Goal: Communication & Community: Answer question/provide support

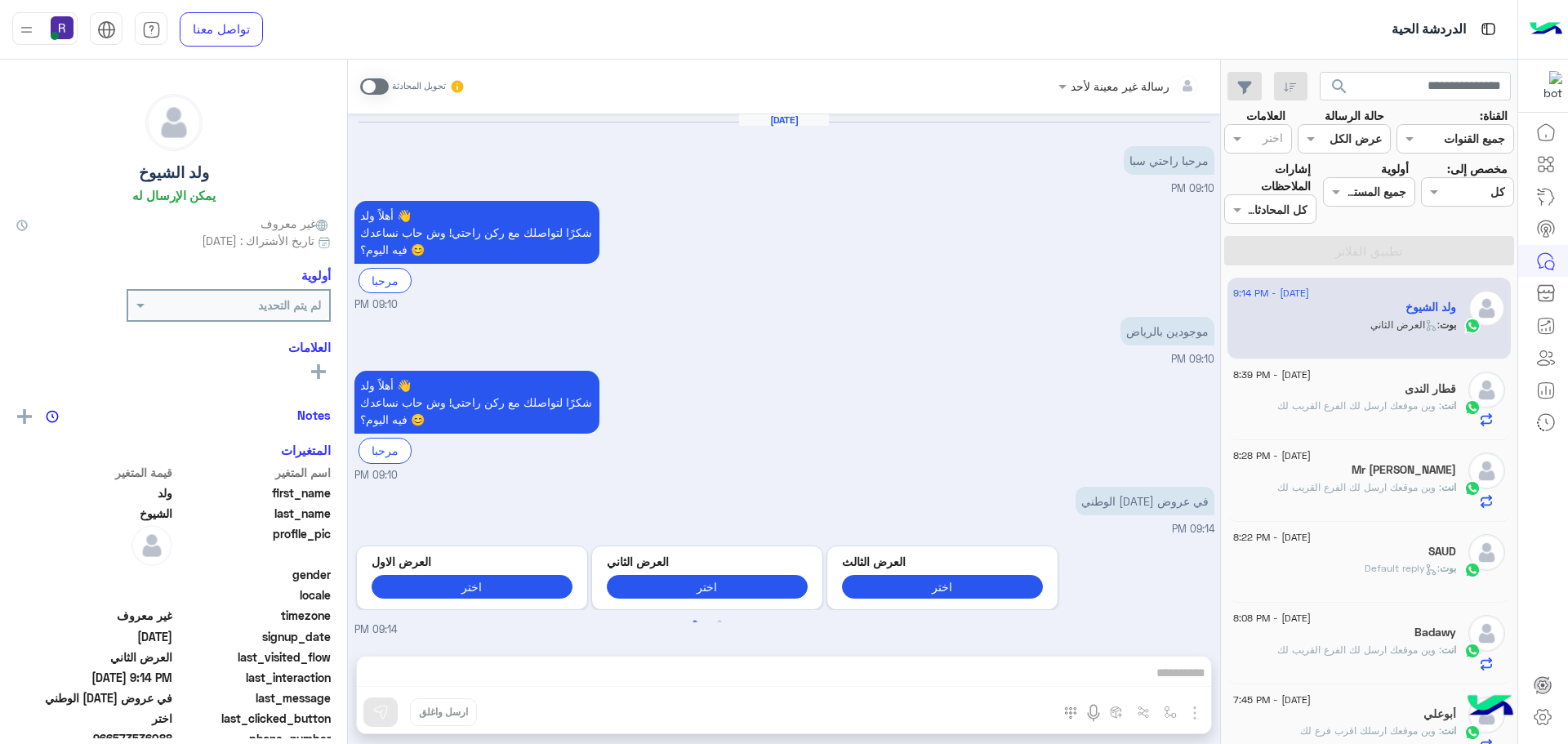
scroll to position [935, 0]
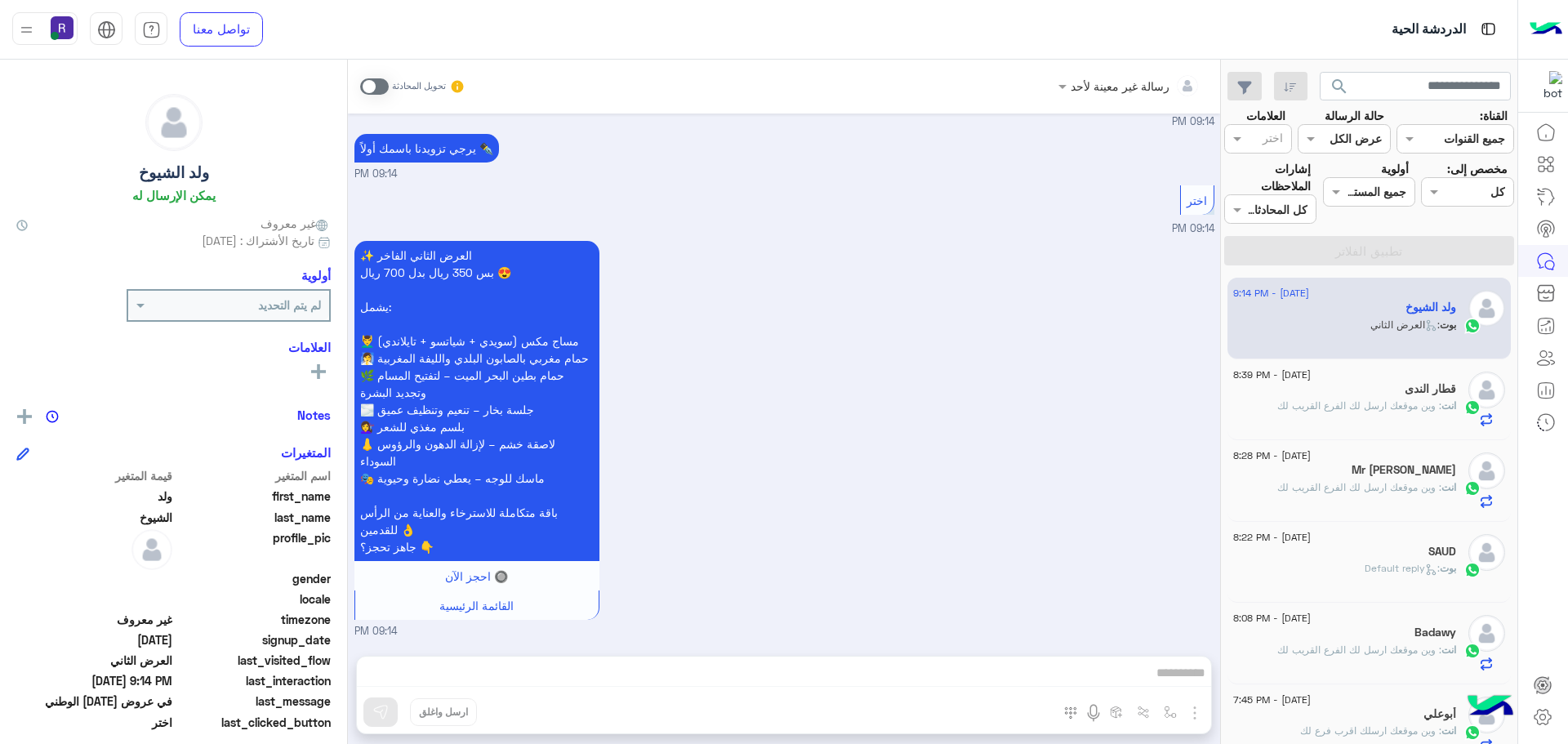
click at [376, 82] on span at bounding box center [375, 87] width 29 height 16
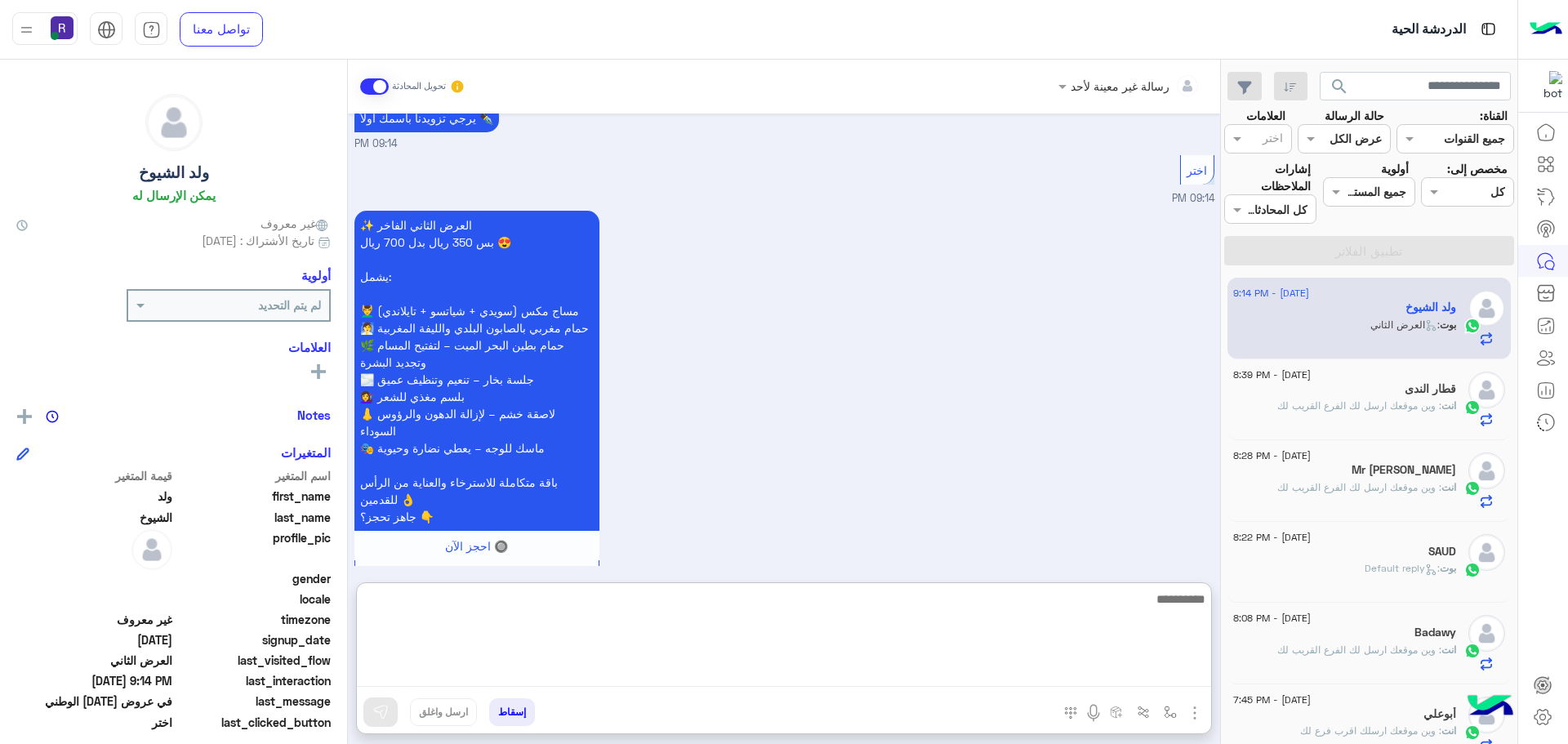
click at [858, 665] on textarea at bounding box center [784, 637] width 854 height 98
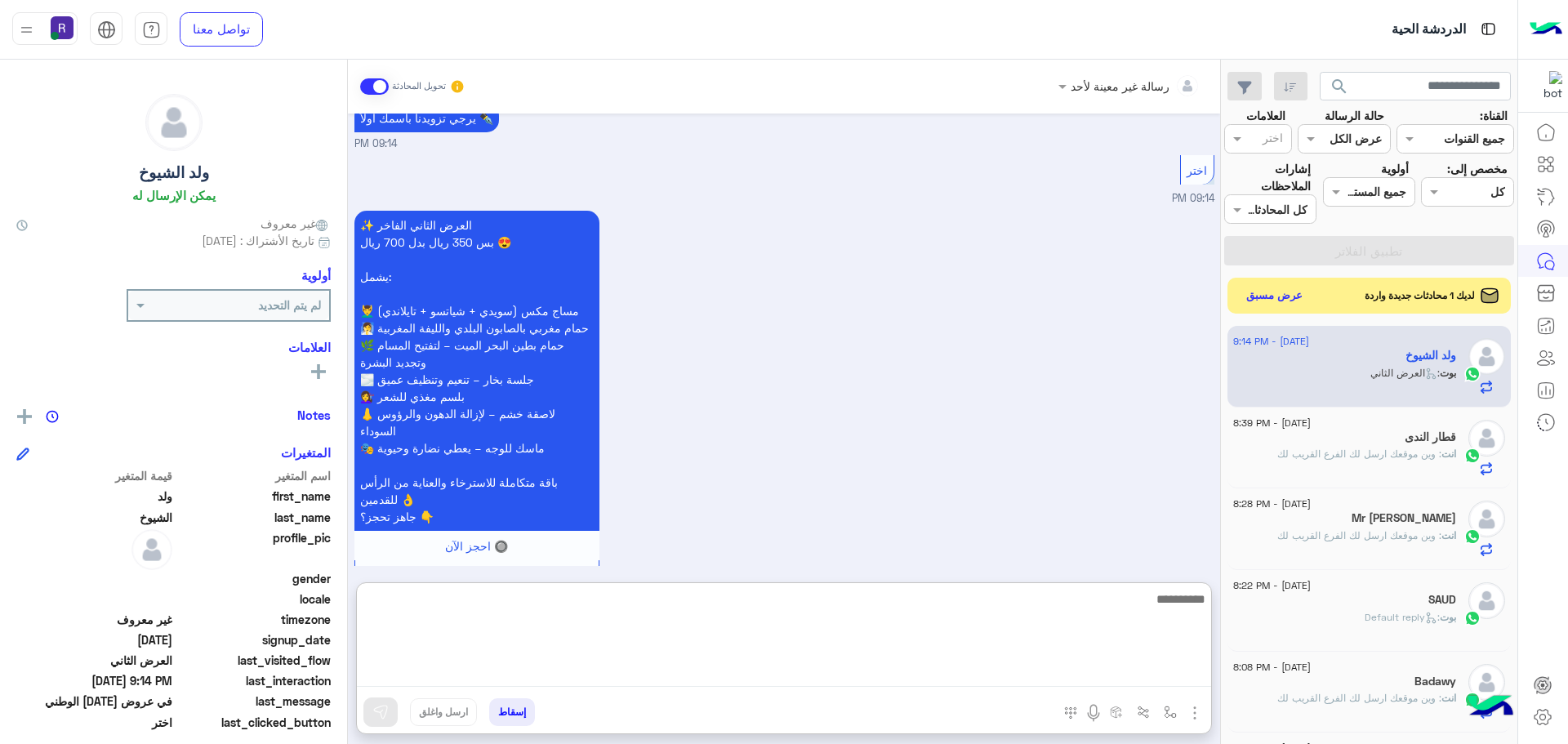
paste textarea "********"
type textarea "********"
click at [1121, 634] on textarea at bounding box center [784, 637] width 854 height 98
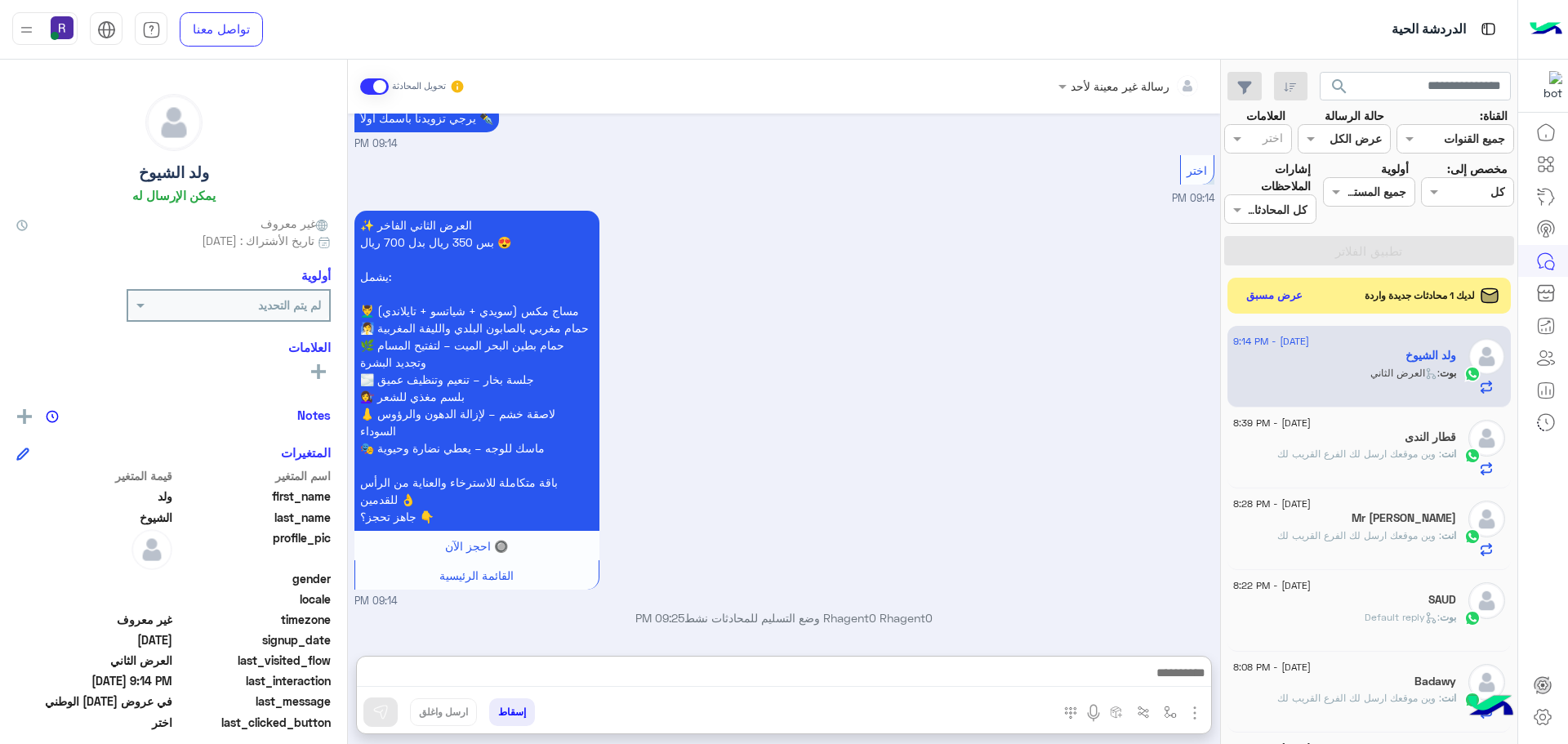
click at [1347, 463] on div "انت : وين موقعك ارسل لك الفرع القريب لك" at bounding box center [1344, 461] width 223 height 29
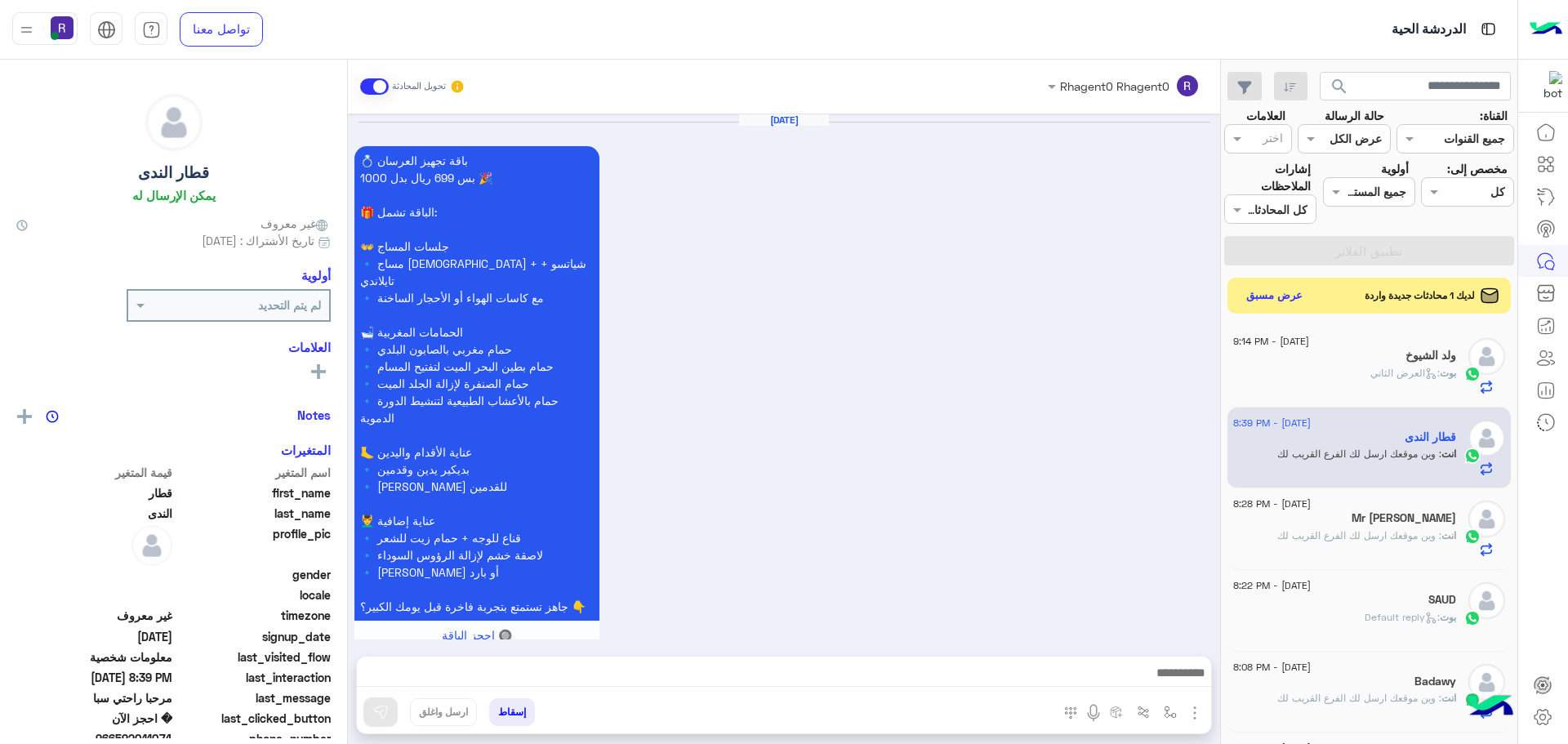
scroll to position [2364, 0]
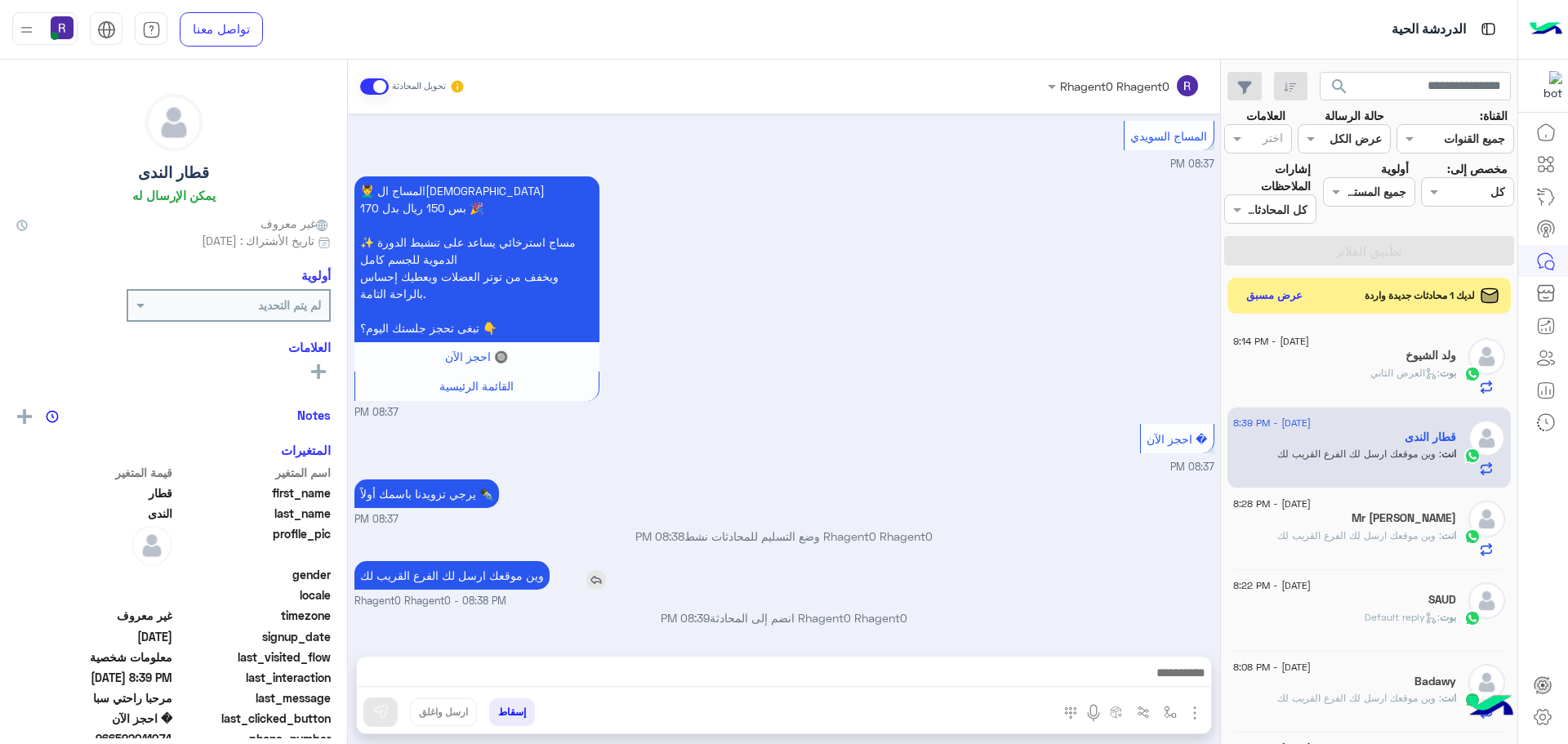
click at [450, 576] on p "وين موقعك ارسل لك الفرع القريب لك" at bounding box center [452, 575] width 195 height 29
copy app-msgs-text
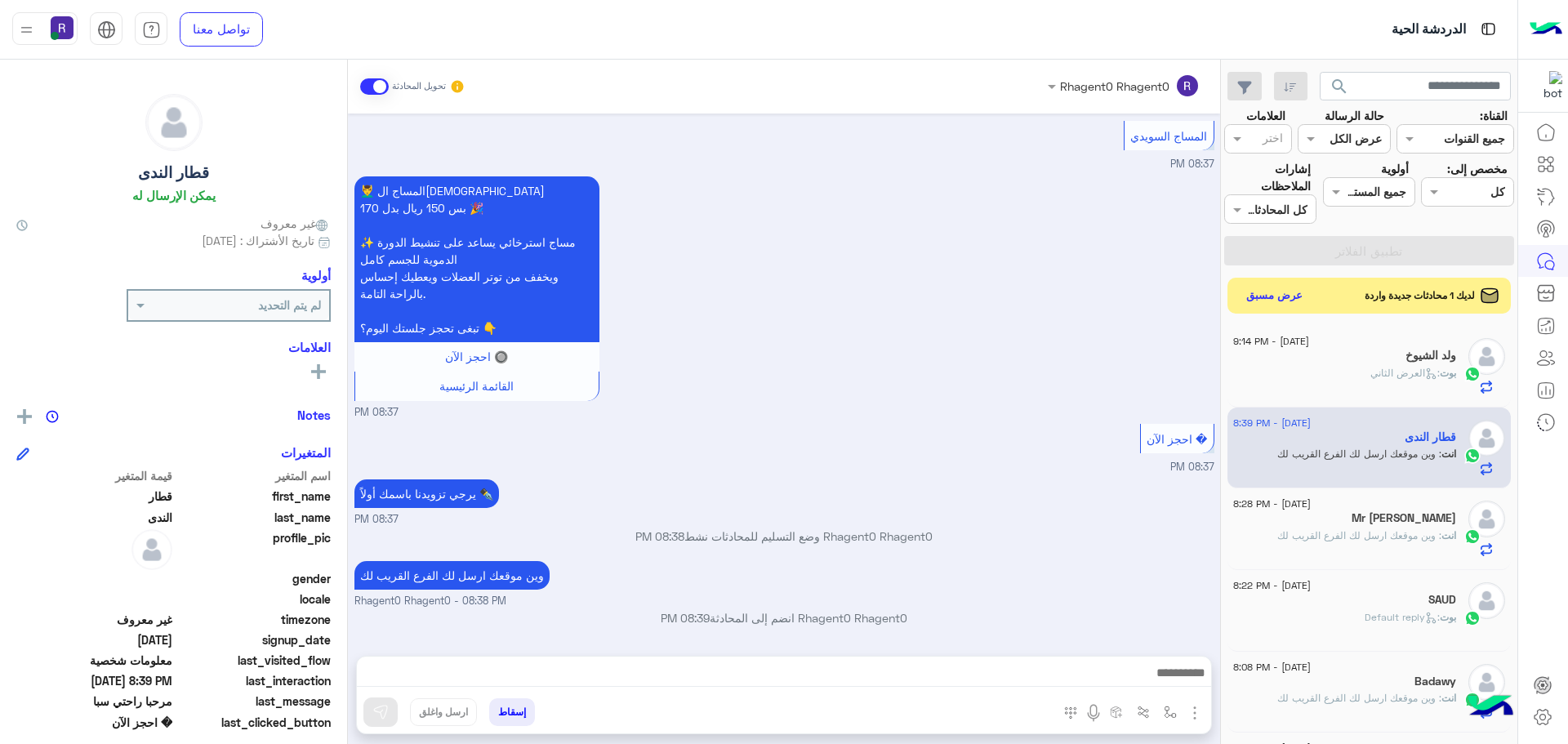
click at [1406, 364] on div "ولد الشيوخ" at bounding box center [1344, 357] width 223 height 17
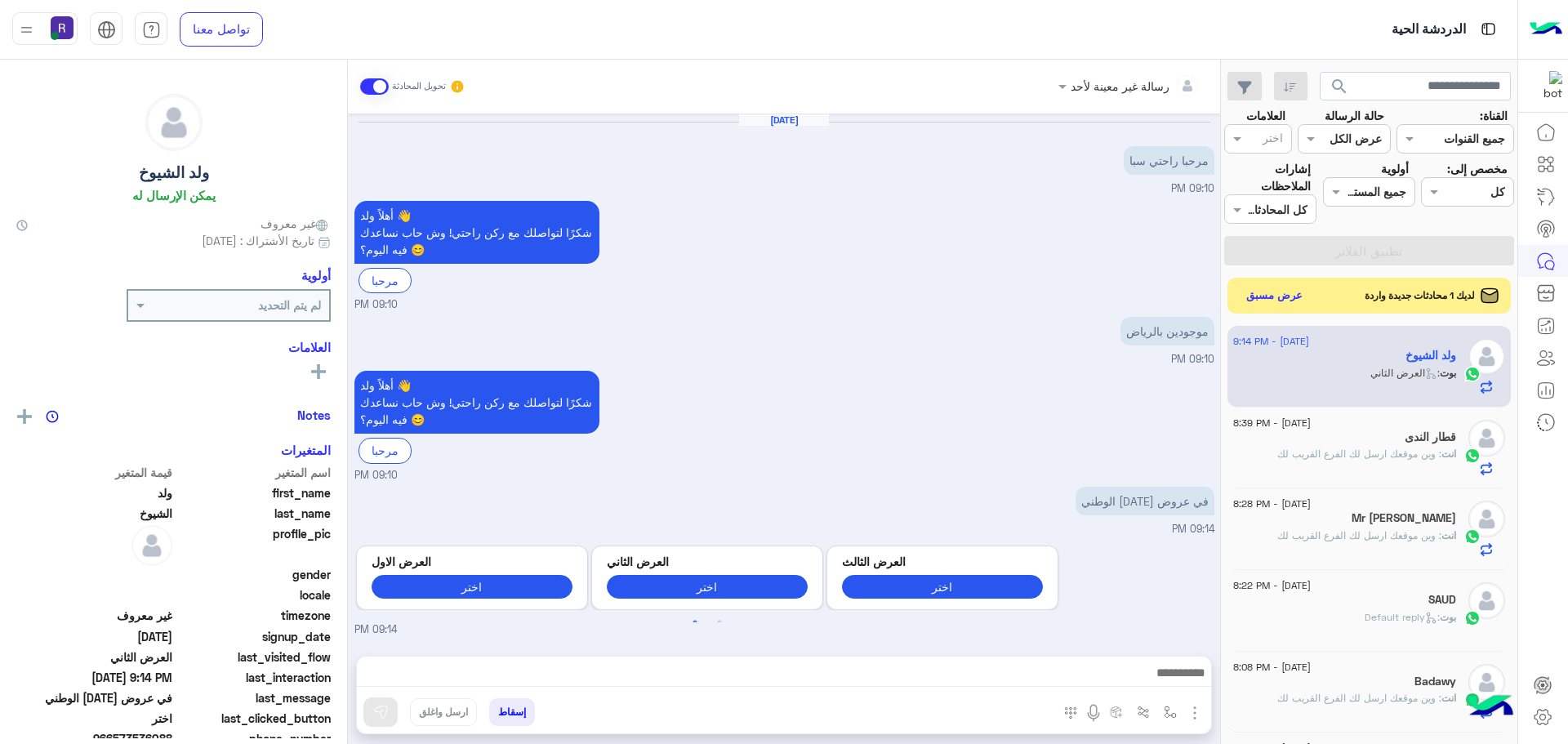
scroll to position [965, 0]
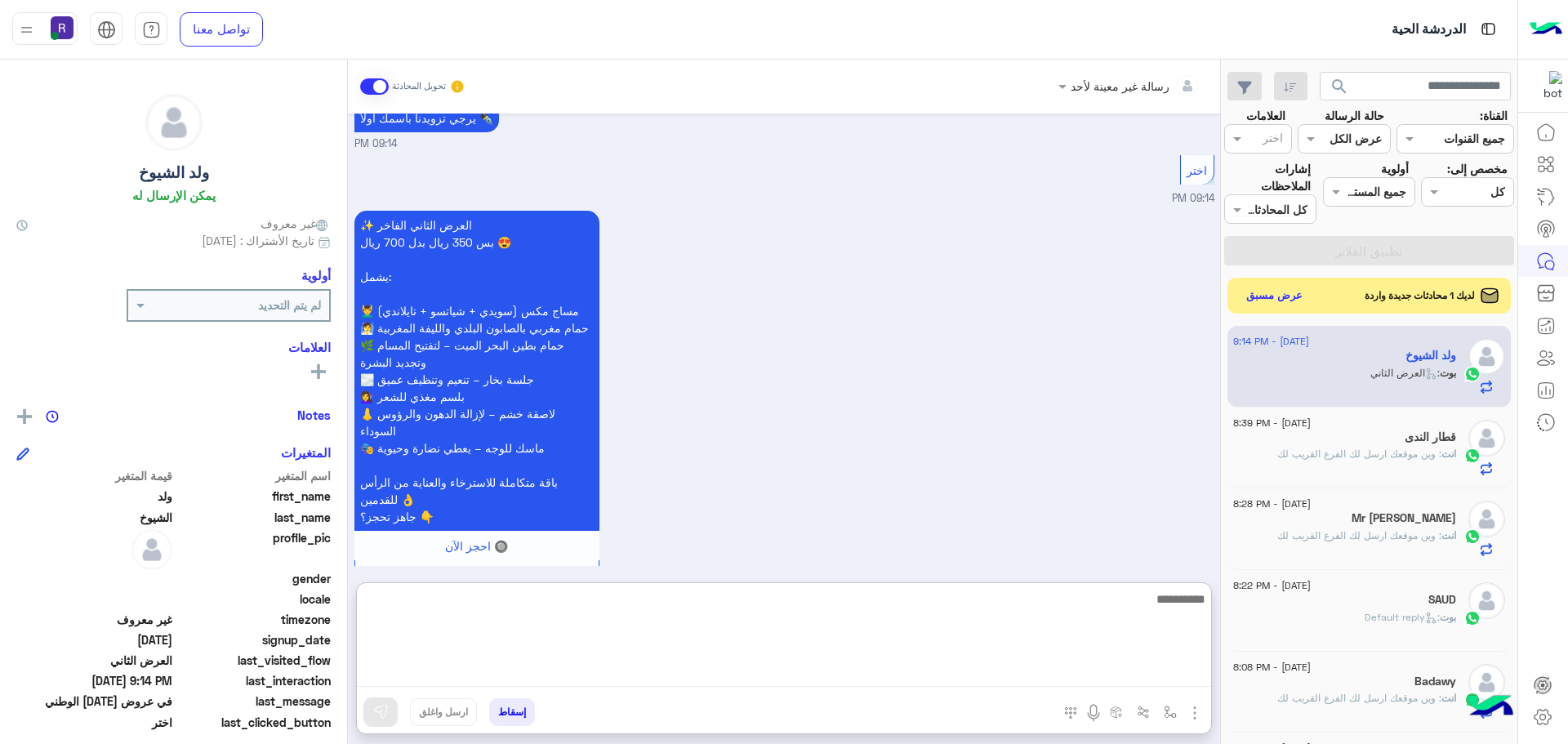
click at [1166, 670] on textarea at bounding box center [784, 637] width 854 height 98
paste textarea "**********"
click at [1170, 600] on textarea "**********" at bounding box center [784, 637] width 854 height 98
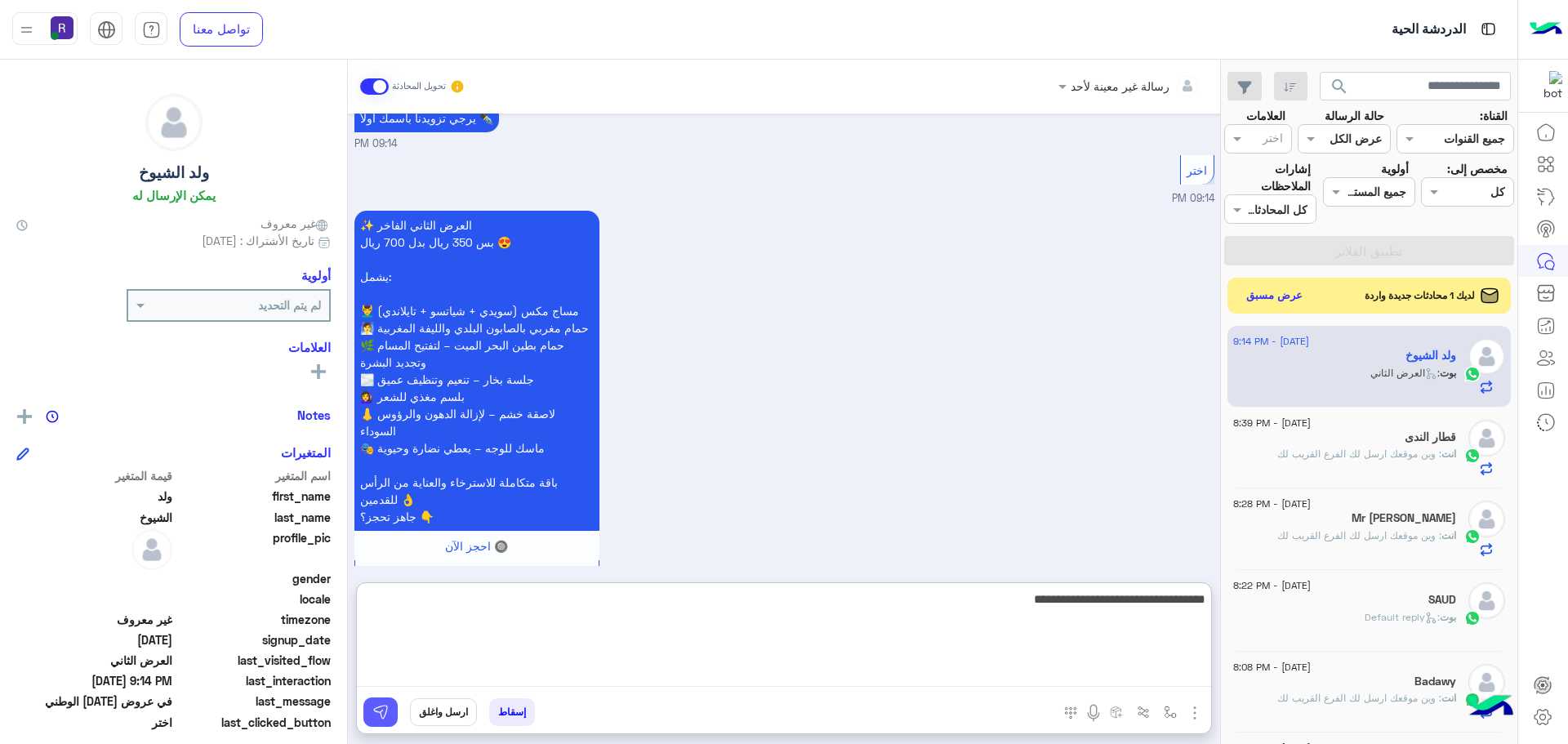
type textarea "**********"
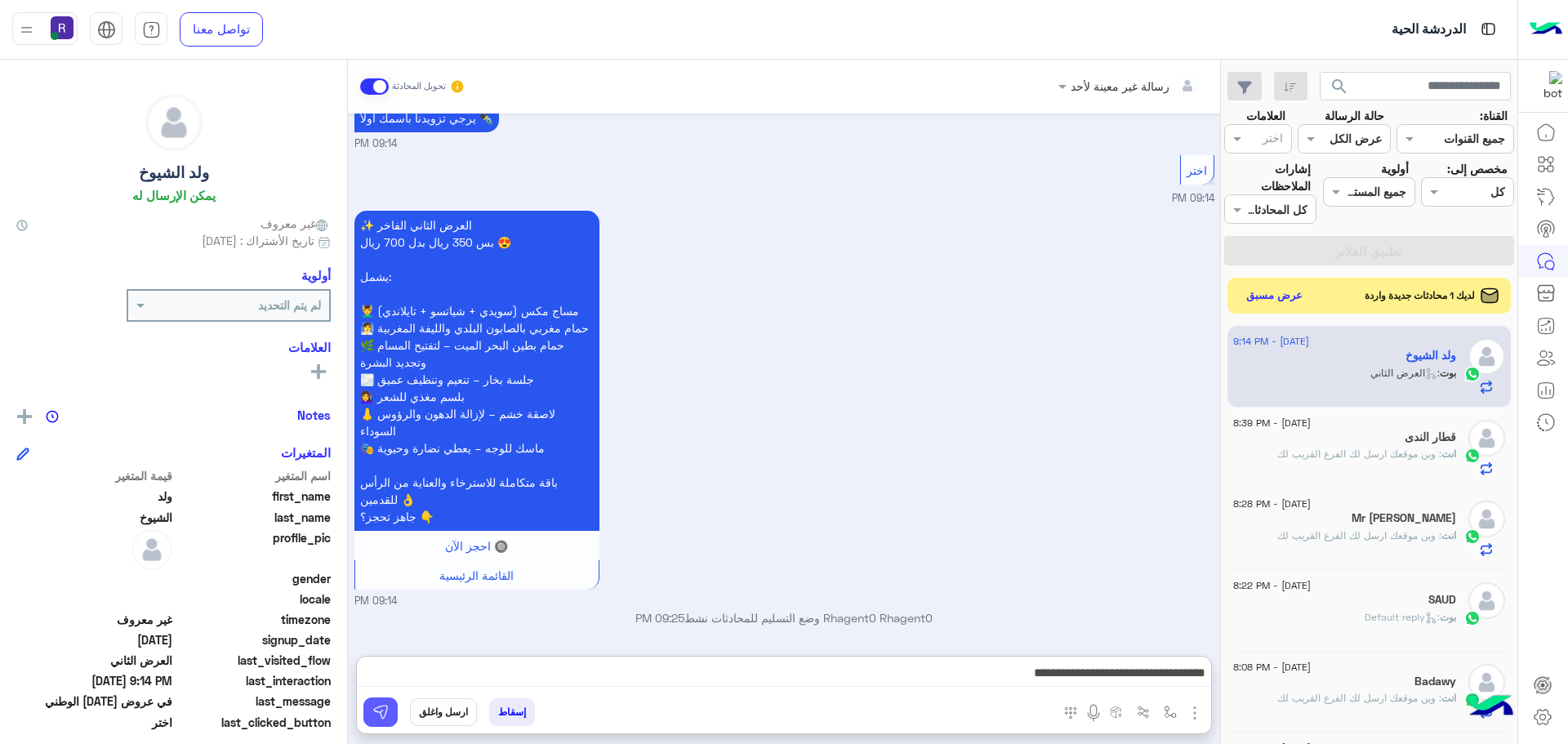
click at [394, 717] on button at bounding box center [380, 711] width 34 height 30
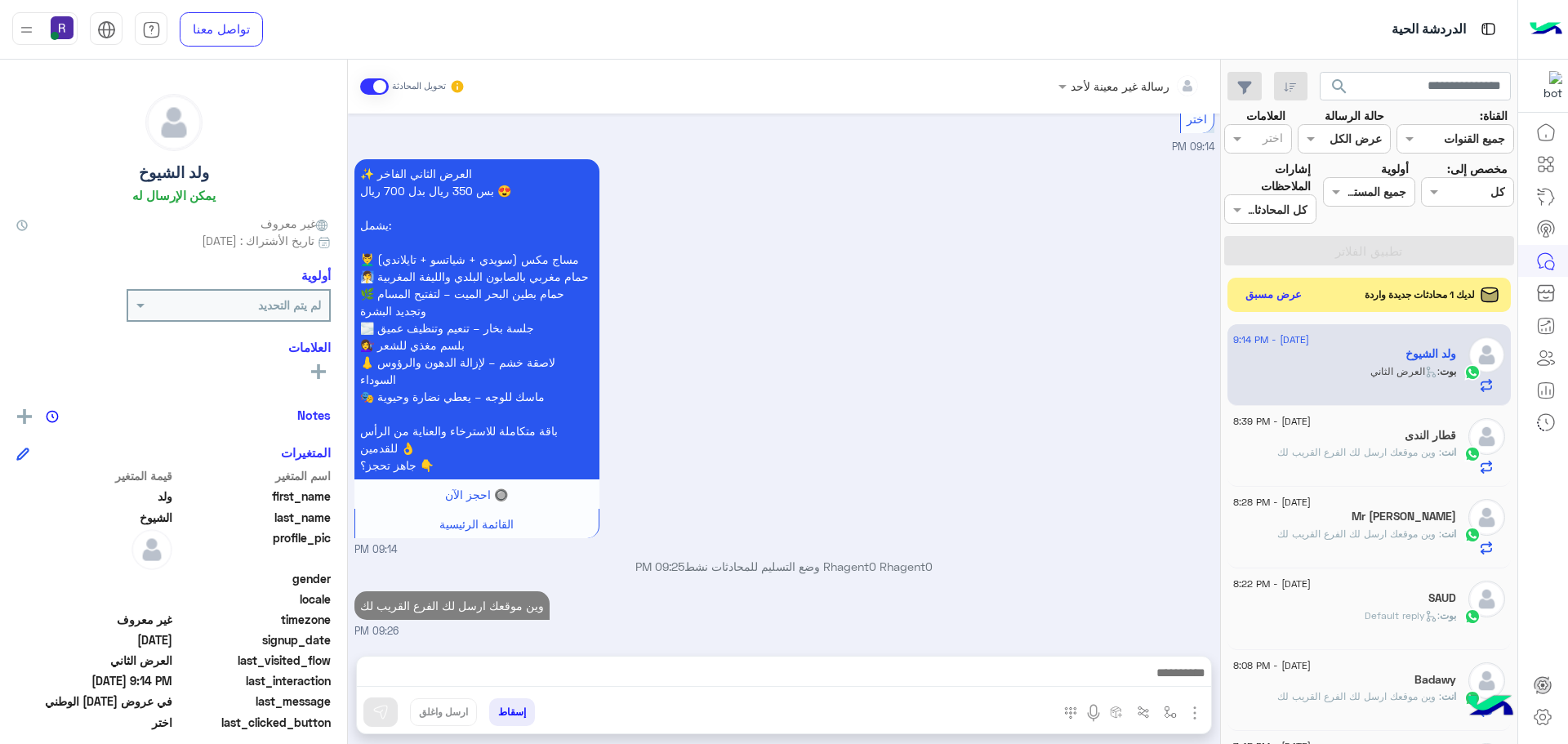
click at [1281, 293] on button "عرض مسبق" at bounding box center [1274, 295] width 69 height 22
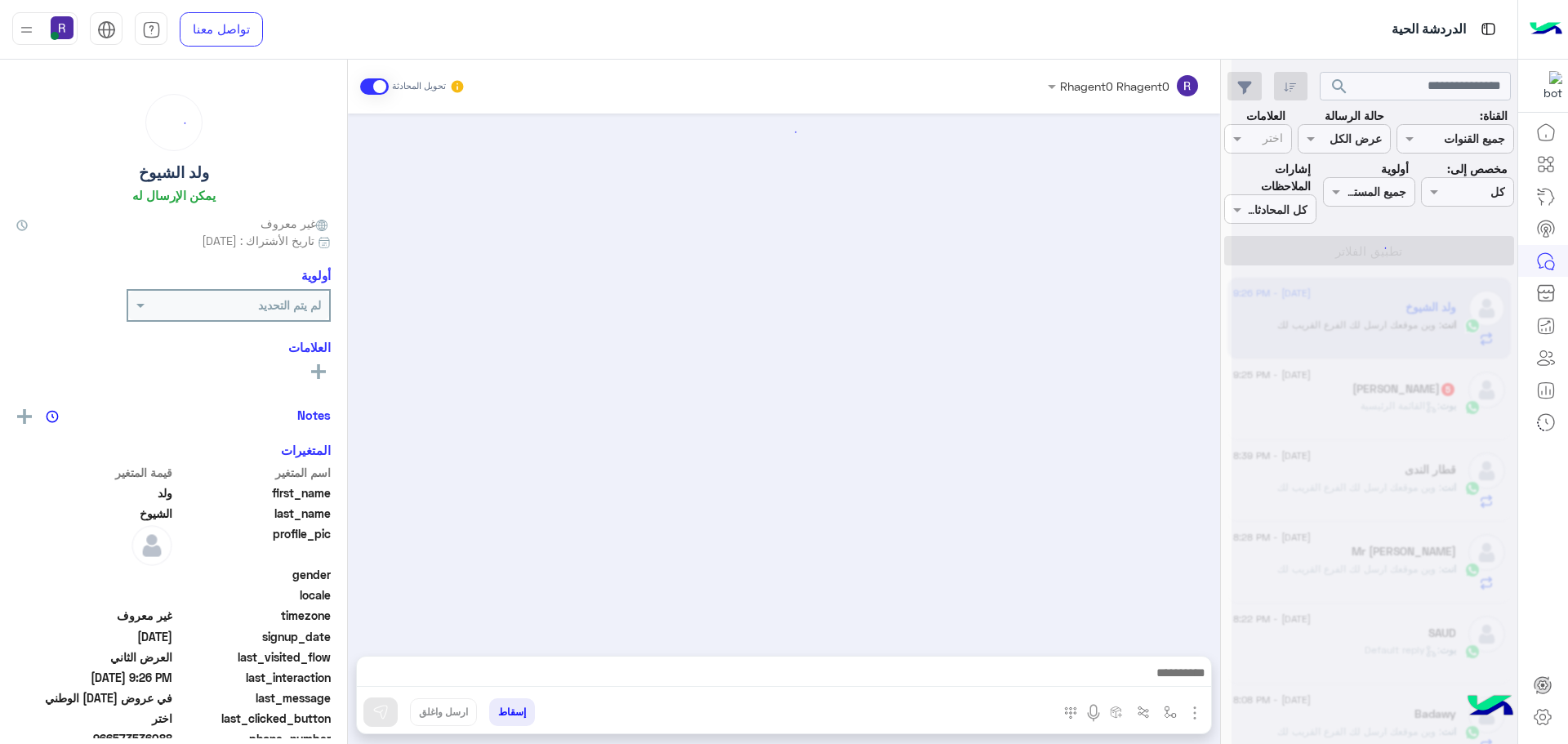
scroll to position [1047, 0]
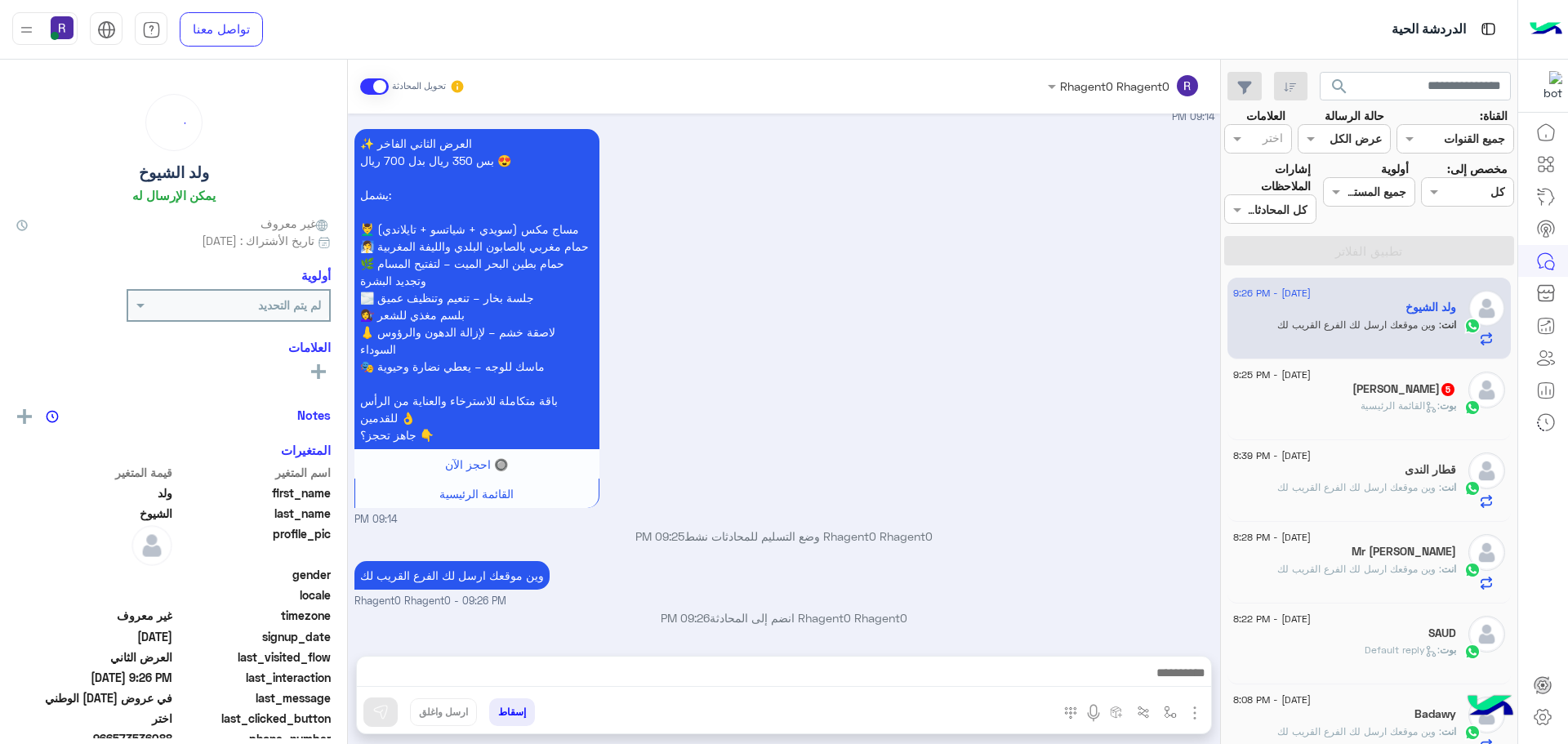
click at [1321, 416] on div "بوت : القائمة الرئيسية" at bounding box center [1344, 413] width 223 height 29
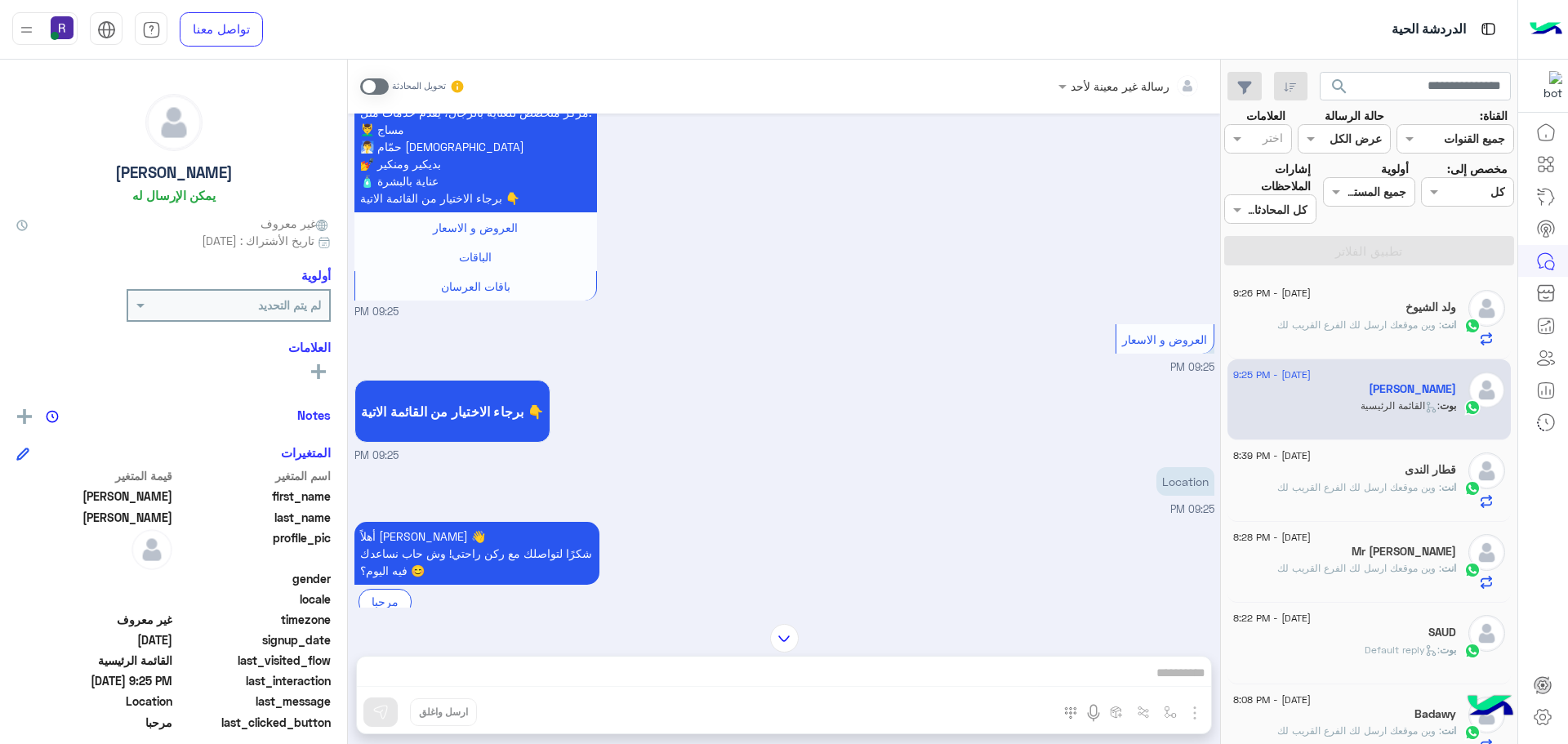
scroll to position [600, 0]
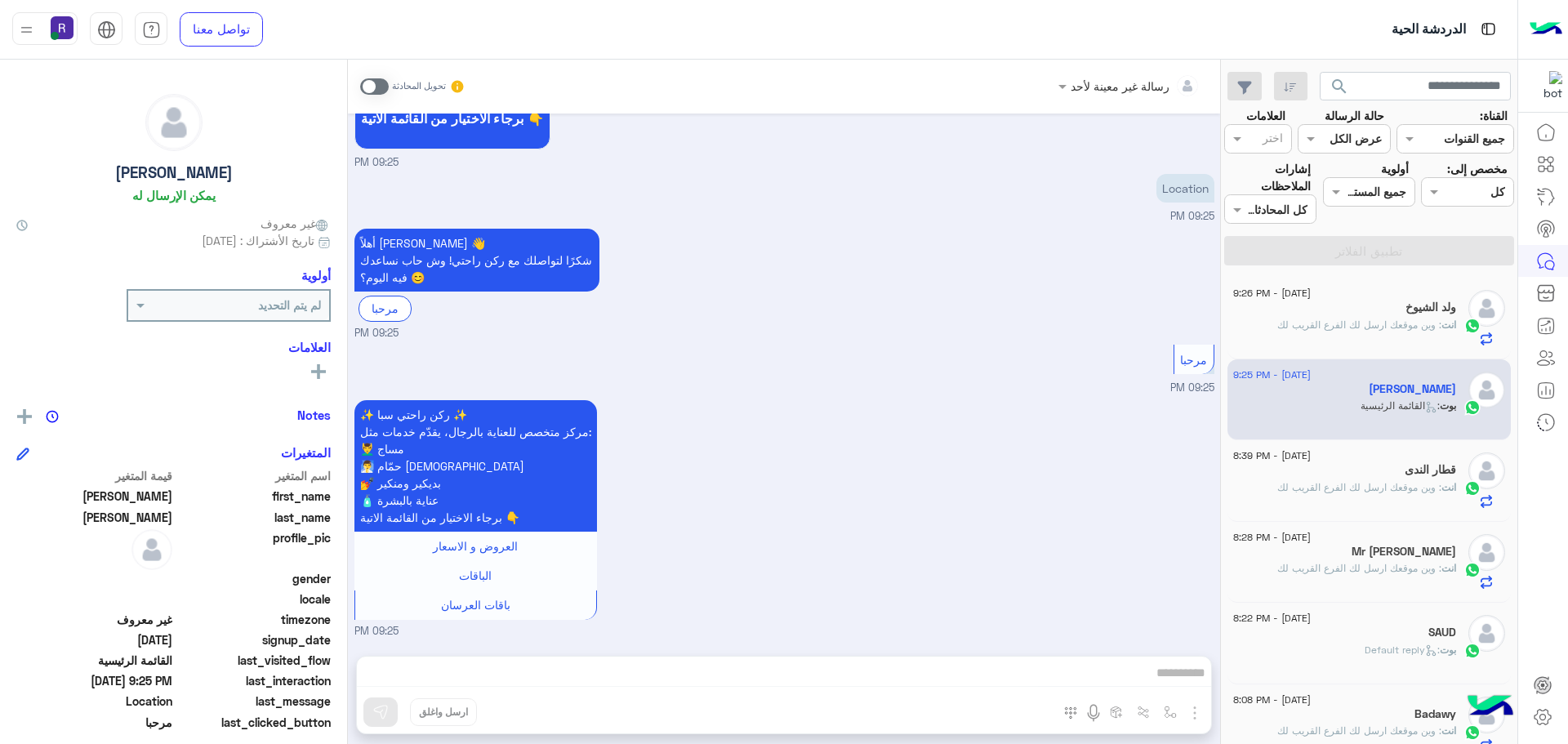
click at [366, 79] on label at bounding box center [375, 87] width 29 height 16
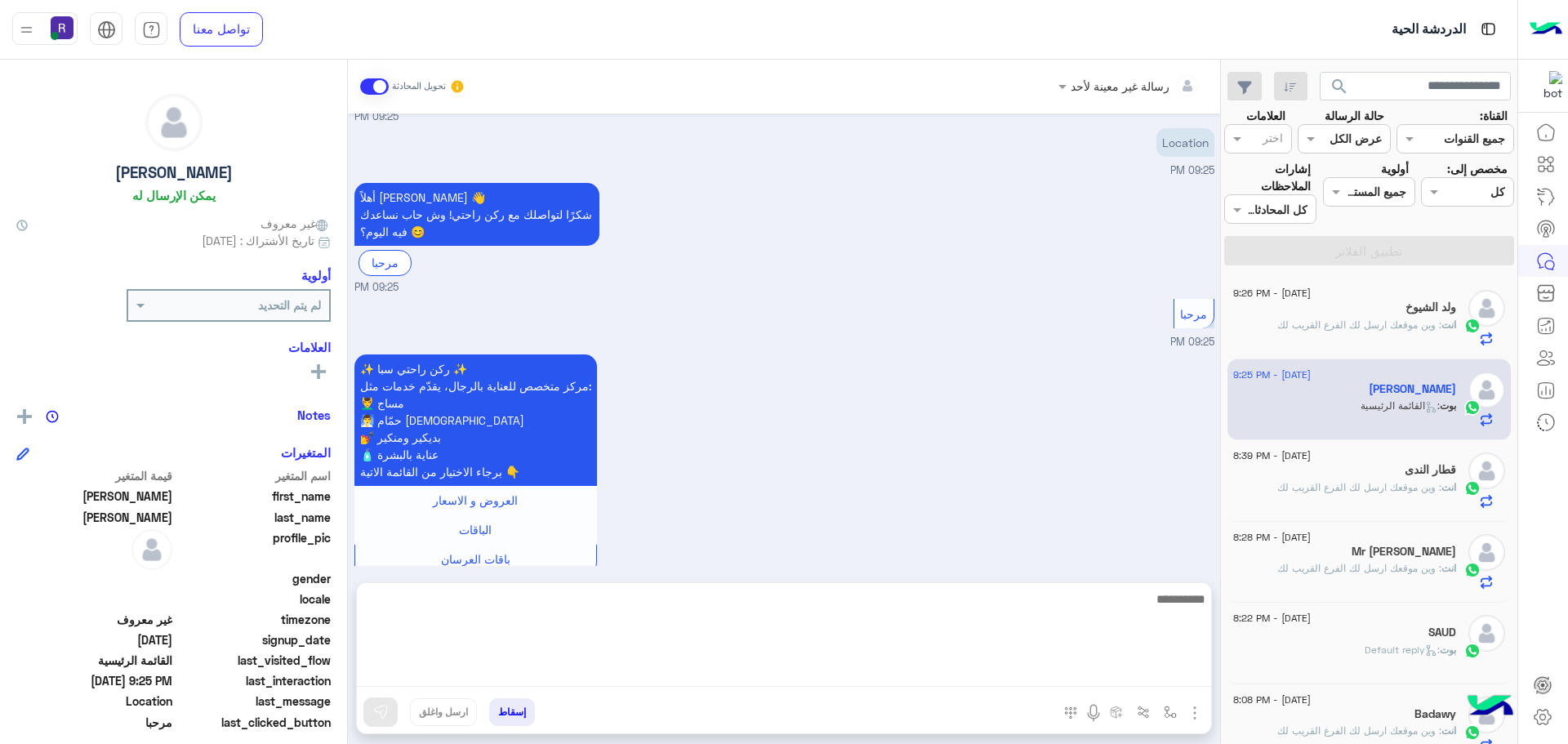
click at [951, 665] on textarea at bounding box center [784, 637] width 854 height 98
paste textarea "**********"
type textarea "**********"
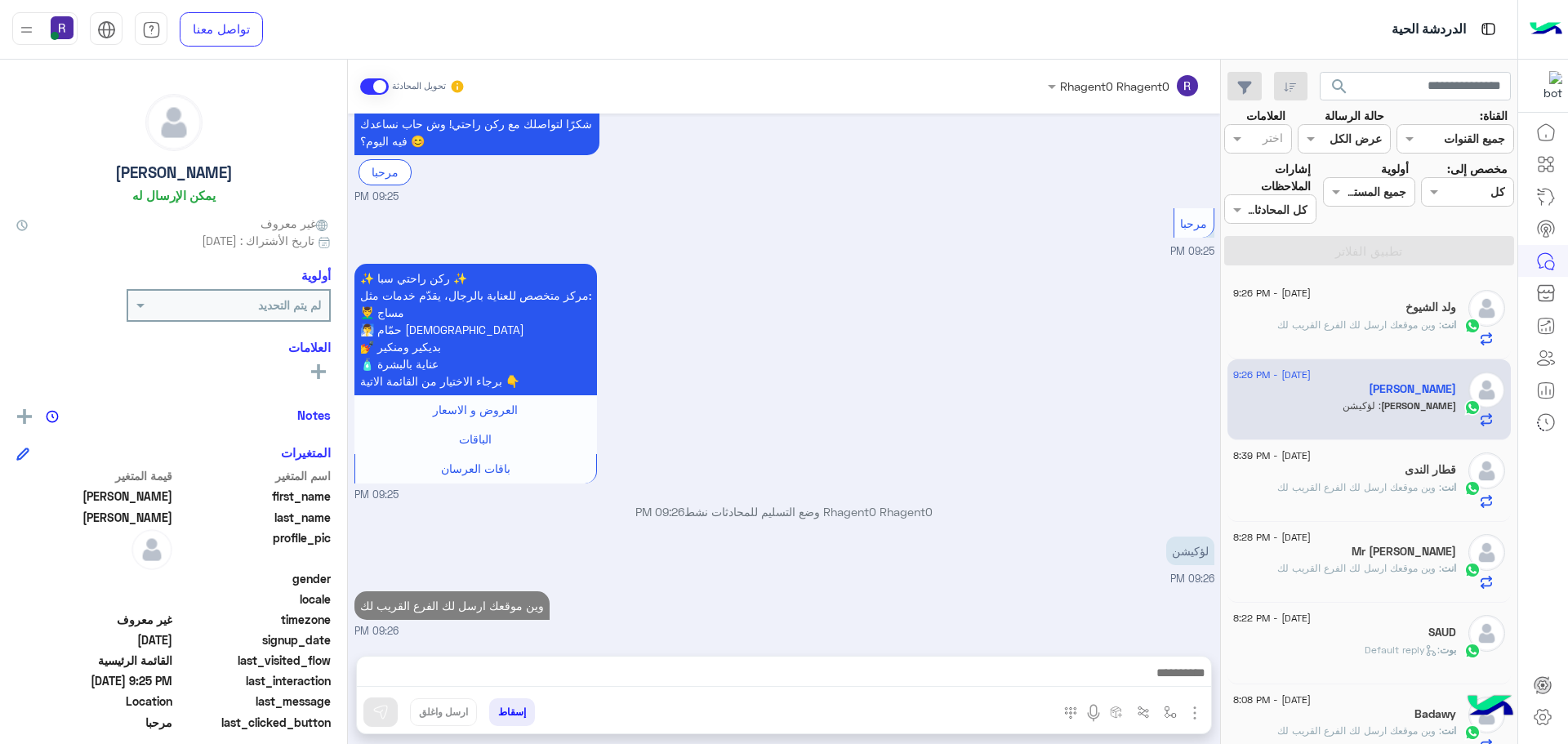
click at [913, 533] on div "لؤكيشن 09:26 PM" at bounding box center [784, 560] width 859 height 55
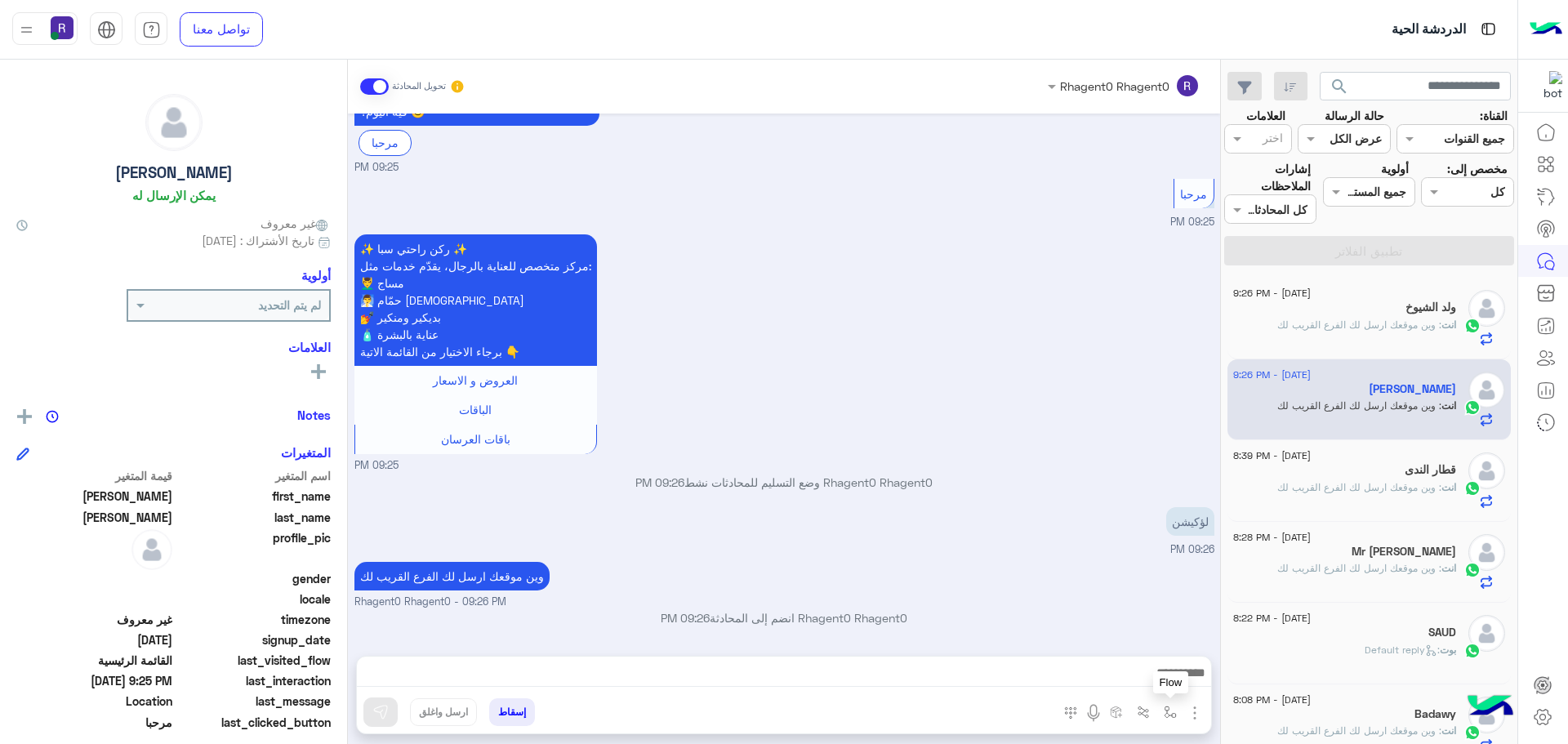
drag, startPoint x: 1164, startPoint y: 708, endPoint x: 1155, endPoint y: 705, distance: 9.5
click at [1164, 708] on img "button" at bounding box center [1170, 711] width 13 height 13
click at [1153, 676] on input "text" at bounding box center [1119, 676] width 110 height 19
type input "*"
type input "*****"
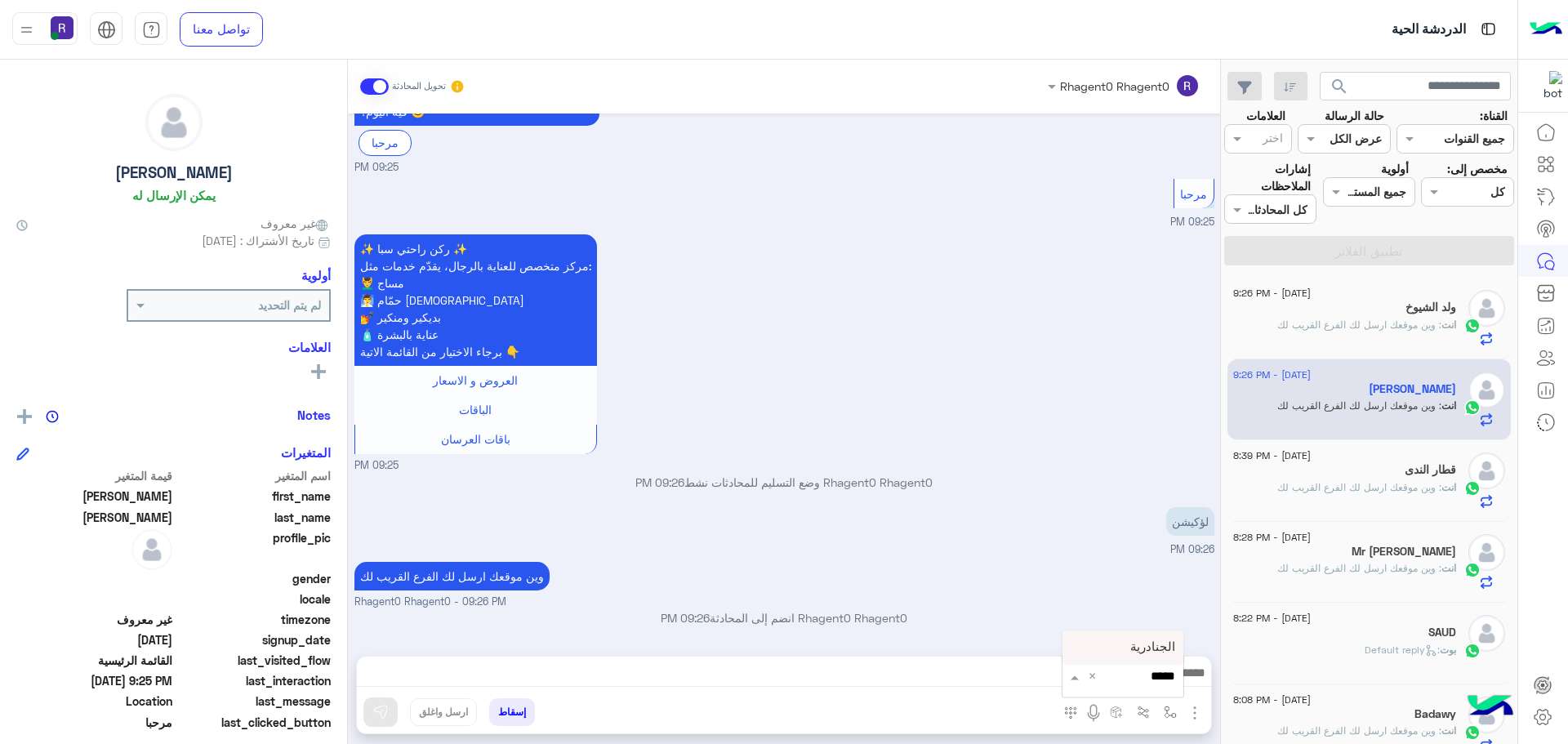
click at [1100, 654] on div "الجنادرية" at bounding box center [1123, 646] width 121 height 32
type textarea "*********"
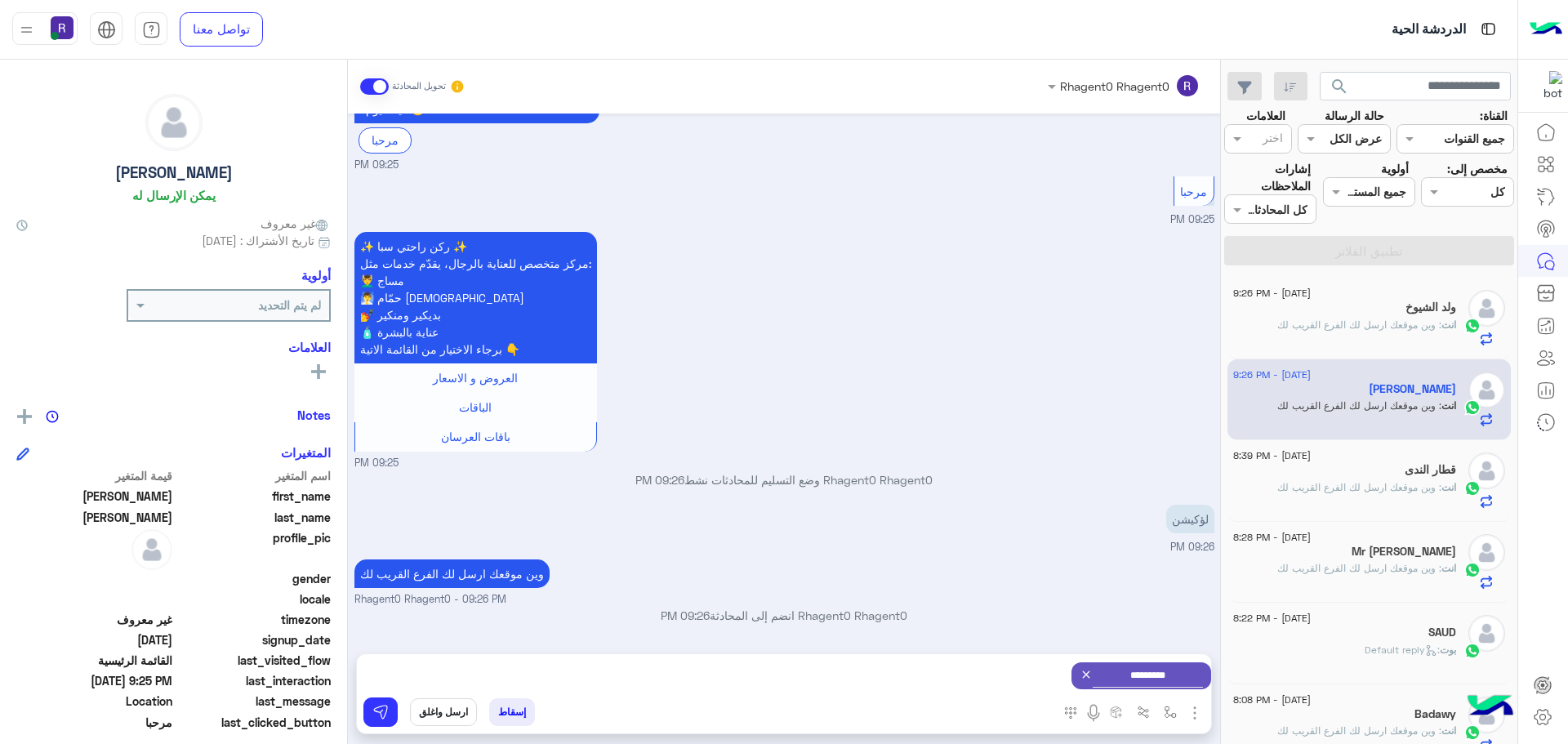
scroll to position [767, 0]
click at [386, 696] on div "*********" at bounding box center [784, 675] width 854 height 43
click at [383, 703] on button at bounding box center [380, 711] width 34 height 30
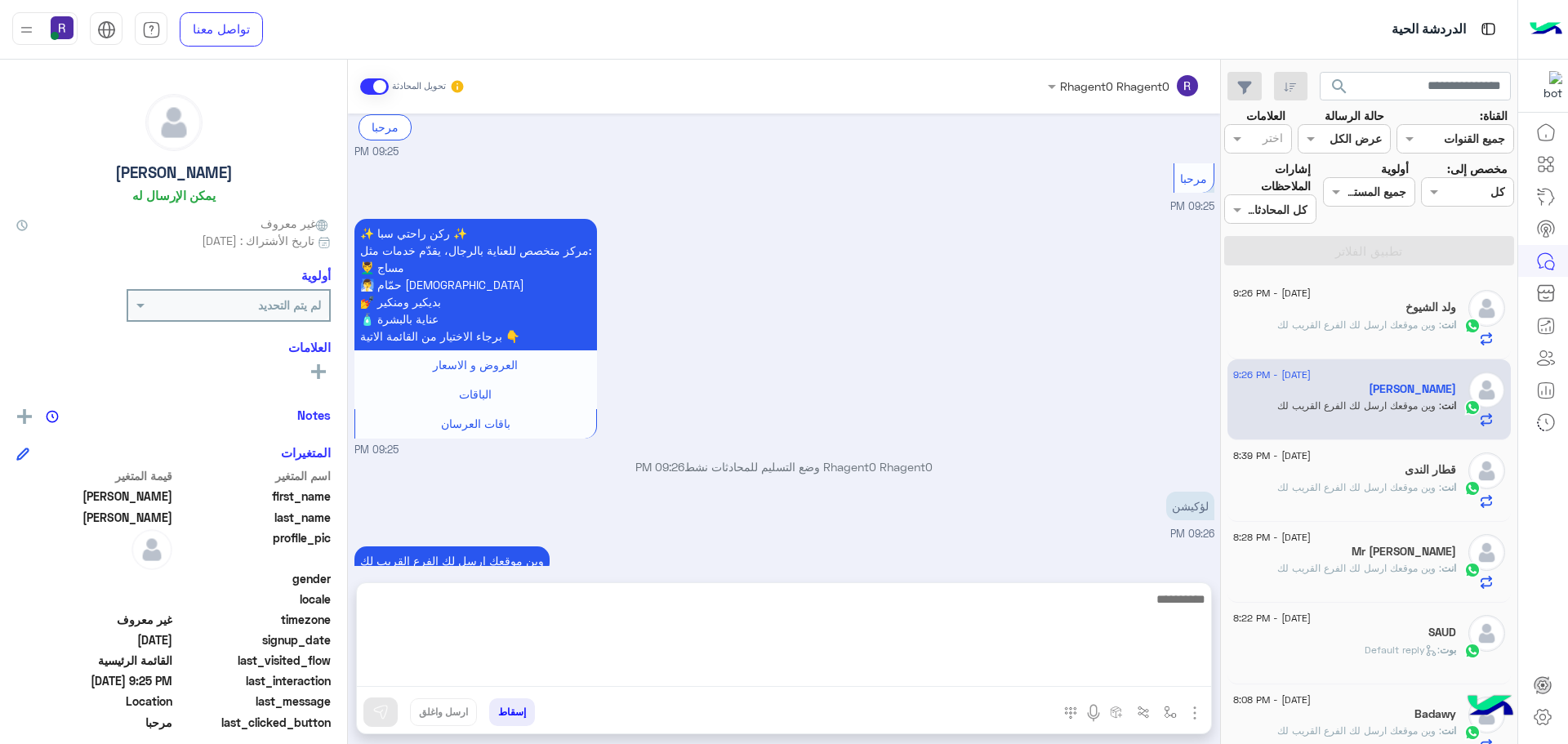
click at [1011, 673] on textarea at bounding box center [784, 637] width 854 height 98
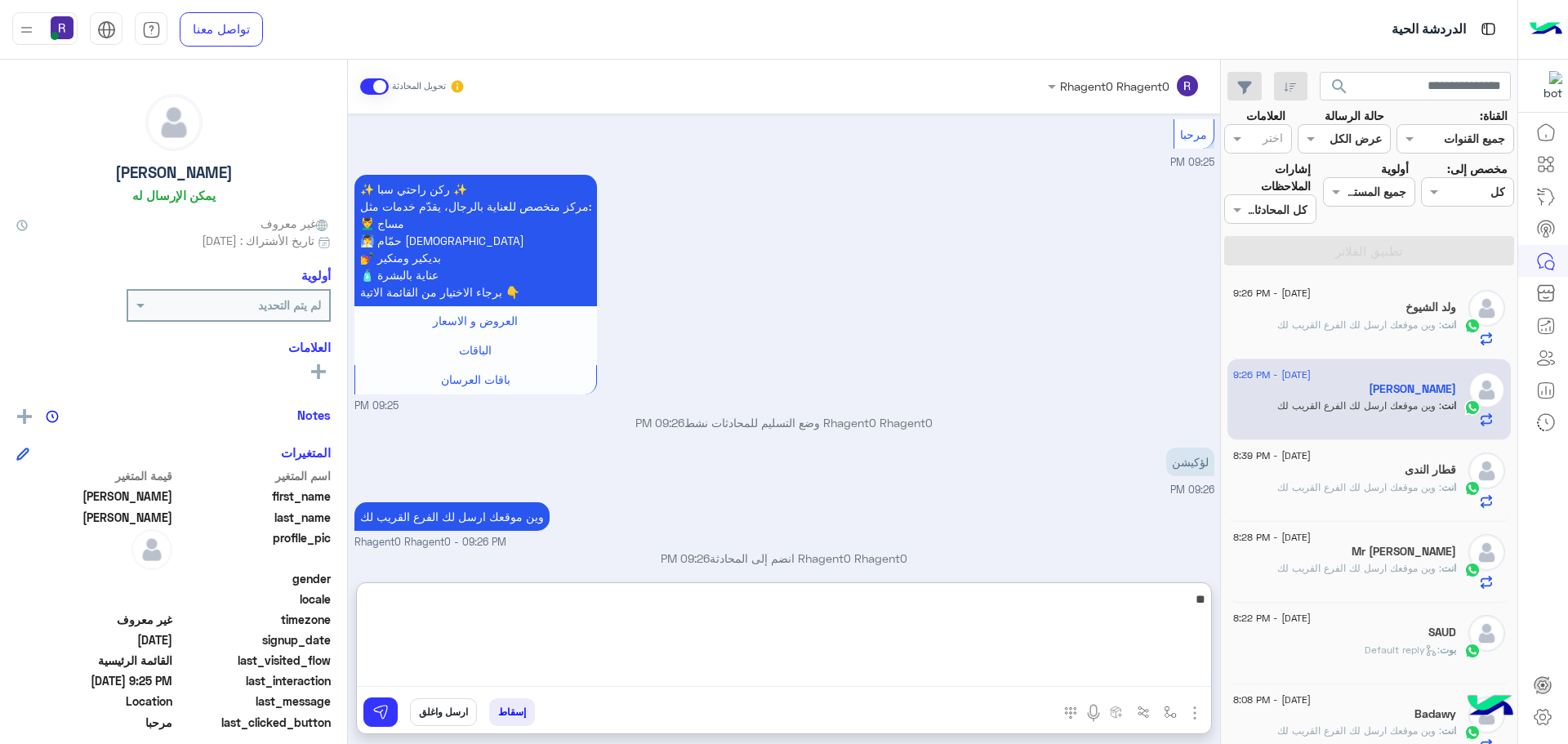
scroll to position [984, 0]
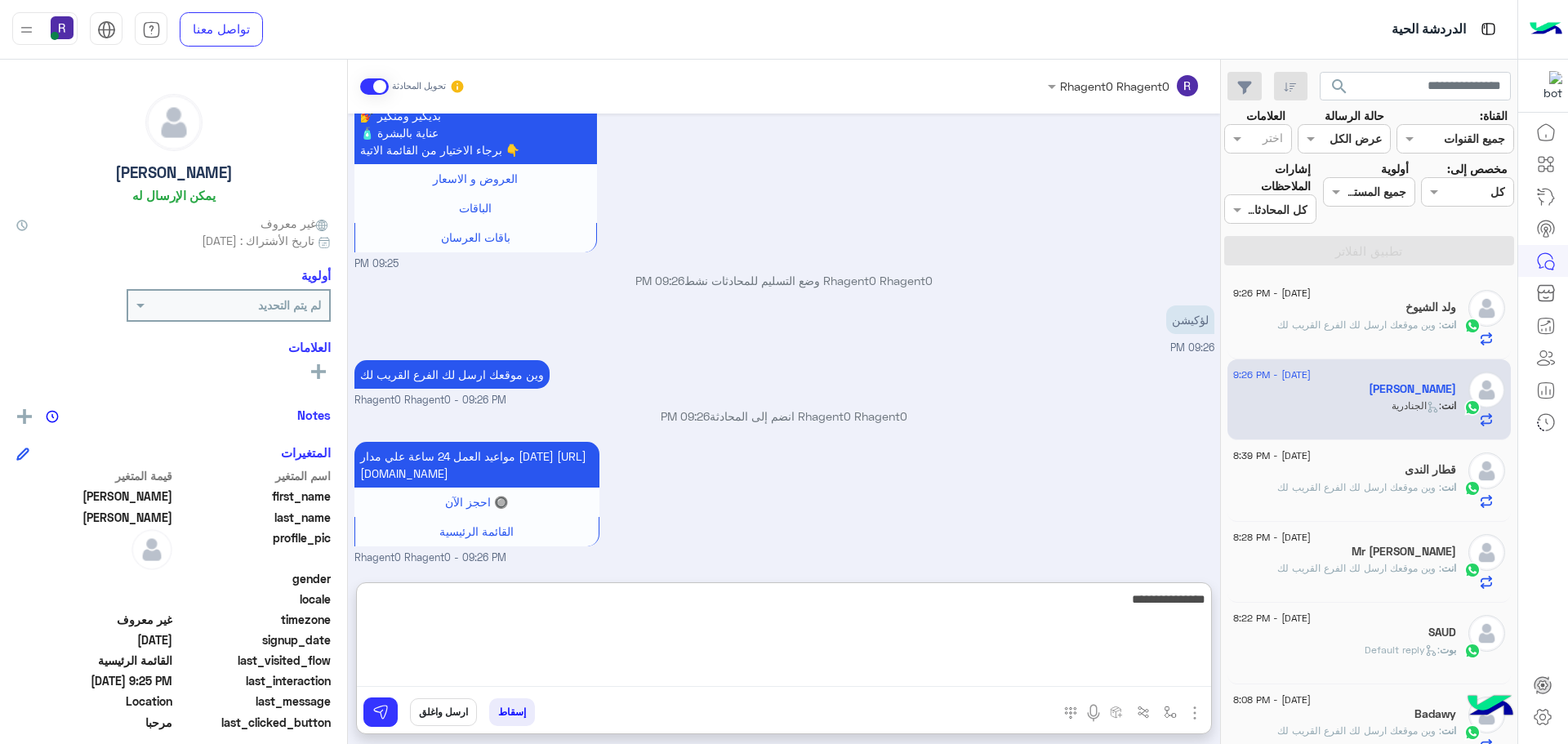
type textarea "**********"
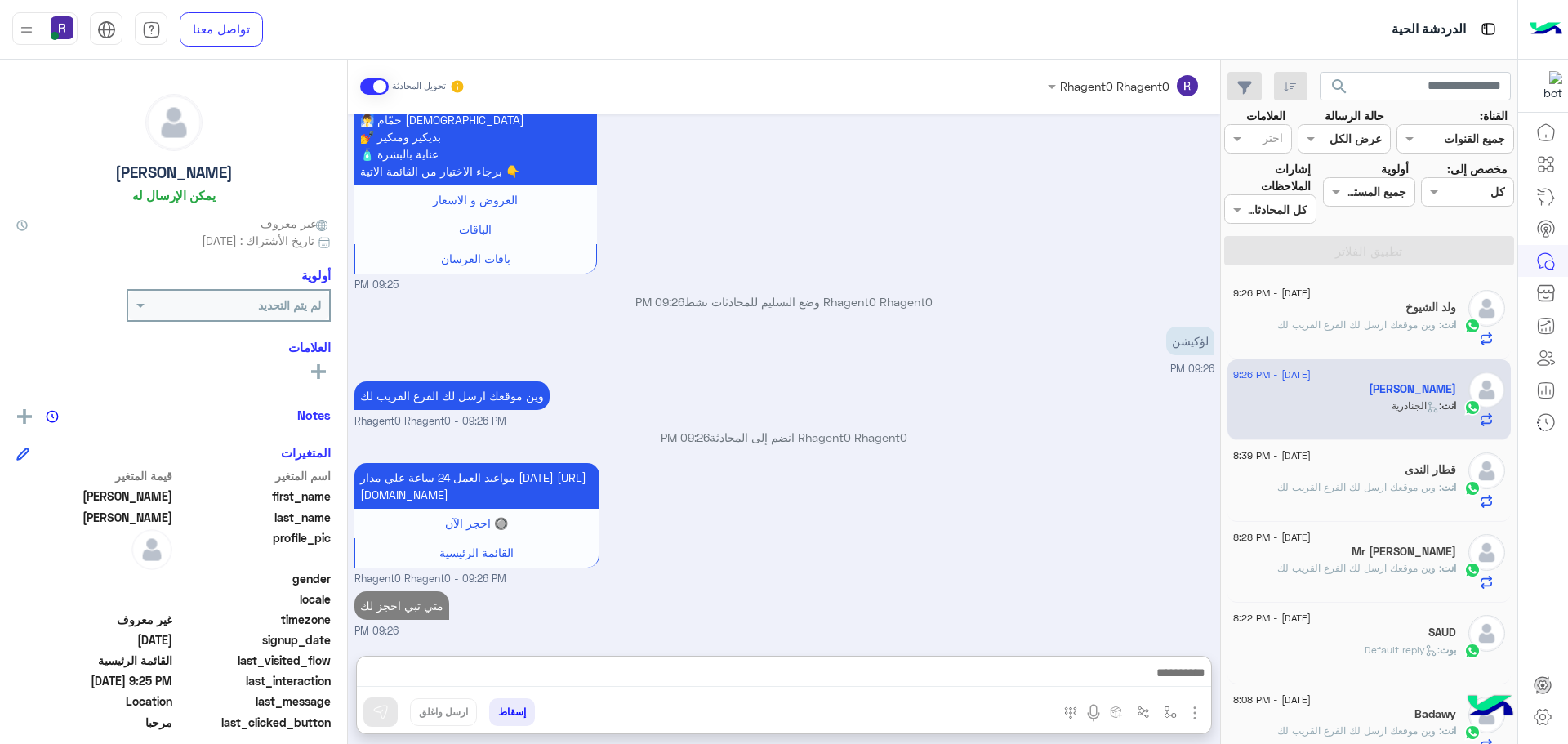
click at [893, 572] on small "Rhagent0 Rhagent0 - 09:26 PM" at bounding box center [784, 579] width 859 height 15
click at [988, 479] on div "مواعيد العمل 24 ساعة علي مدار [DATE] [URL][DOMAIN_NAME] 🔘 احجز الآن القائمة الر…" at bounding box center [784, 523] width 859 height 128
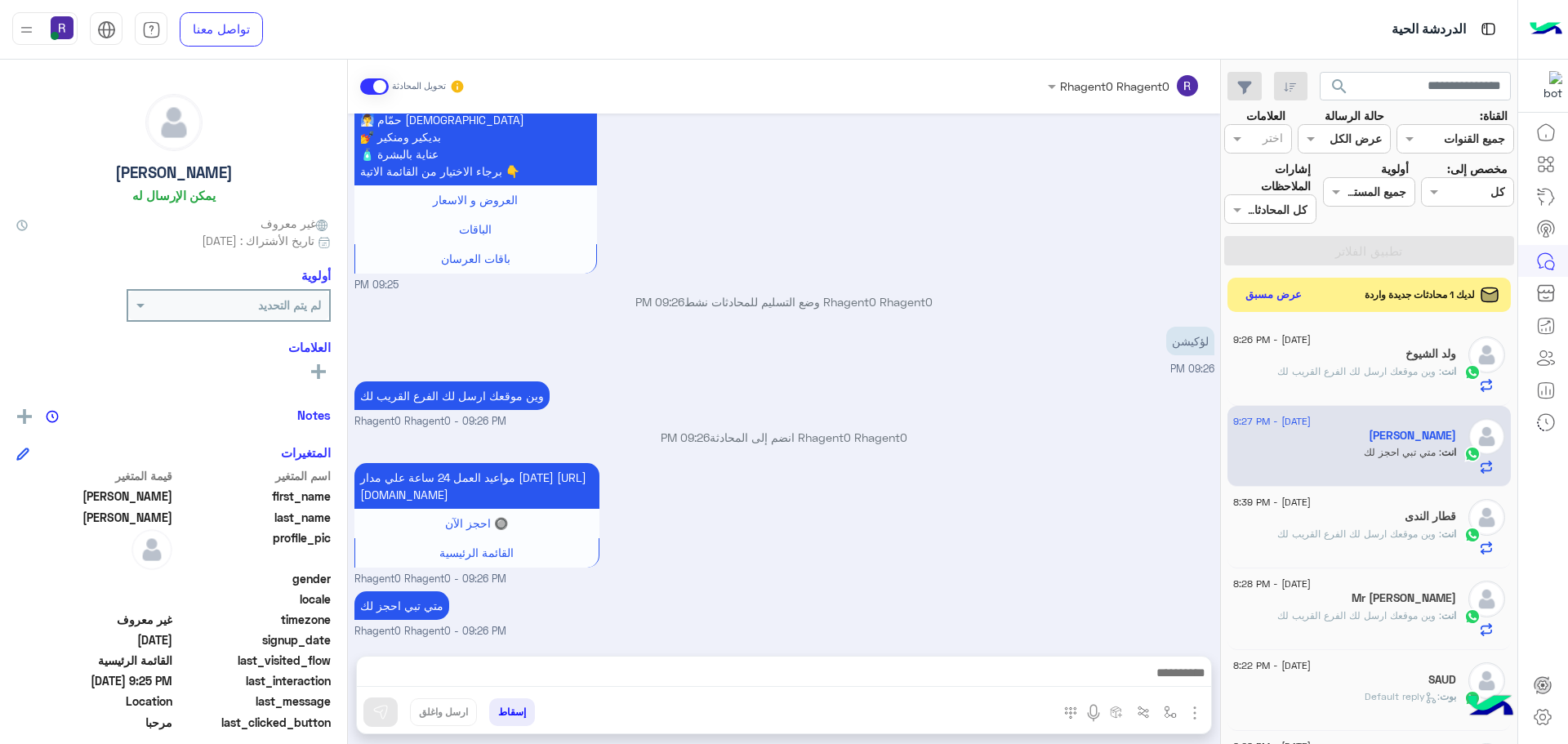
click at [1266, 297] on button "عرض مسبق" at bounding box center [1274, 295] width 69 height 22
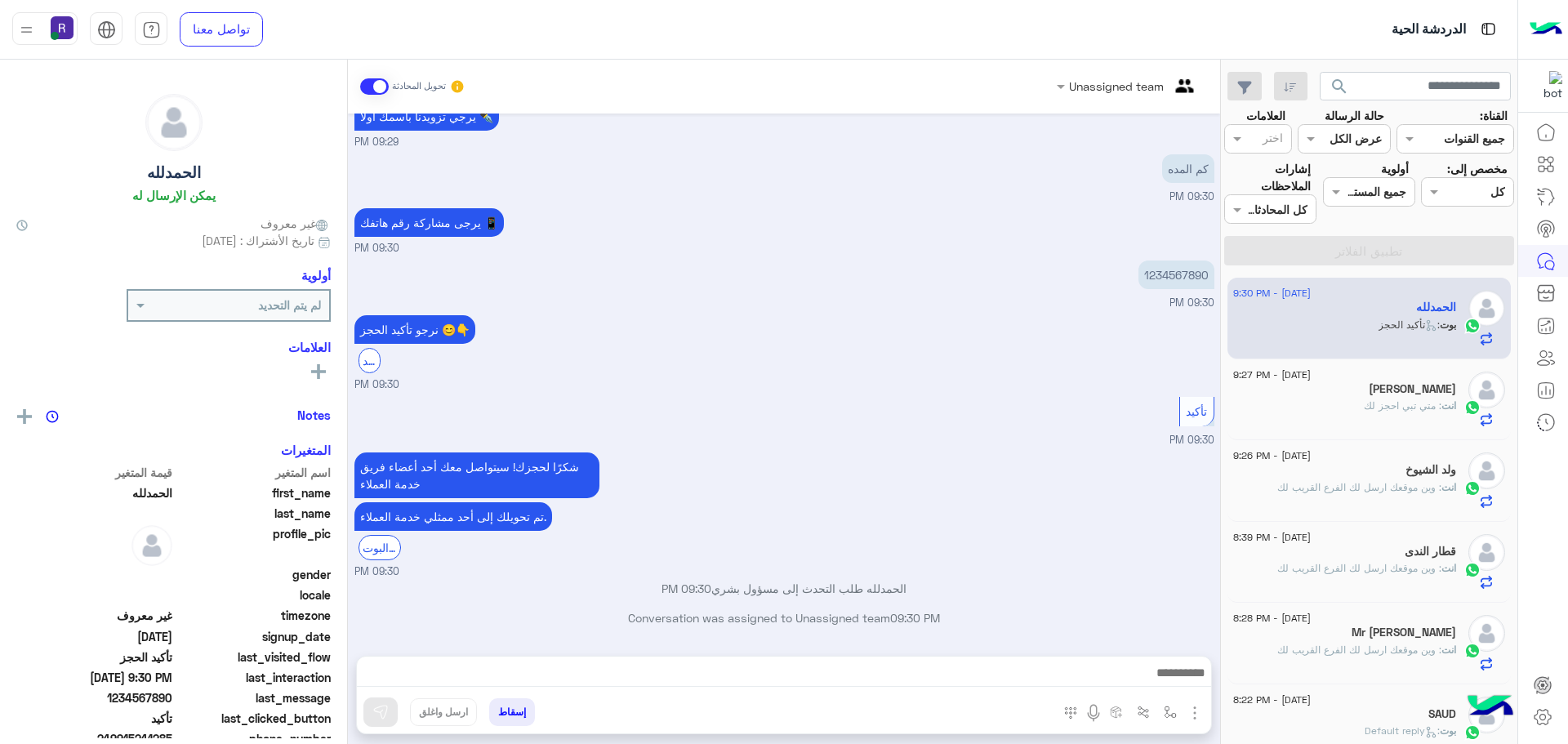
scroll to position [1440, 0]
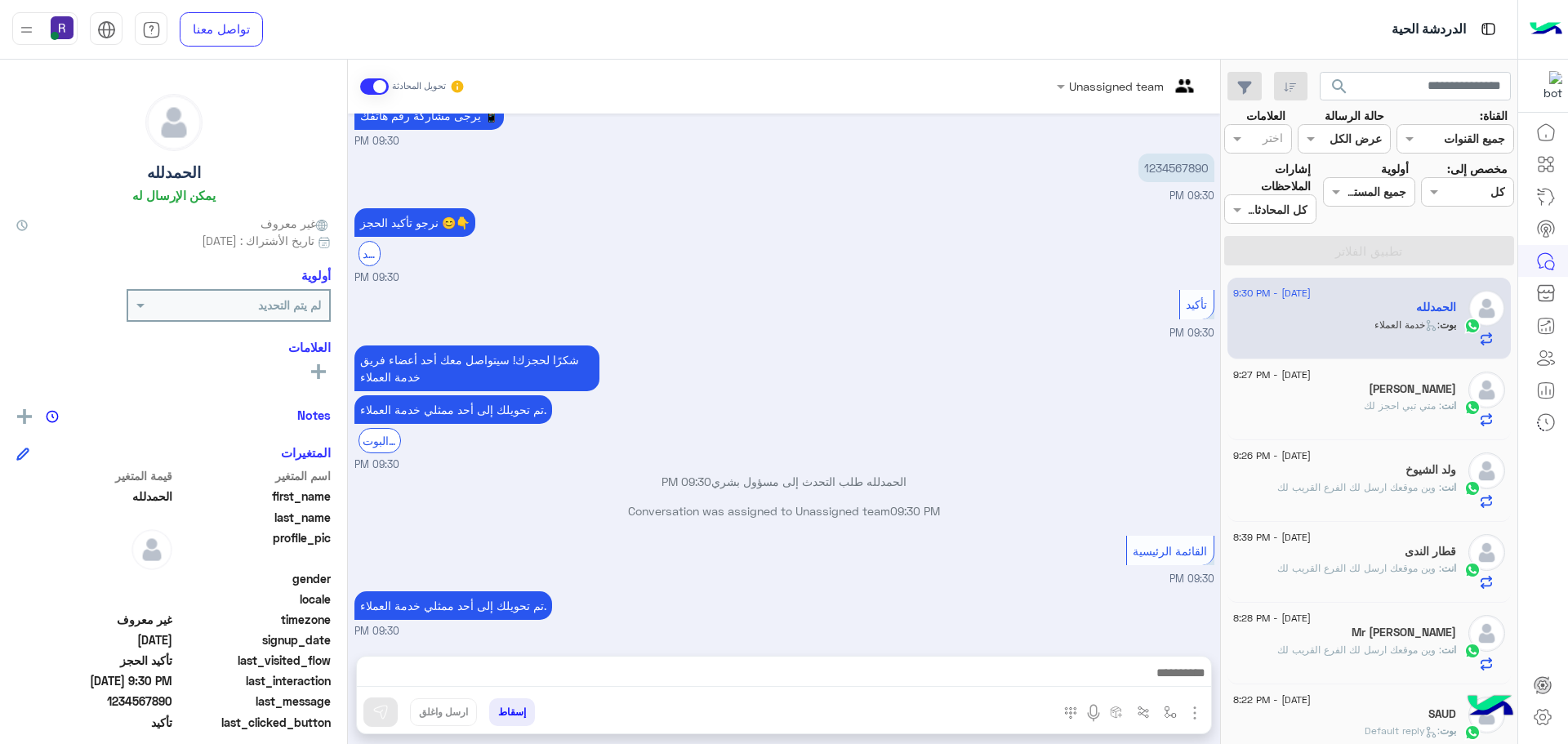
click at [957, 661] on div at bounding box center [784, 676] width 854 height 41
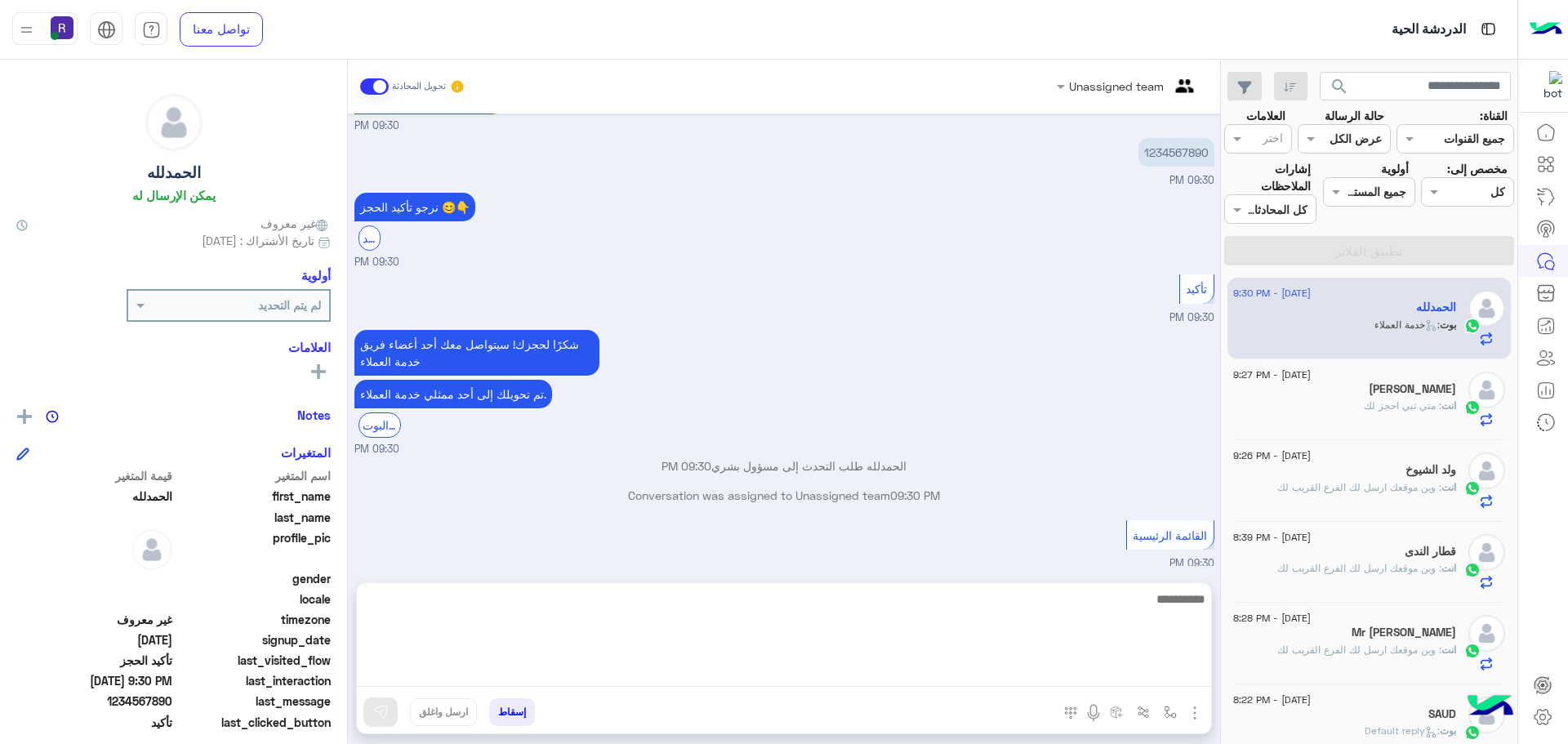
click at [960, 663] on textarea at bounding box center [784, 637] width 854 height 98
paste textarea "**********"
type textarea "**********"
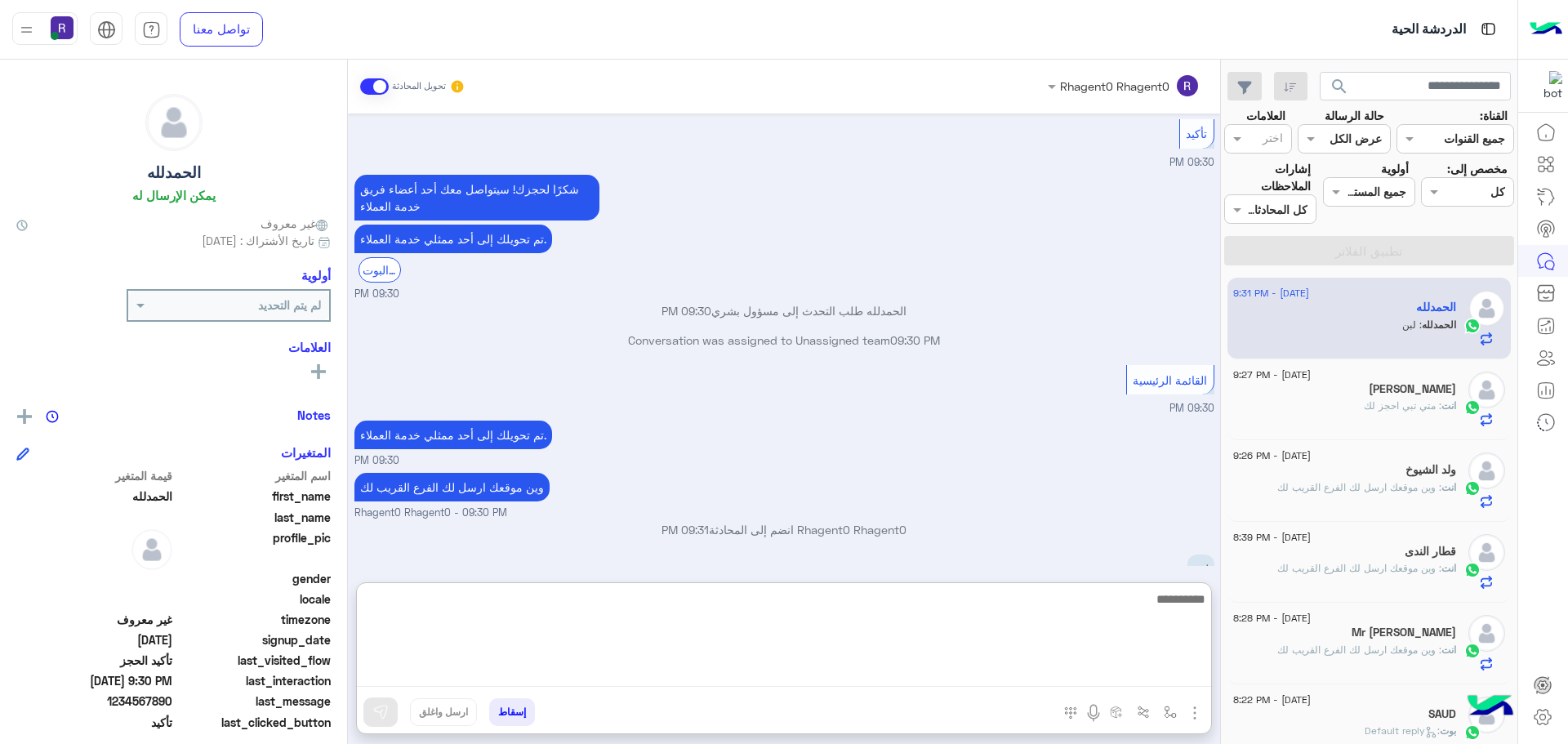
scroll to position [1651, 0]
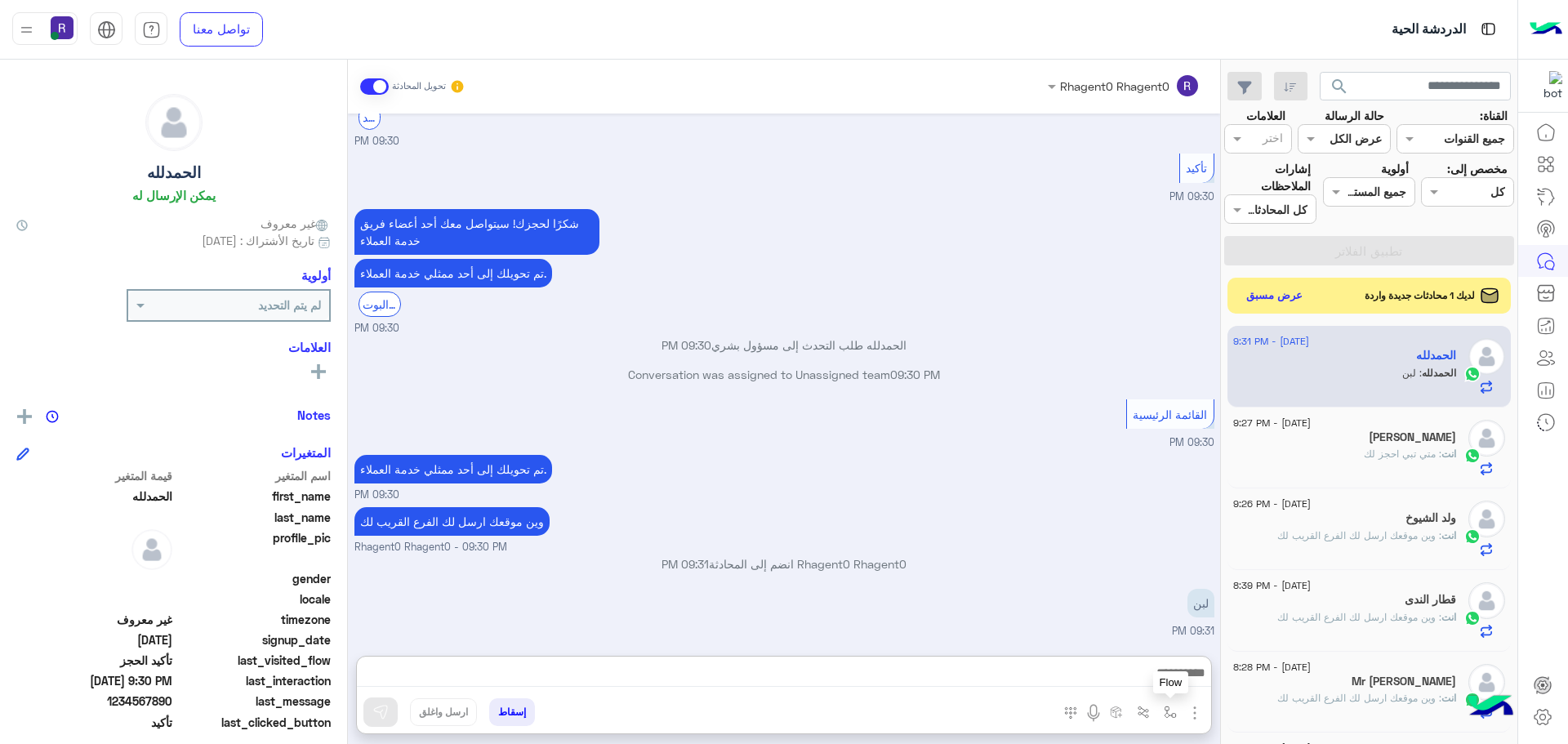
click at [1174, 713] on img "button" at bounding box center [1170, 711] width 13 height 13
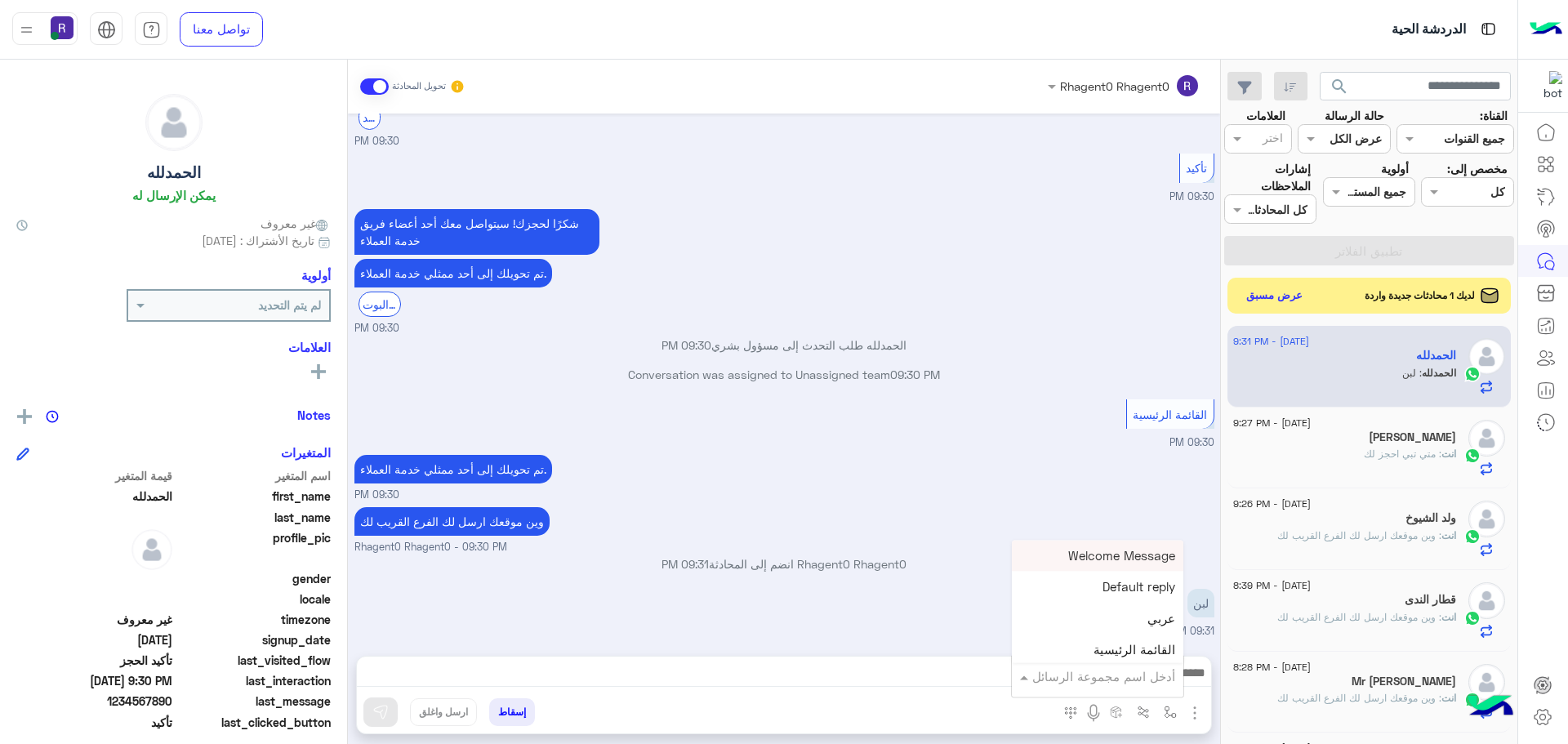
click at [1148, 671] on input "text" at bounding box center [1119, 676] width 110 height 19
type input "***"
click at [1146, 646] on div "لبن" at bounding box center [1123, 646] width 121 height 32
type textarea "***"
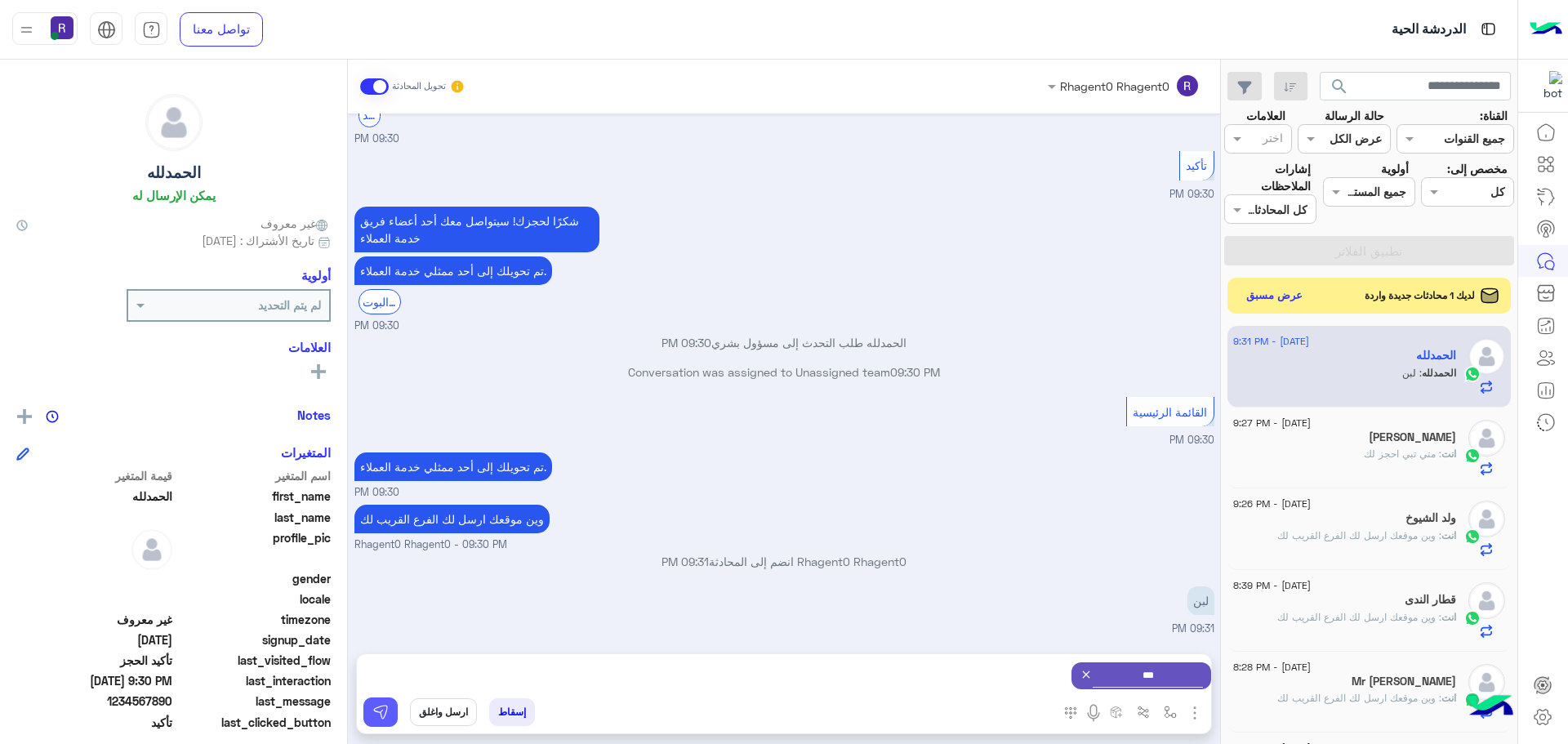
click at [367, 711] on button at bounding box center [380, 711] width 34 height 30
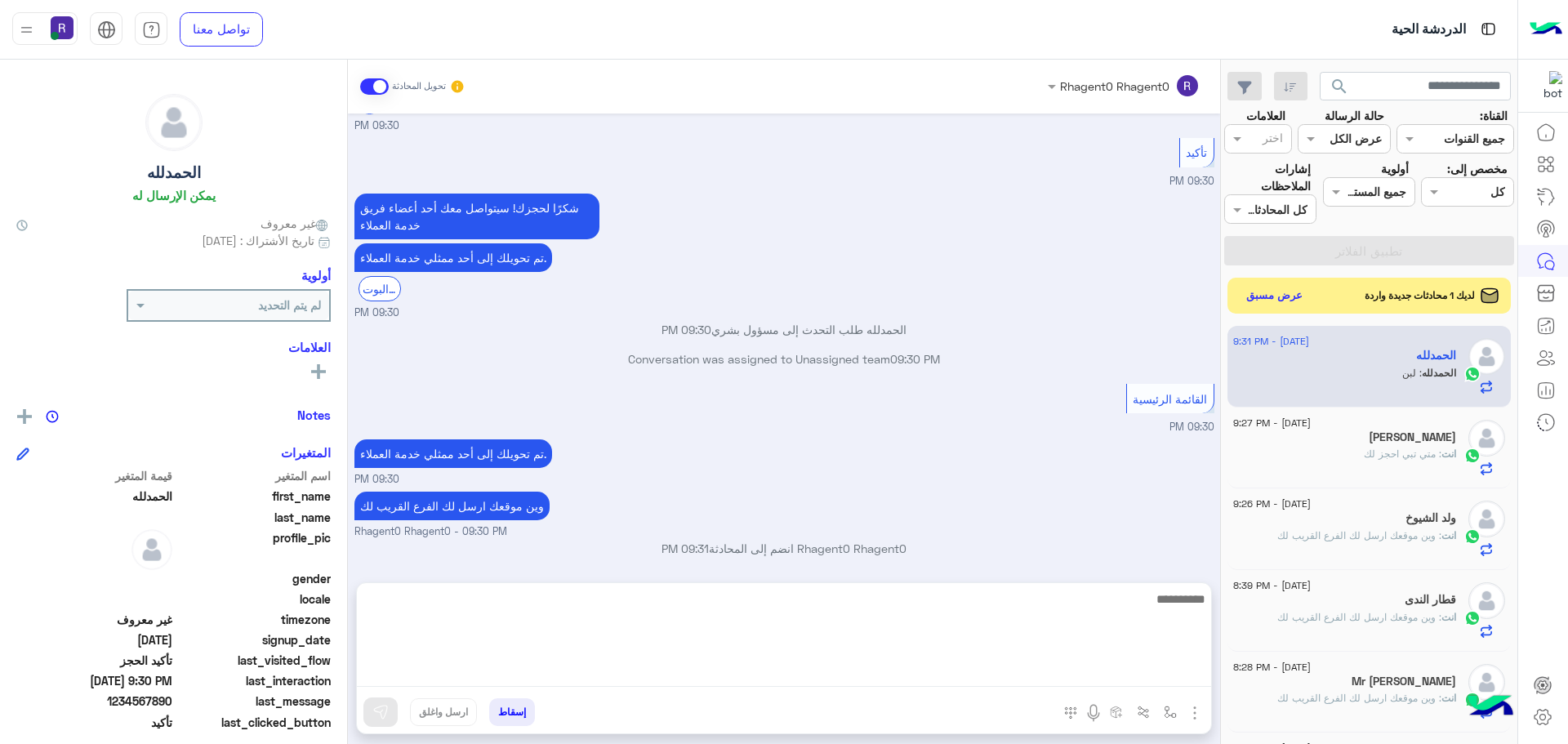
click at [979, 667] on textarea at bounding box center [784, 637] width 854 height 98
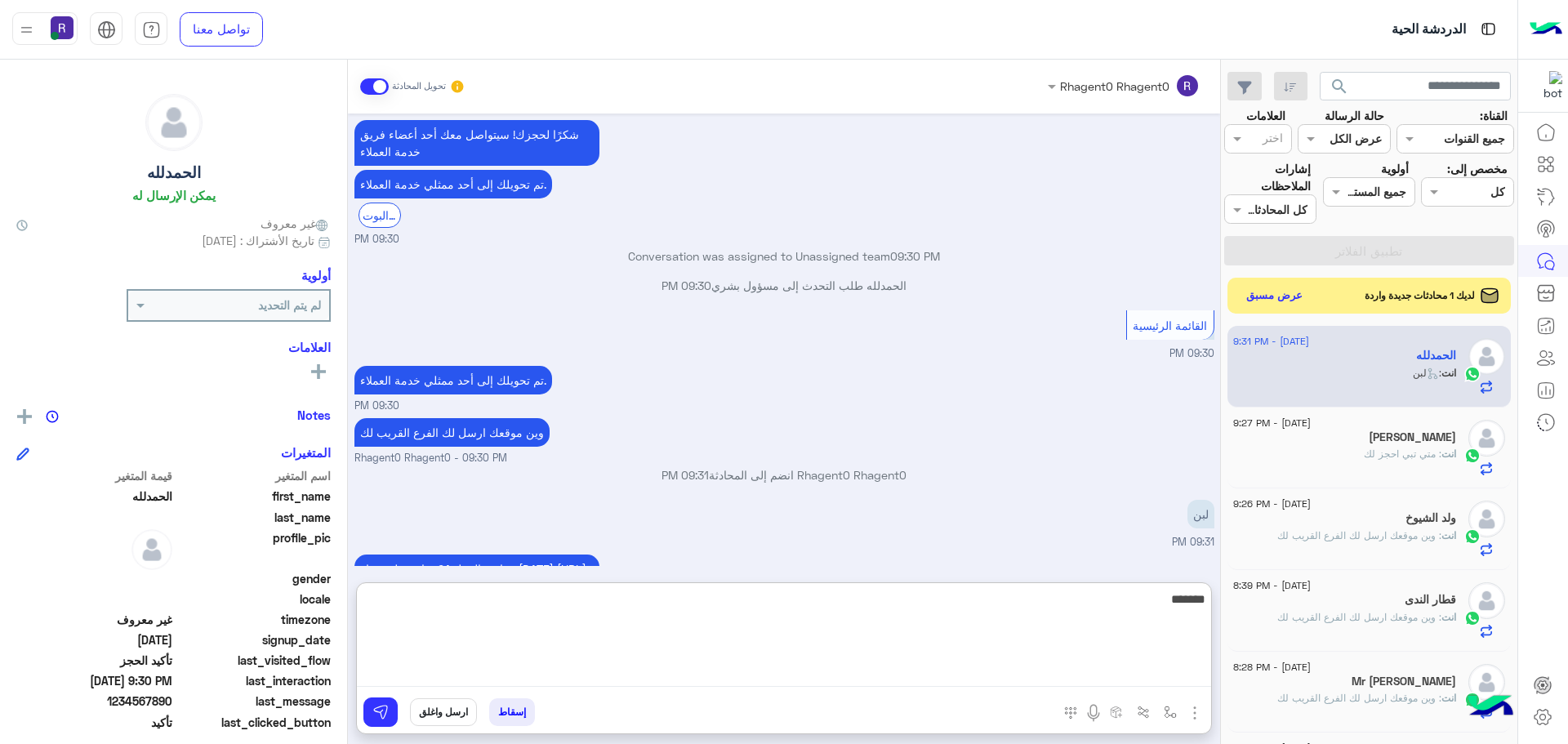
scroll to position [1796, 0]
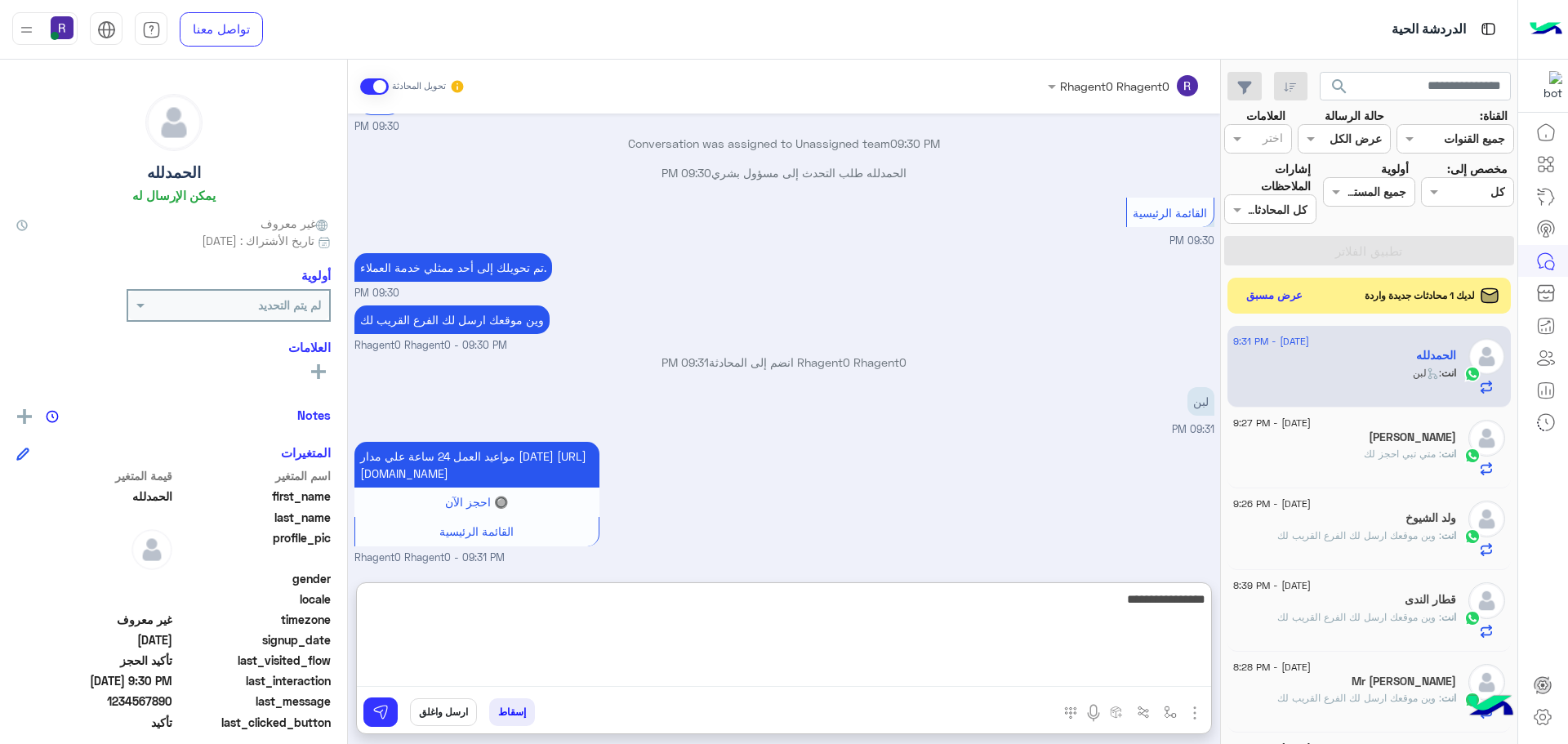
type textarea "**********"
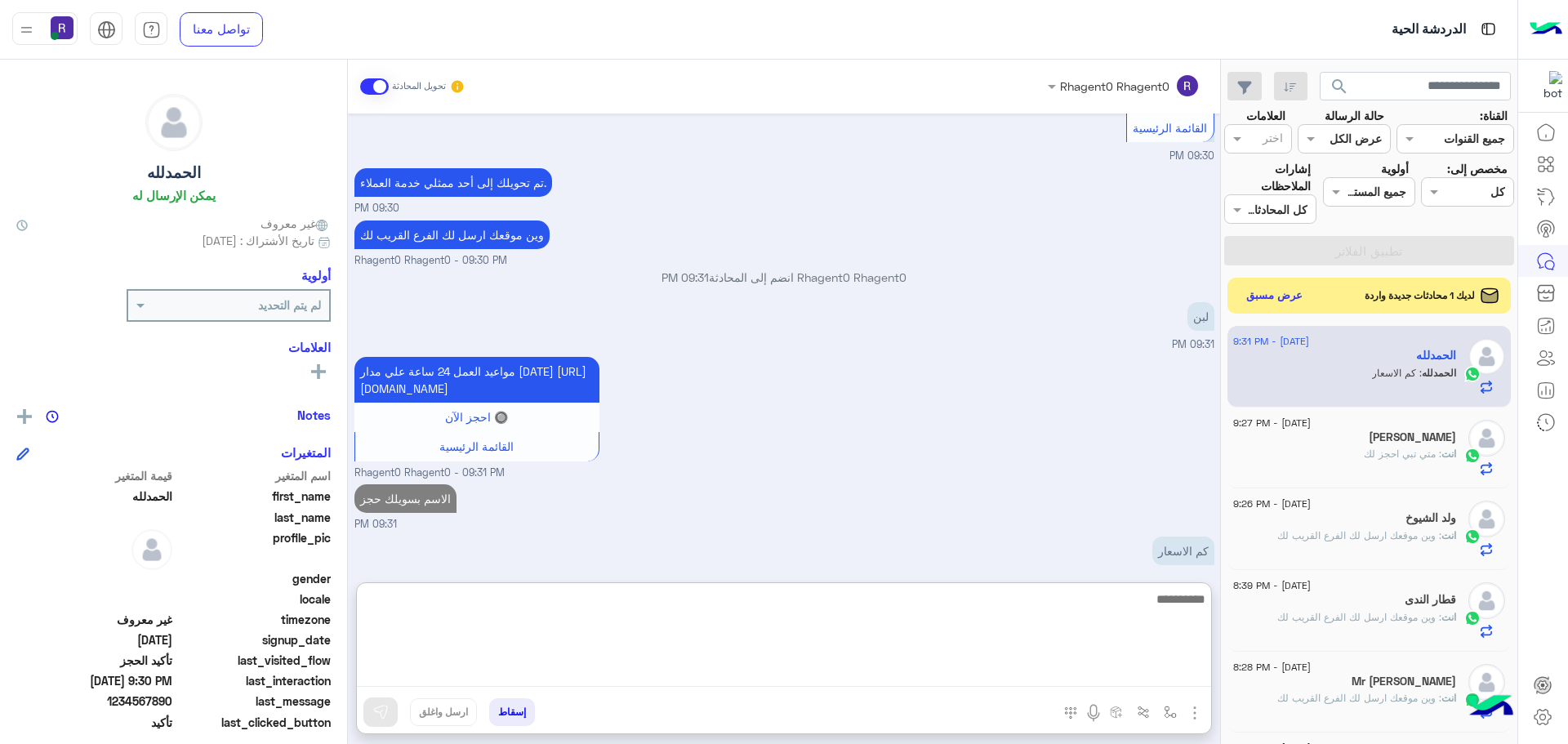
scroll to position [1902, 0]
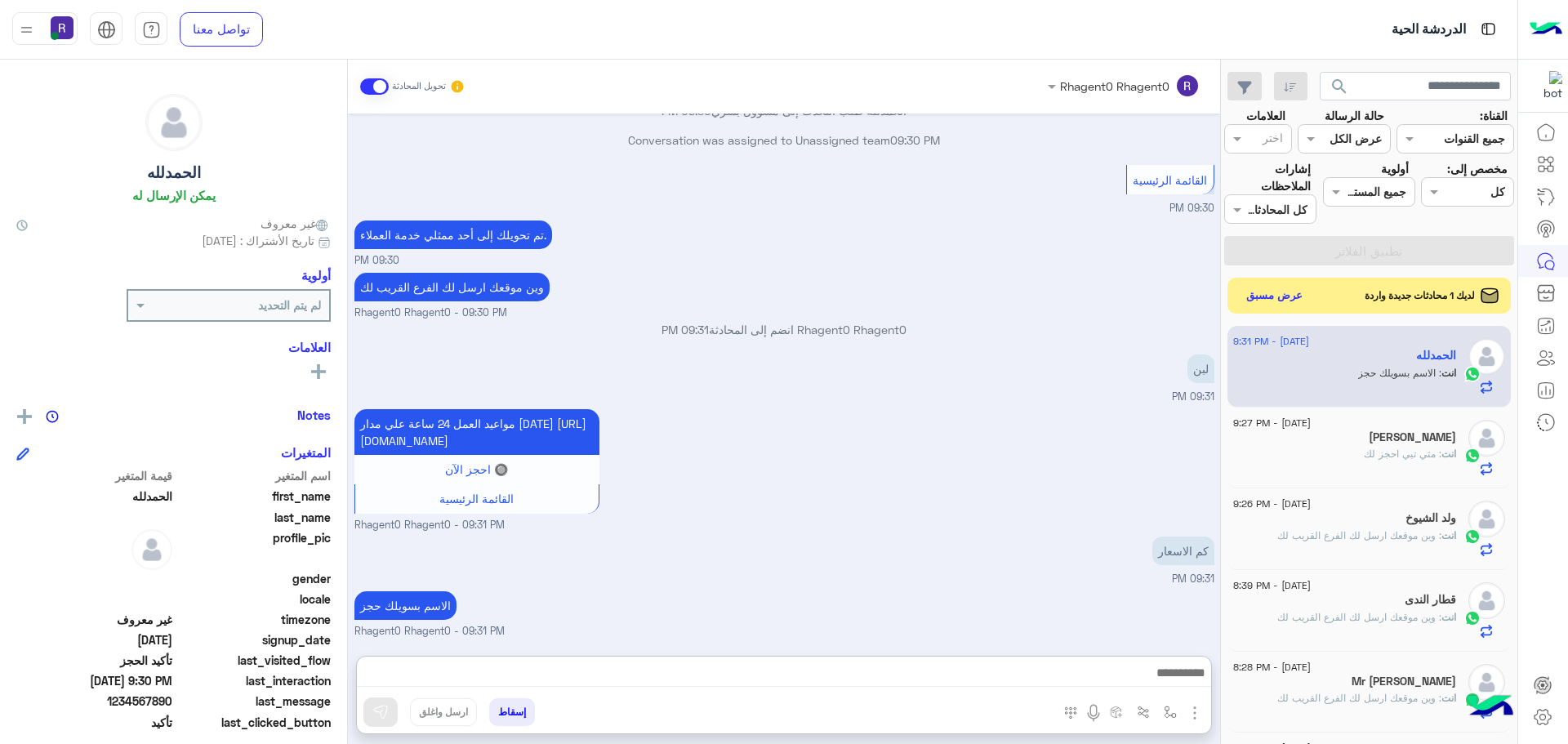
click at [1191, 716] on img "button" at bounding box center [1194, 713] width 20 height 20
click at [1164, 670] on span "الصور" at bounding box center [1163, 677] width 30 height 19
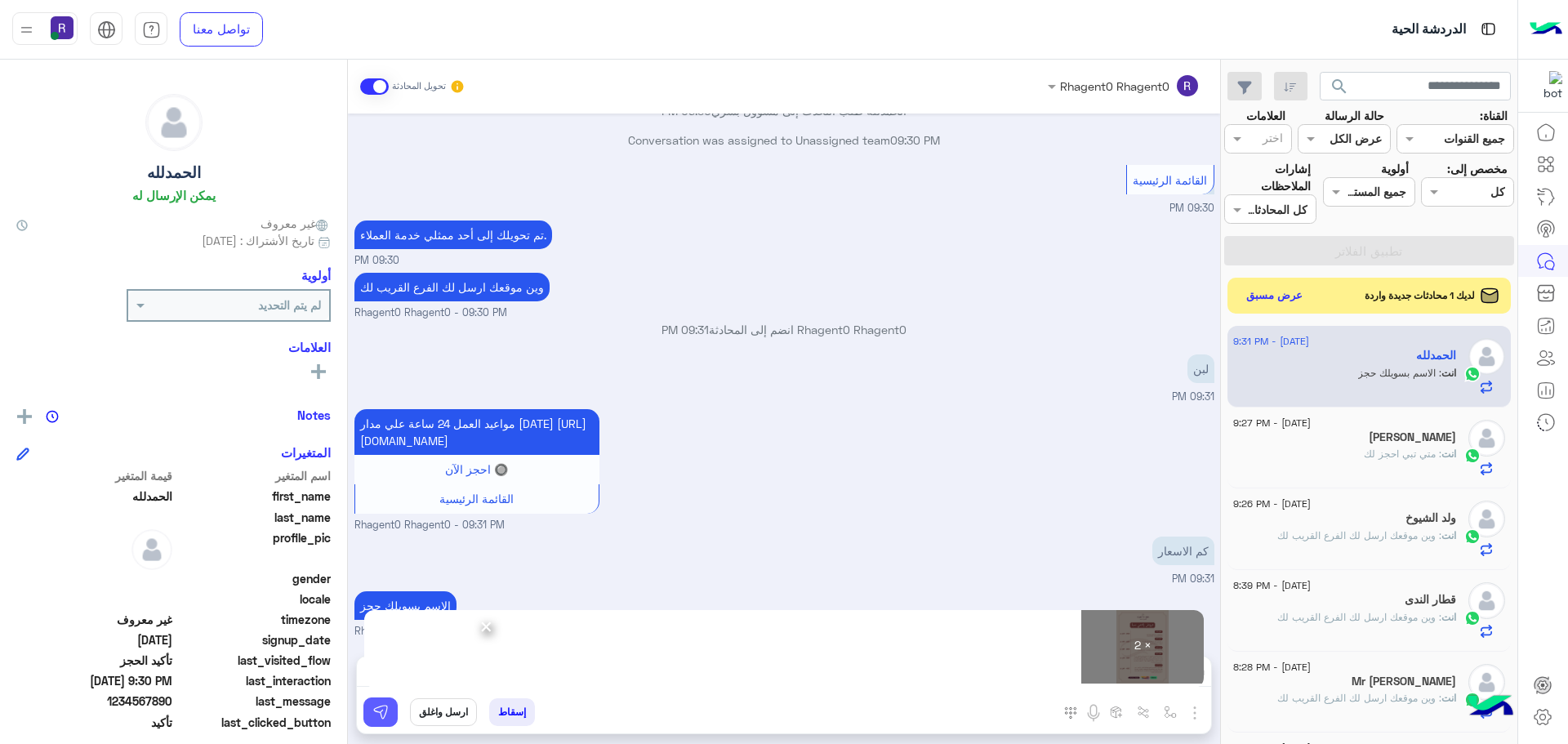
click at [386, 716] on img at bounding box center [380, 712] width 16 height 16
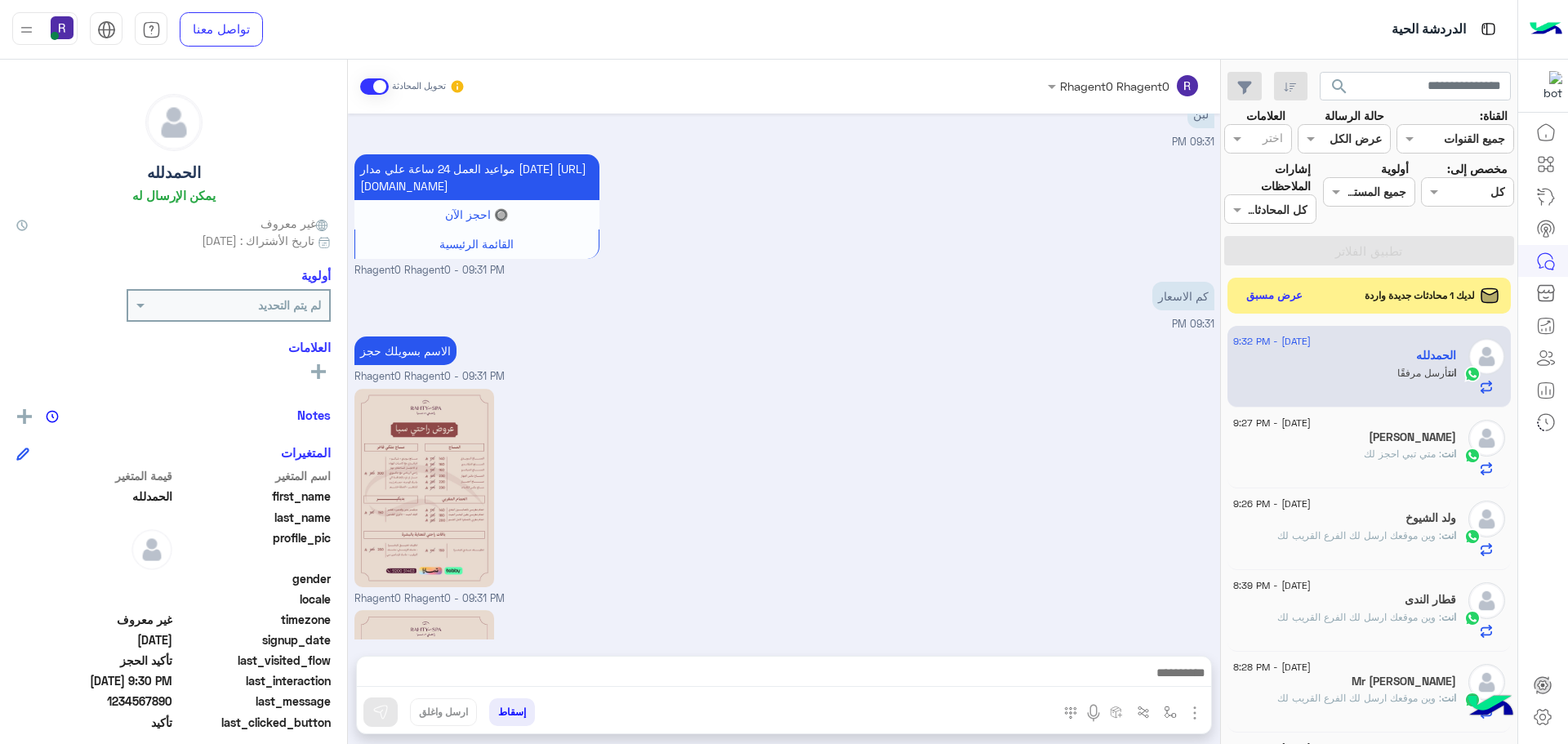
scroll to position [2273, 0]
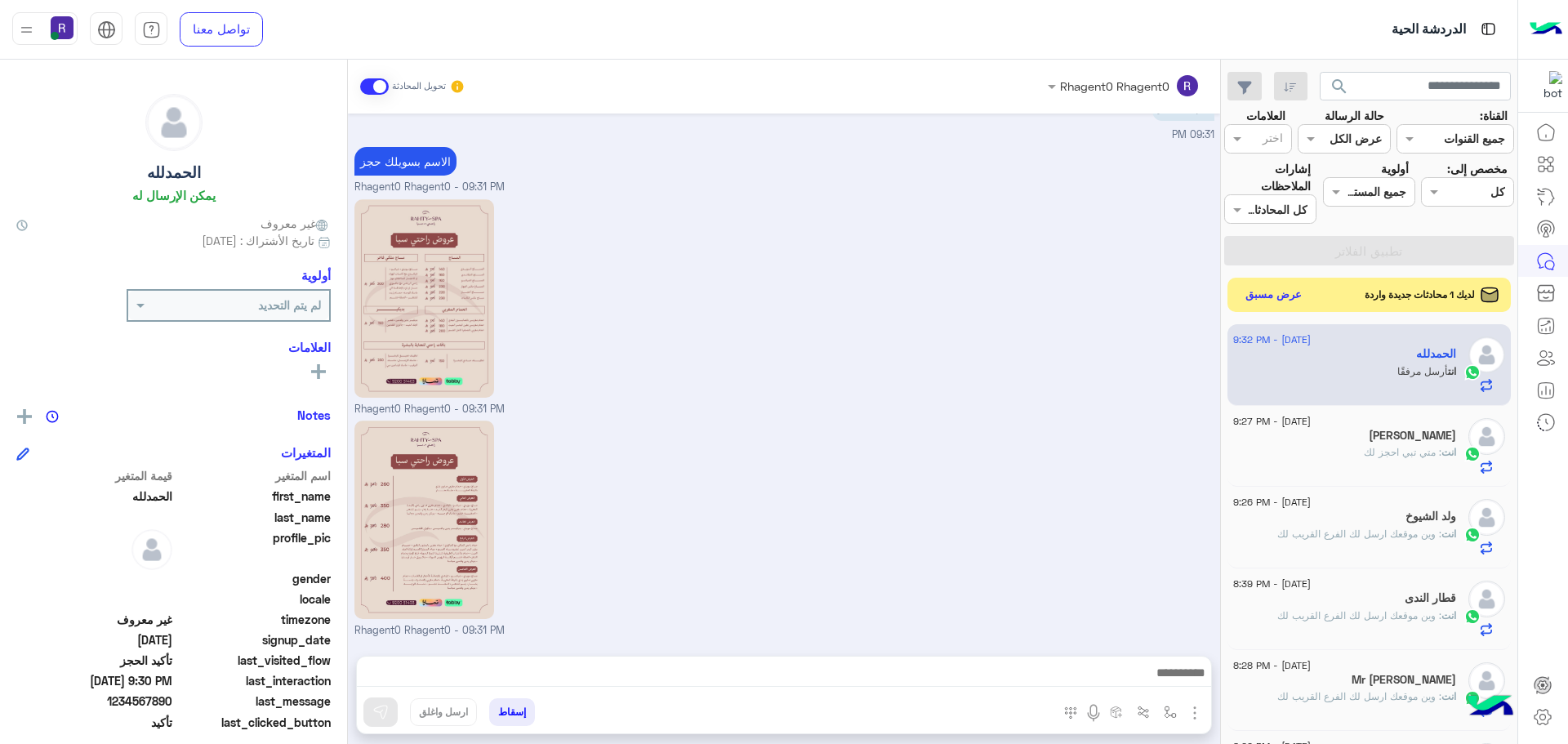
click at [1278, 296] on button "عرض مسبق" at bounding box center [1274, 295] width 69 height 22
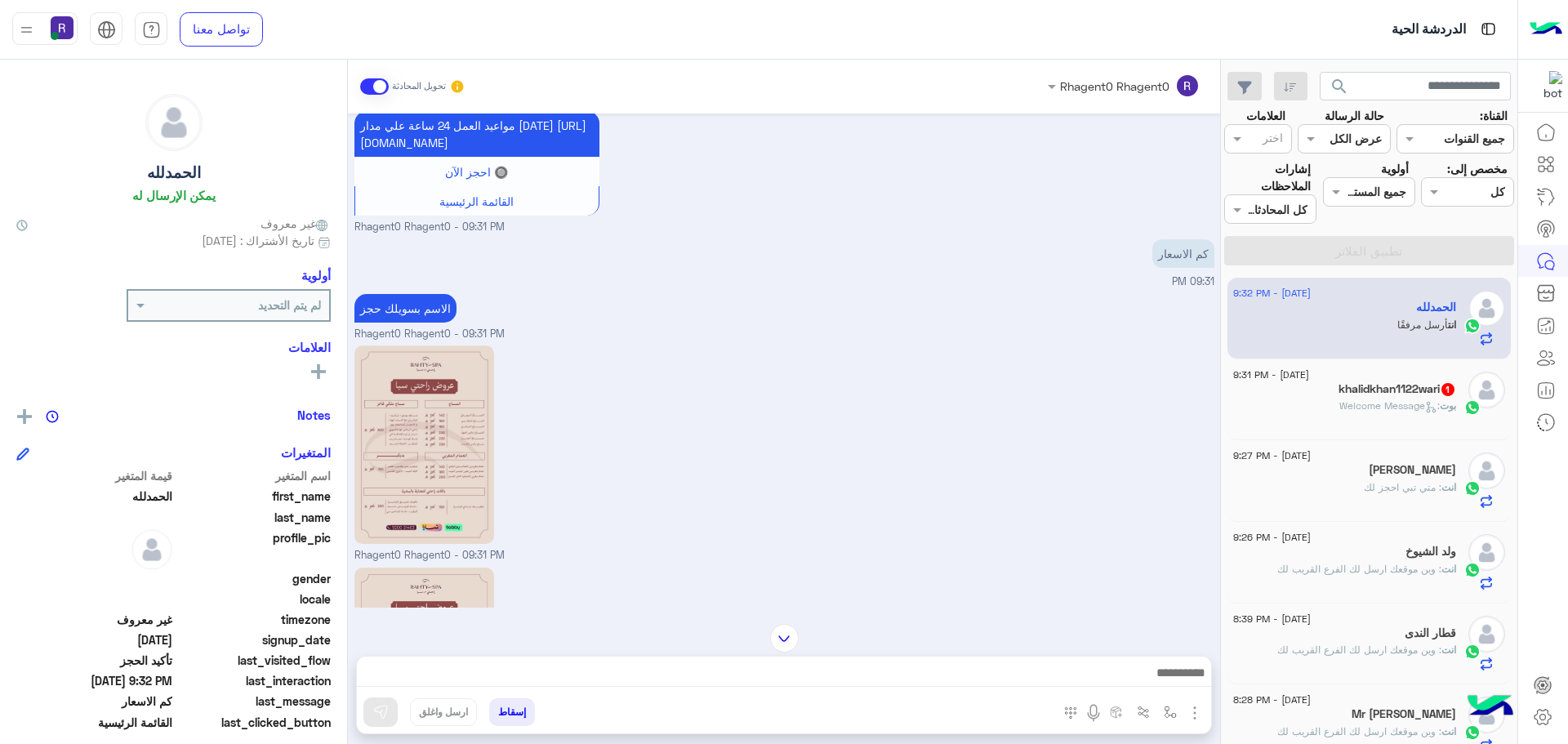
scroll to position [1038, 0]
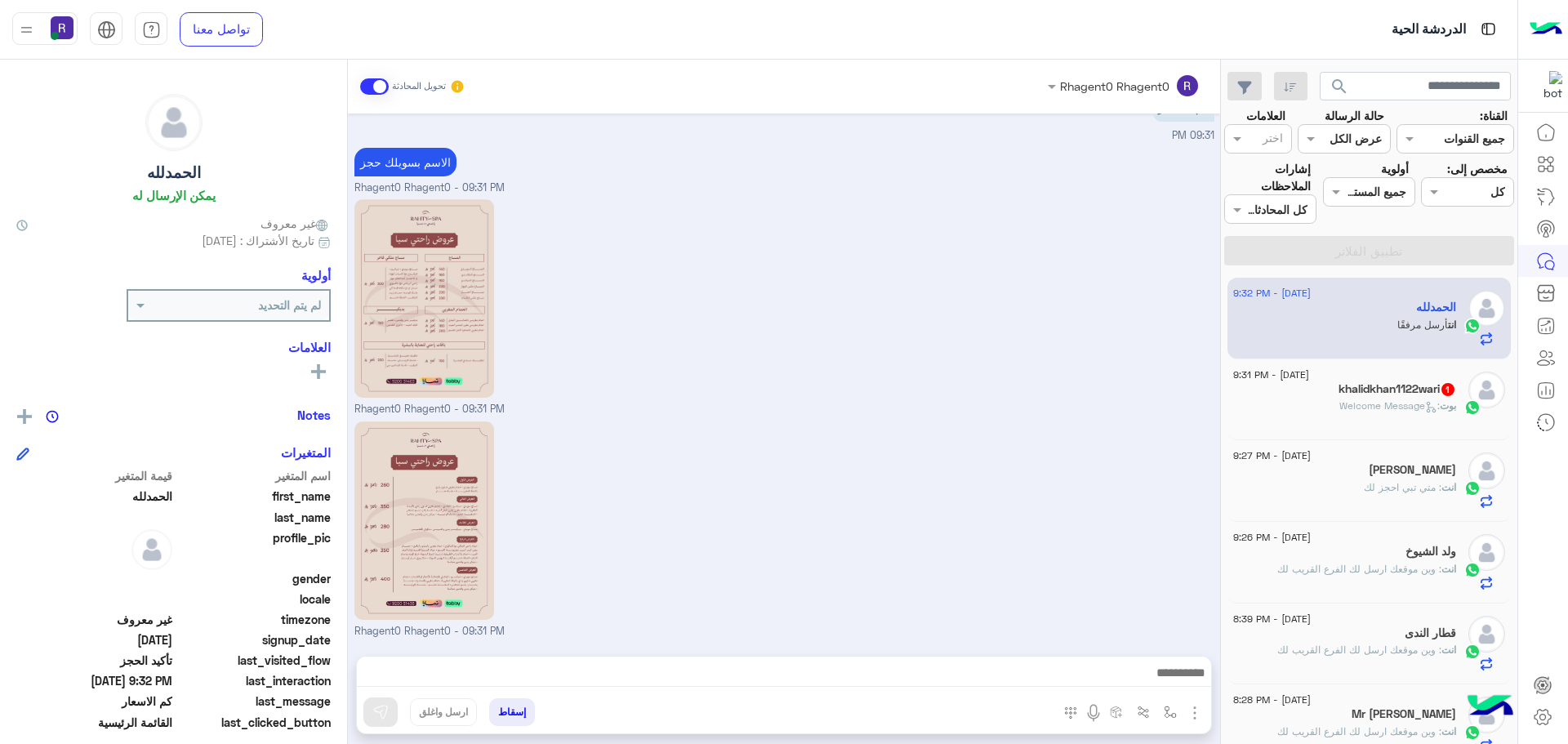
click at [1449, 410] on span "بوت" at bounding box center [1448, 405] width 16 height 13
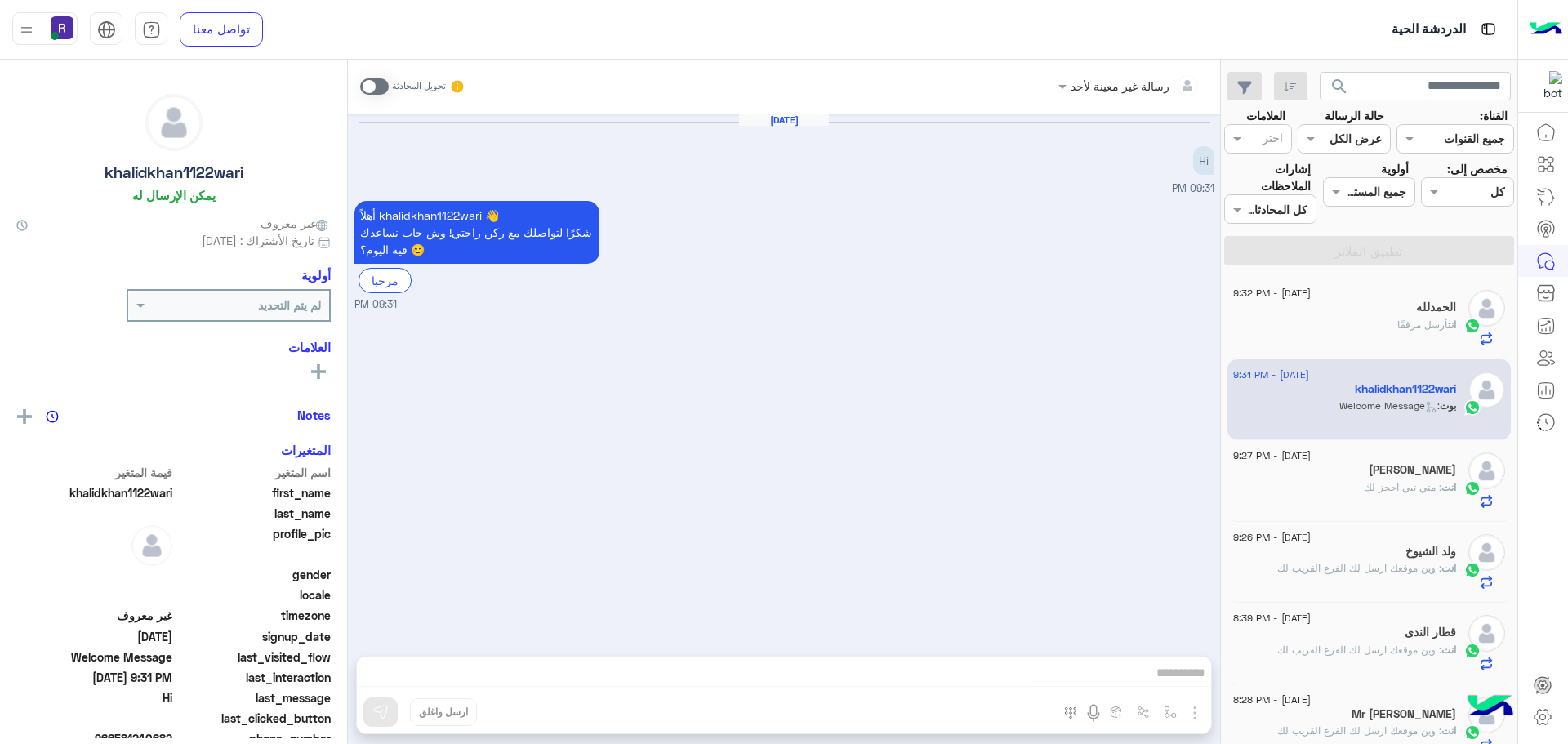
click at [367, 88] on span at bounding box center [375, 87] width 29 height 16
click at [1200, 711] on img "button" at bounding box center [1194, 713] width 20 height 20
click at [1171, 676] on span "الصور" at bounding box center [1163, 677] width 30 height 19
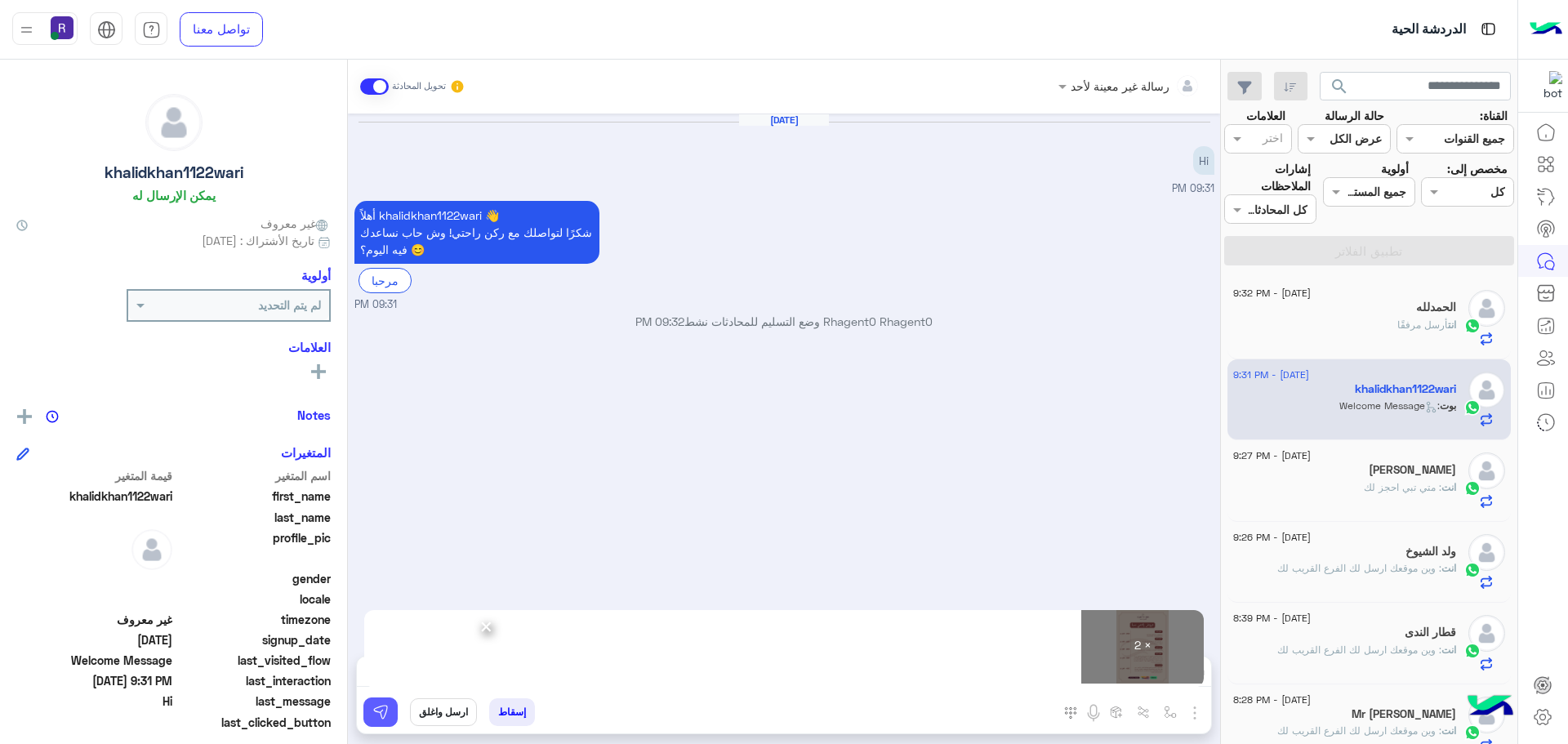
click at [369, 713] on button at bounding box center [380, 711] width 34 height 30
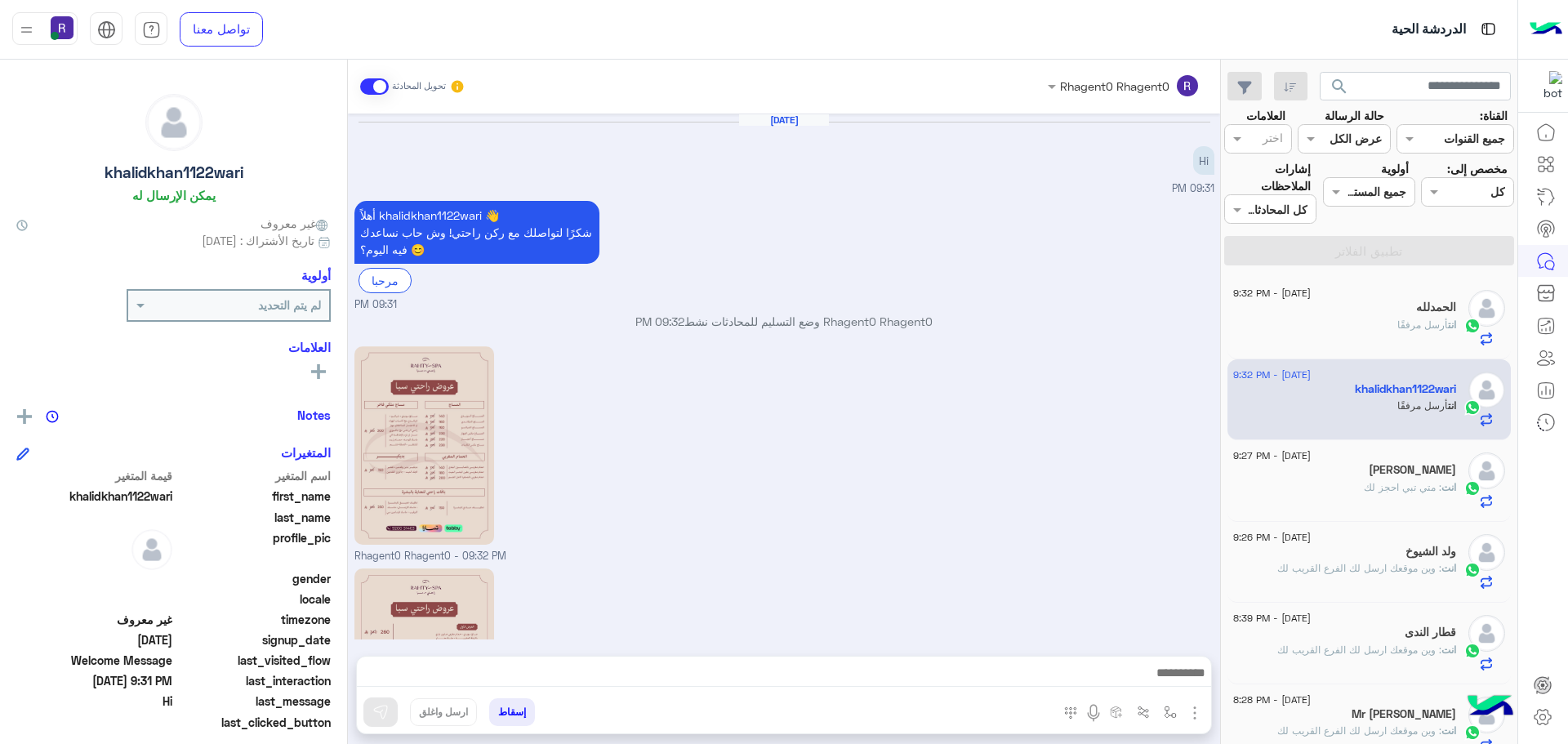
scroll to position [207, 0]
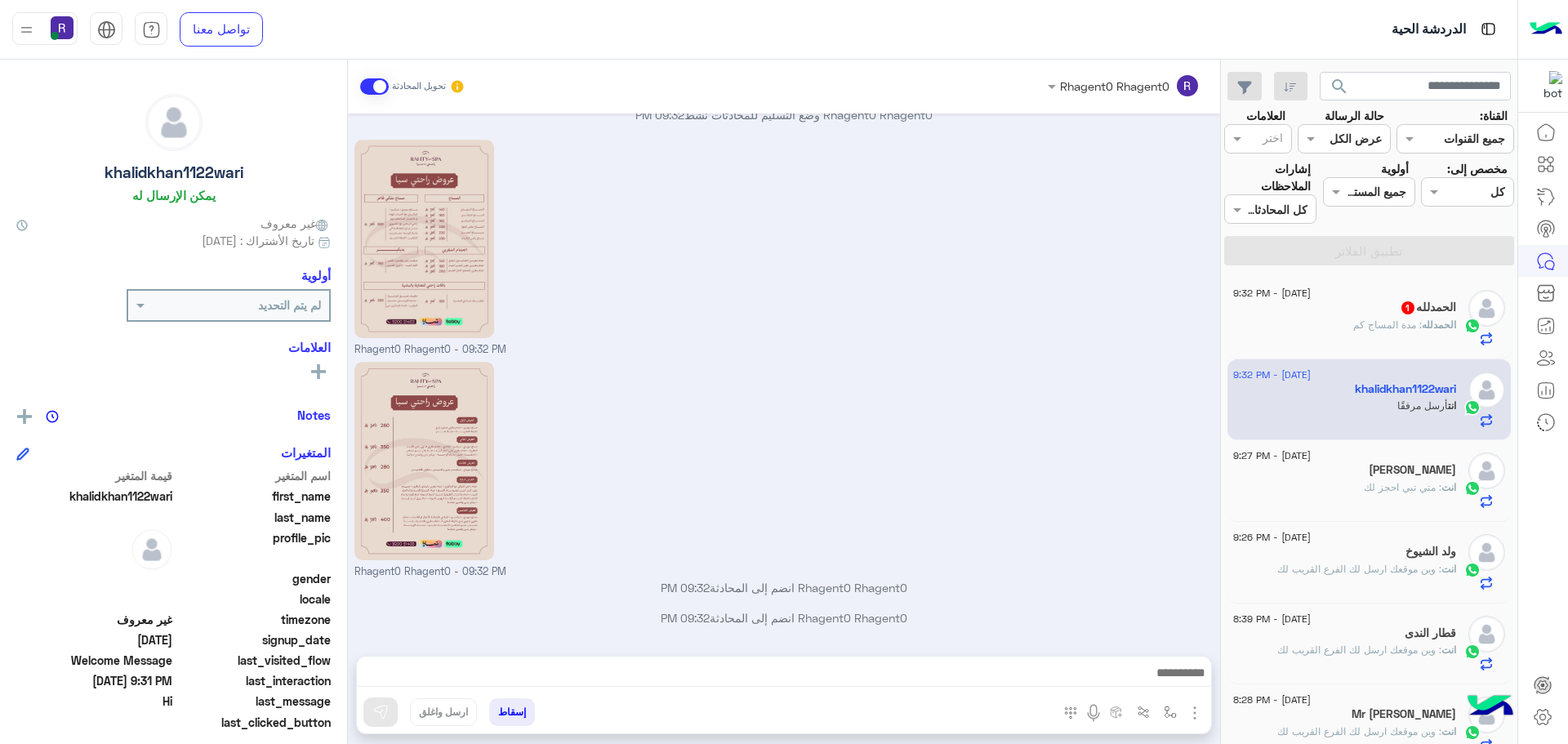
click at [1359, 339] on div "ال[PERSON_NAME] : مدة المساج كم" at bounding box center [1344, 332] width 223 height 29
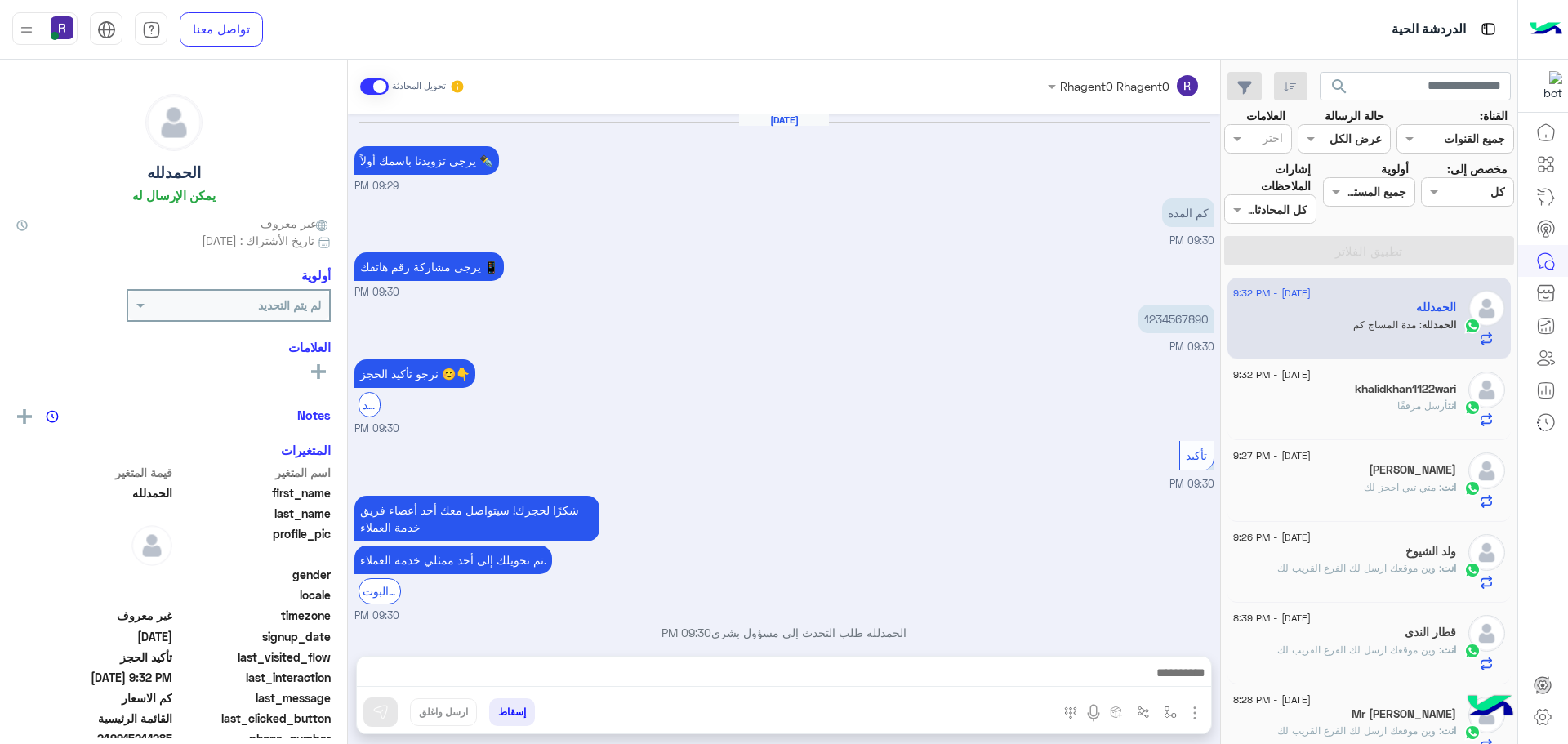
scroll to position [1037, 0]
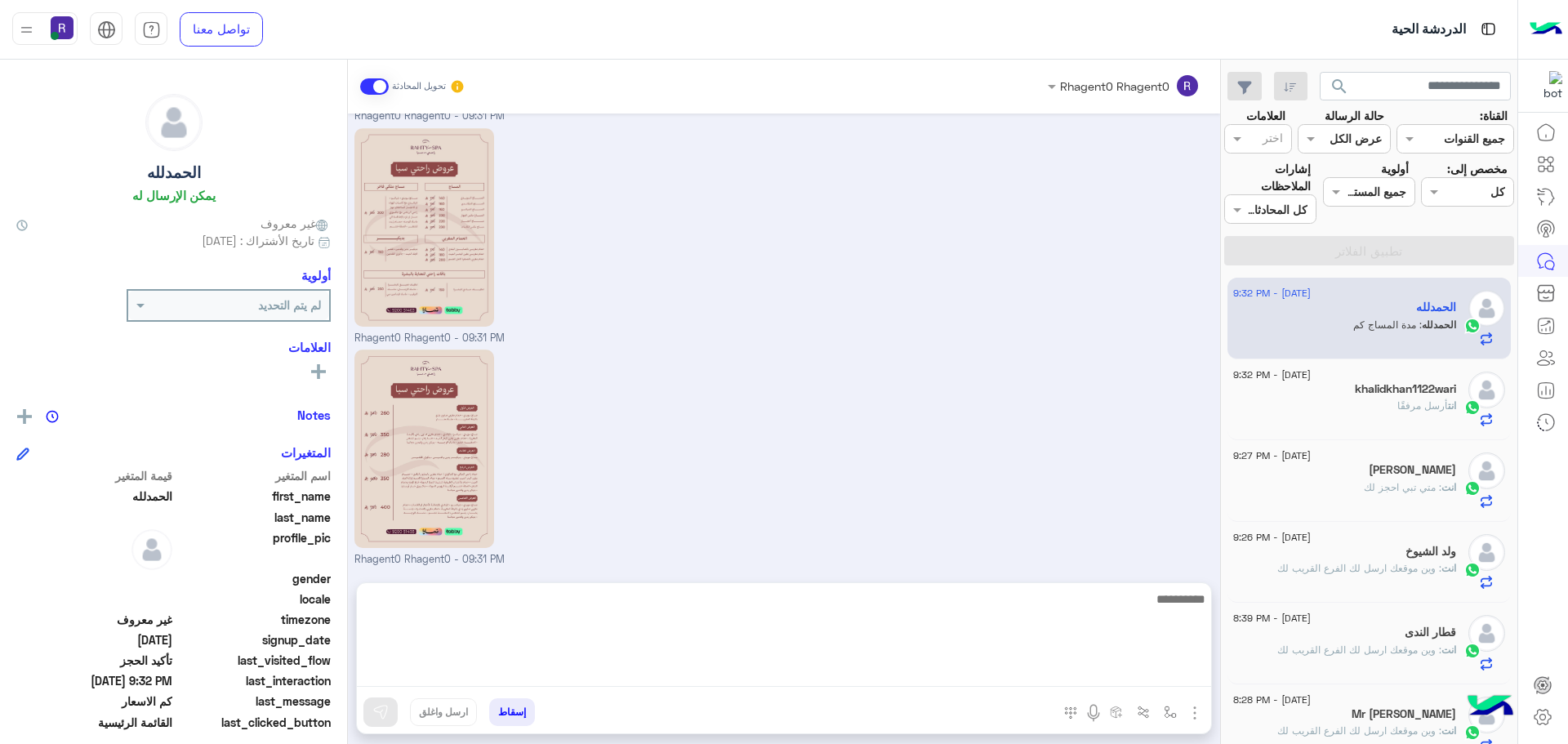
click at [1164, 680] on textarea at bounding box center [784, 637] width 854 height 98
type textarea "**********"
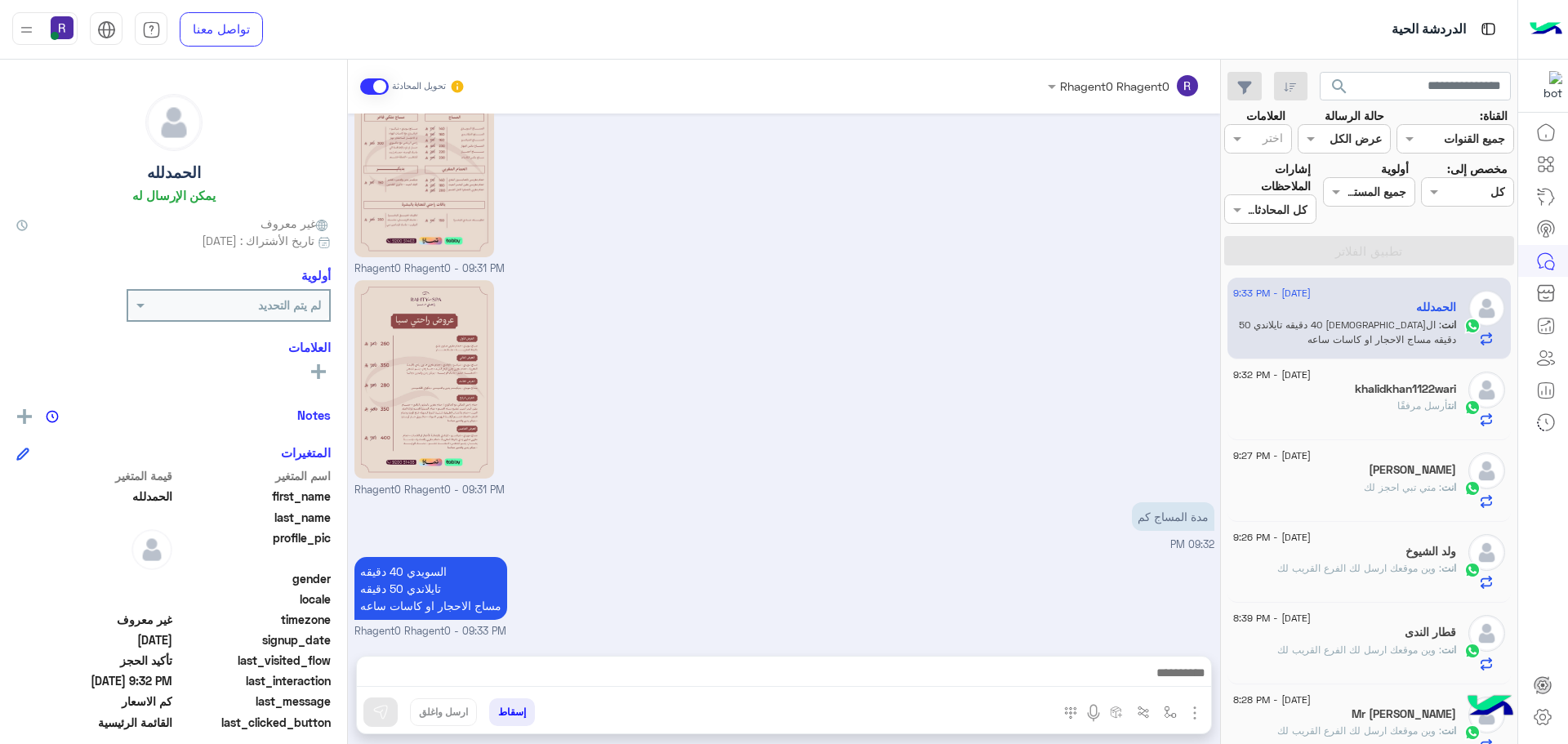
click at [936, 498] on div "مدة المساج كم 09:32 PM" at bounding box center [784, 525] width 859 height 55
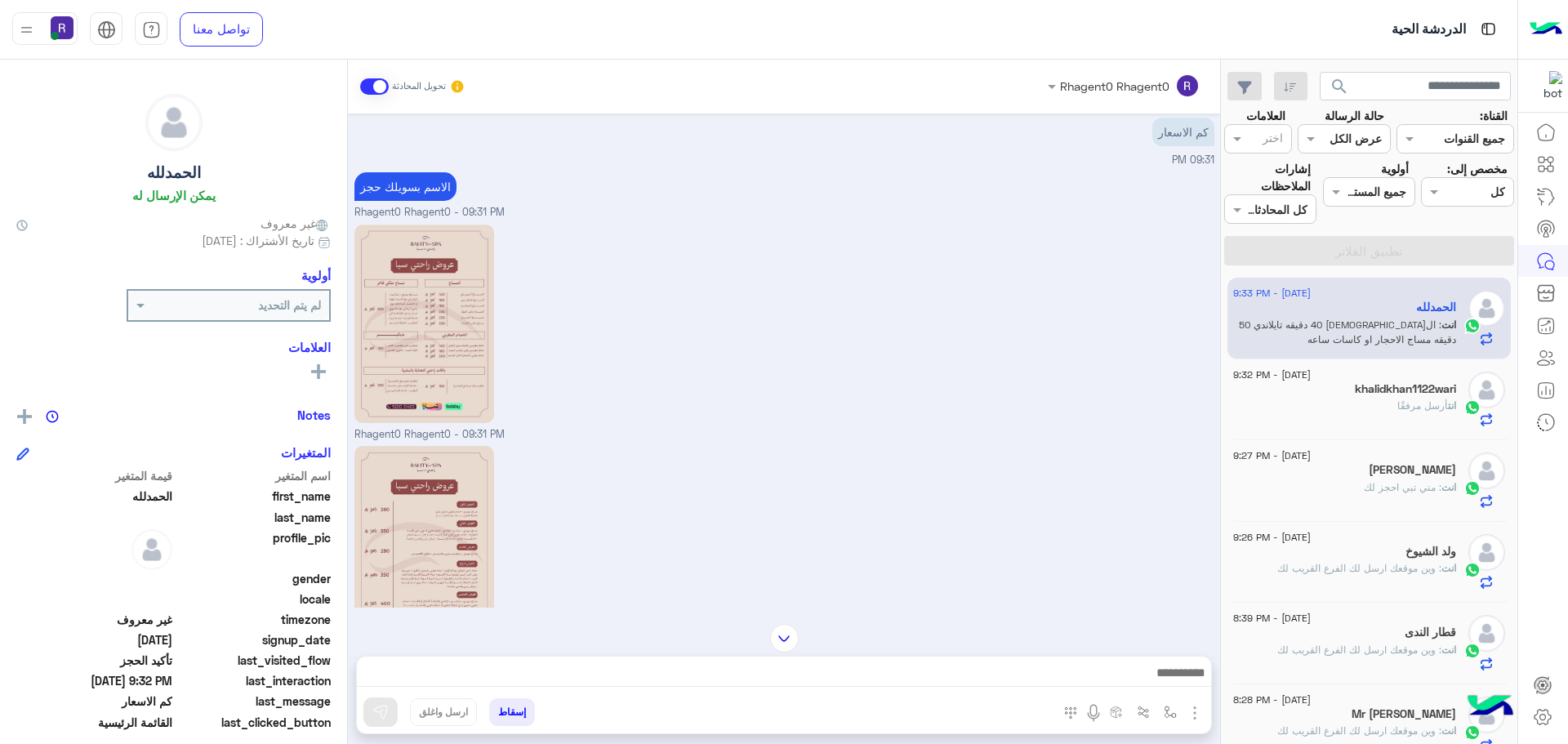
scroll to position [1123, 0]
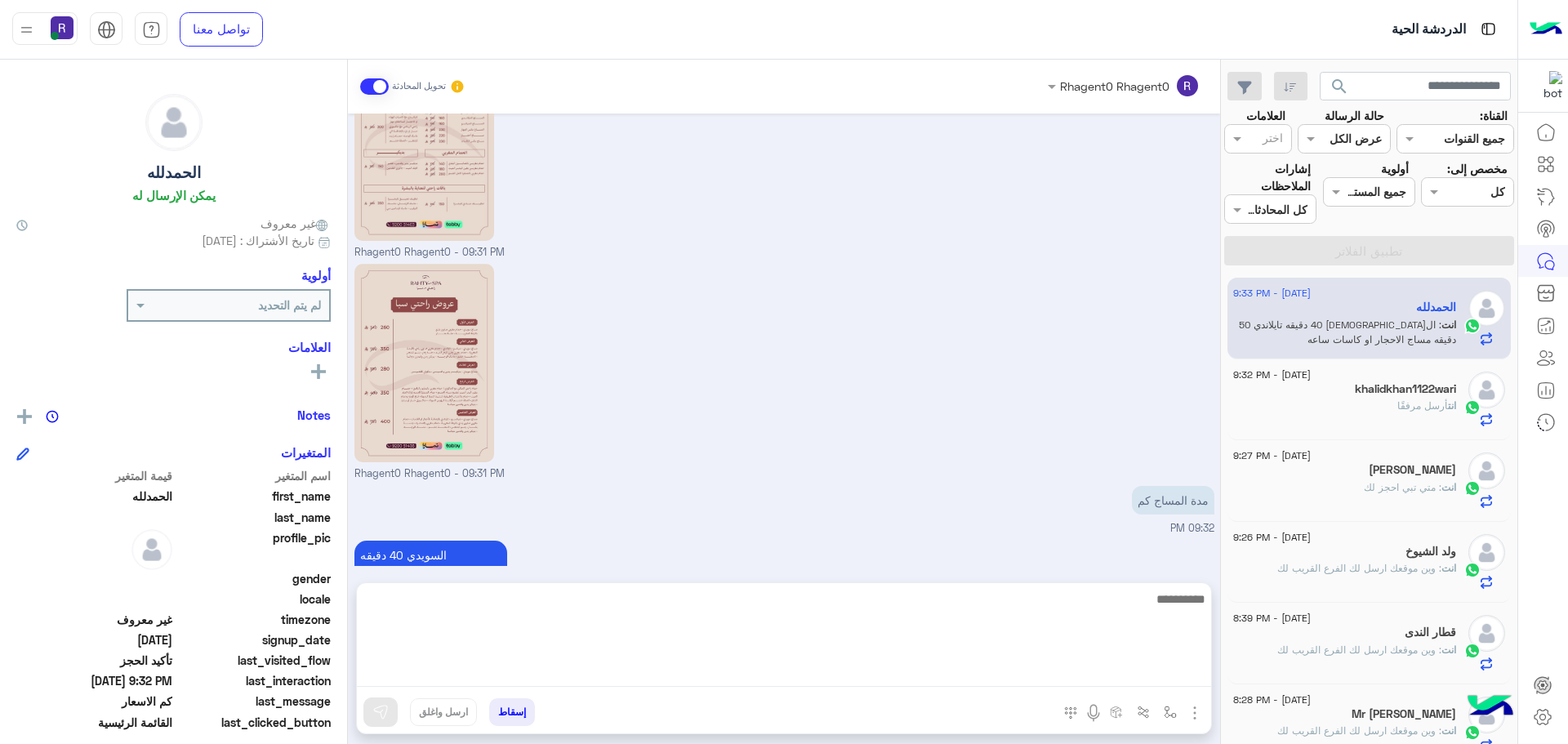
click at [1148, 680] on textarea at bounding box center [784, 637] width 854 height 98
paste textarea "**********"
type textarea "**********"
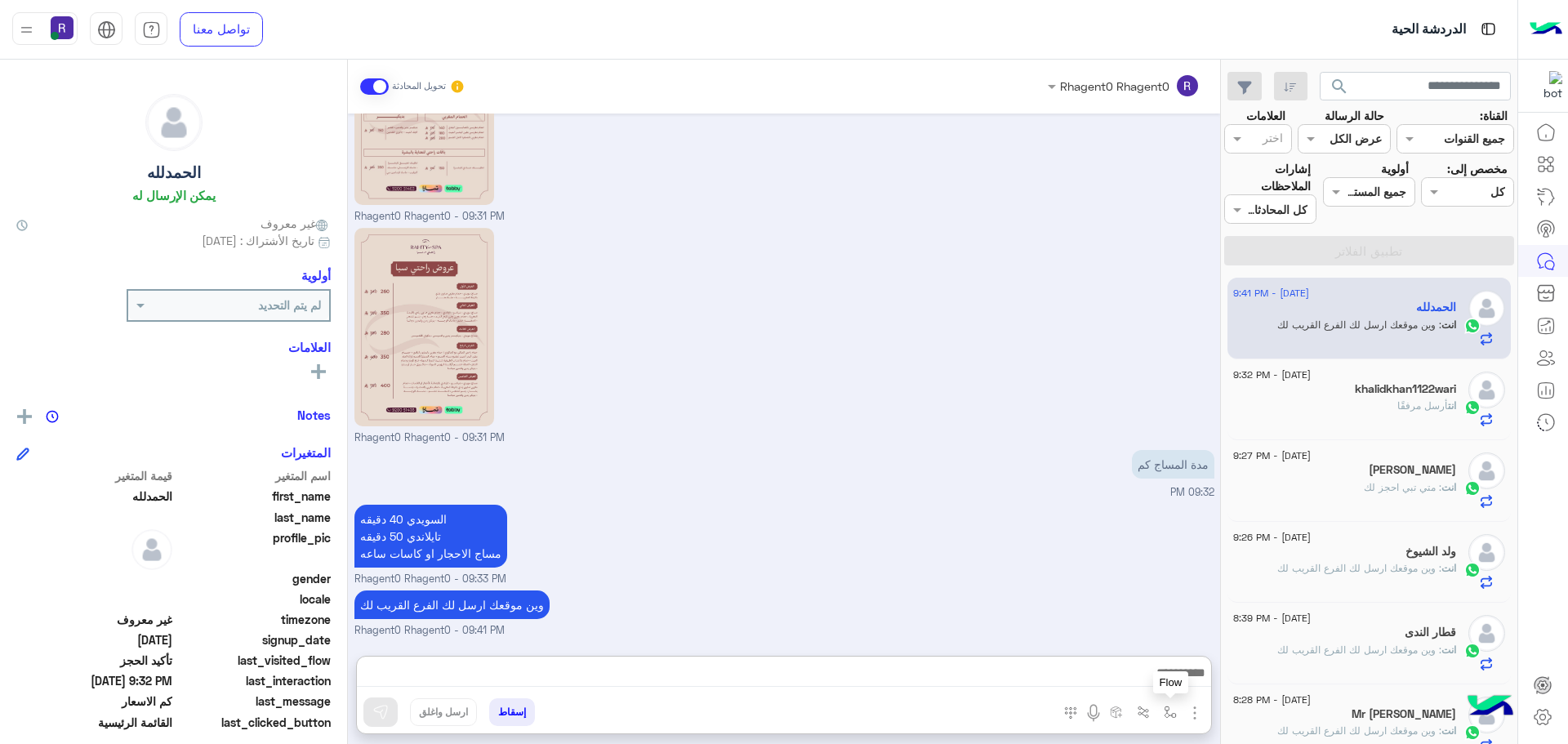
click at [1166, 705] on img "button" at bounding box center [1170, 711] width 13 height 13
click at [1164, 680] on input "text" at bounding box center [1119, 676] width 110 height 19
type input "*"
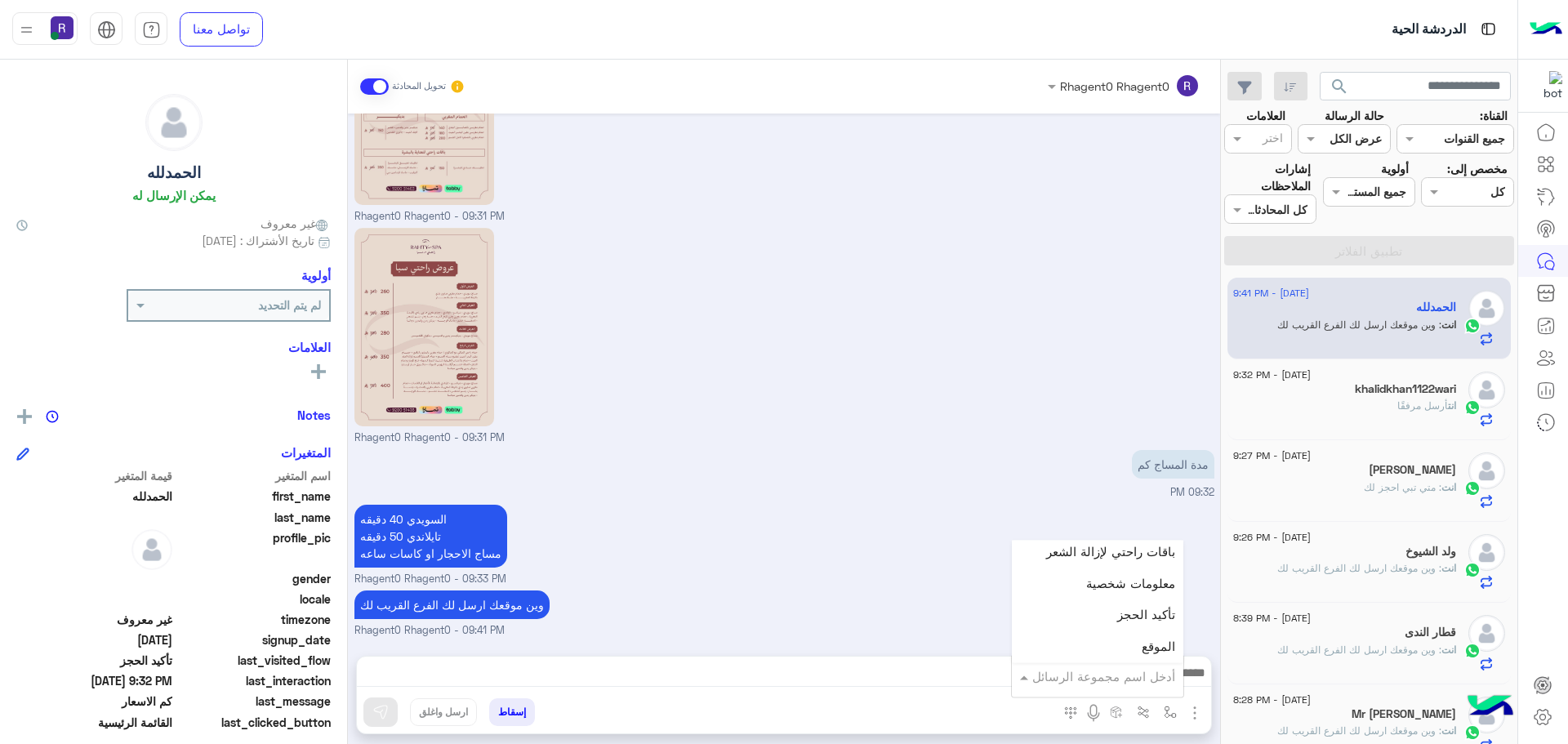
scroll to position [980, 0]
click at [842, 438] on small "Rhagent0 Rhagent0 - 09:31 PM" at bounding box center [784, 438] width 859 height 15
click at [1558, 330] on link at bounding box center [1545, 326] width 44 height 33
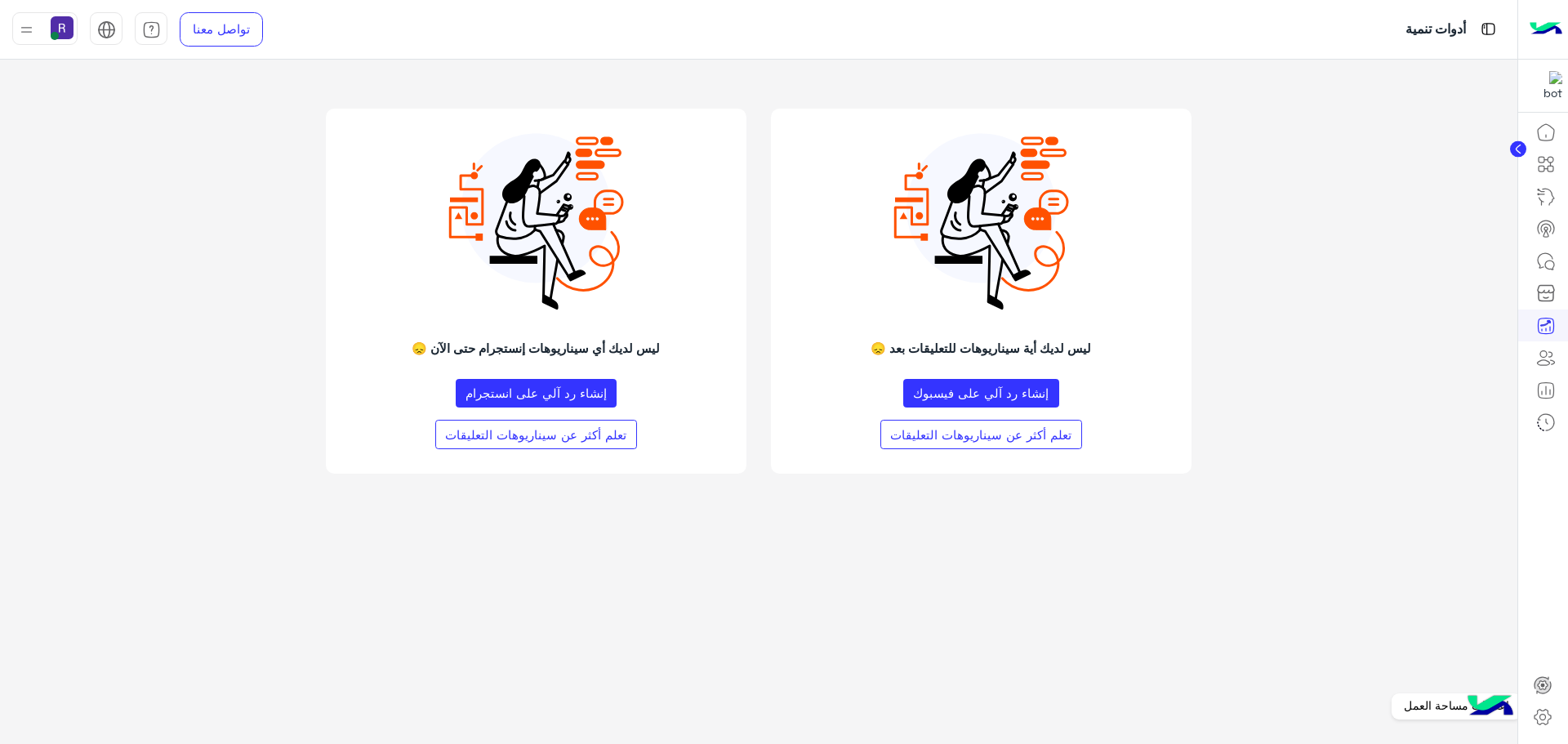
click at [1543, 709] on icon at bounding box center [1543, 717] width 20 height 20
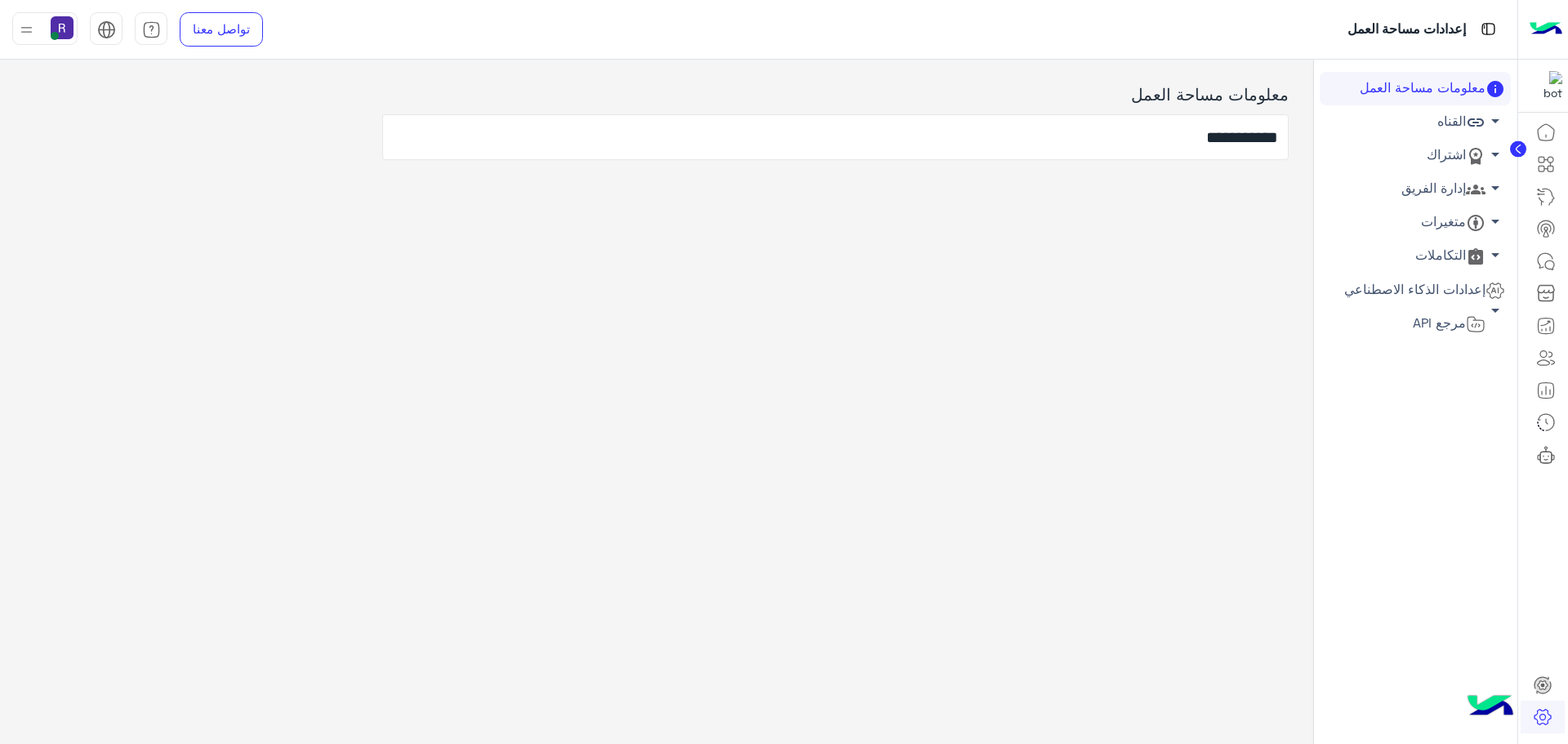
click at [1446, 191] on link "إدارة الفريق arrow_drop_down" at bounding box center [1415, 189] width 191 height 33
click at [1461, 186] on link "إدارة الفريق arrow_drop_up" at bounding box center [1415, 189] width 191 height 33
click at [1454, 219] on link "متغيرات arrow_drop_down" at bounding box center [1415, 222] width 191 height 33
click at [1458, 281] on link "متغيرات البوت" at bounding box center [1415, 283] width 191 height 29
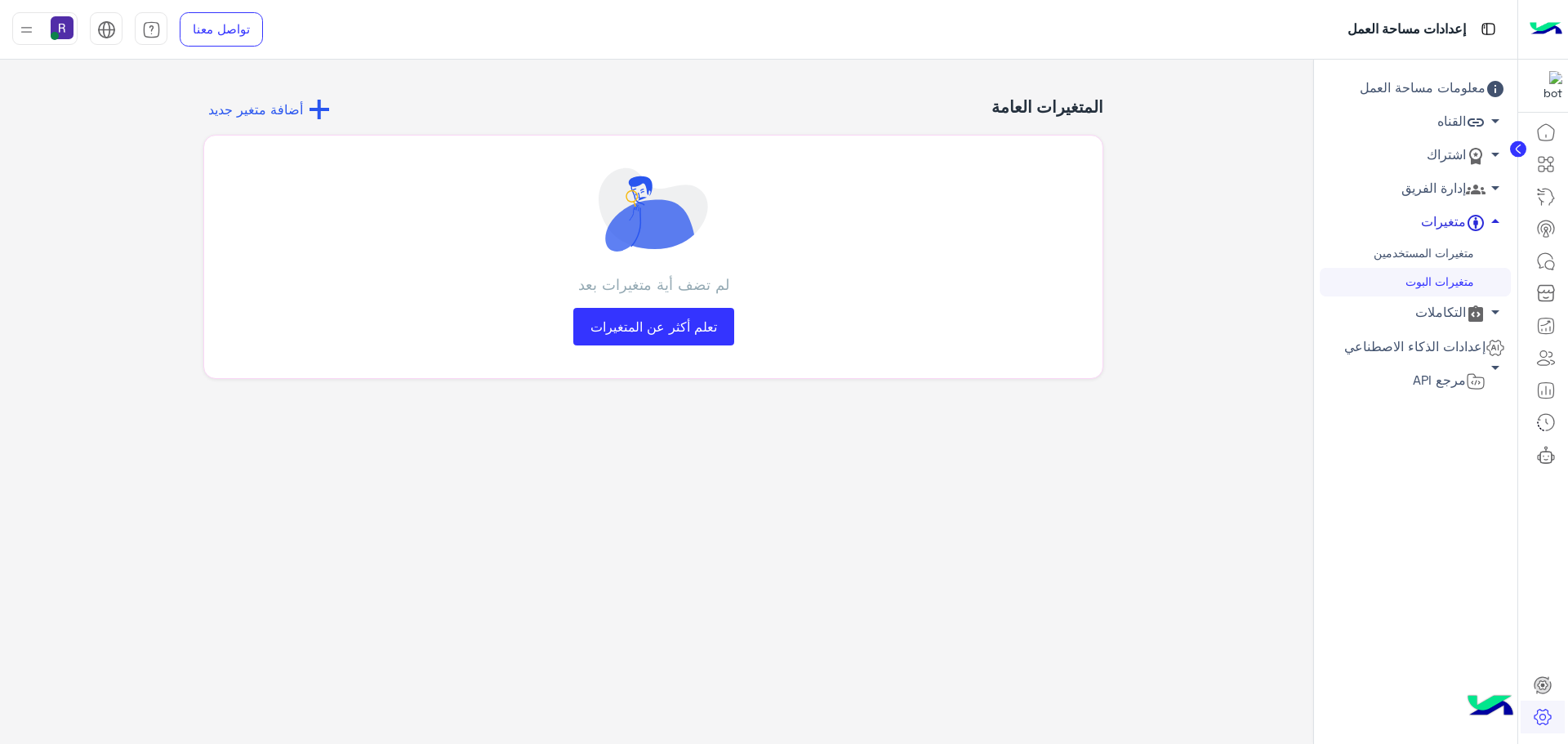
click at [1447, 225] on link "متغيرات arrow_drop_up" at bounding box center [1415, 222] width 191 height 33
click at [1440, 261] on link "التكاملات arrow_drop_down" at bounding box center [1415, 256] width 191 height 33
click at [1440, 261] on link "التكاملات arrow_drop_up" at bounding box center [1415, 256] width 191 height 33
click at [1440, 295] on link "إعدادات الذكاء الاصطناعي arrow_drop_down" at bounding box center [1415, 289] width 191 height 33
click at [1448, 423] on span "مرجع API" at bounding box center [1468, 425] width 72 height 22
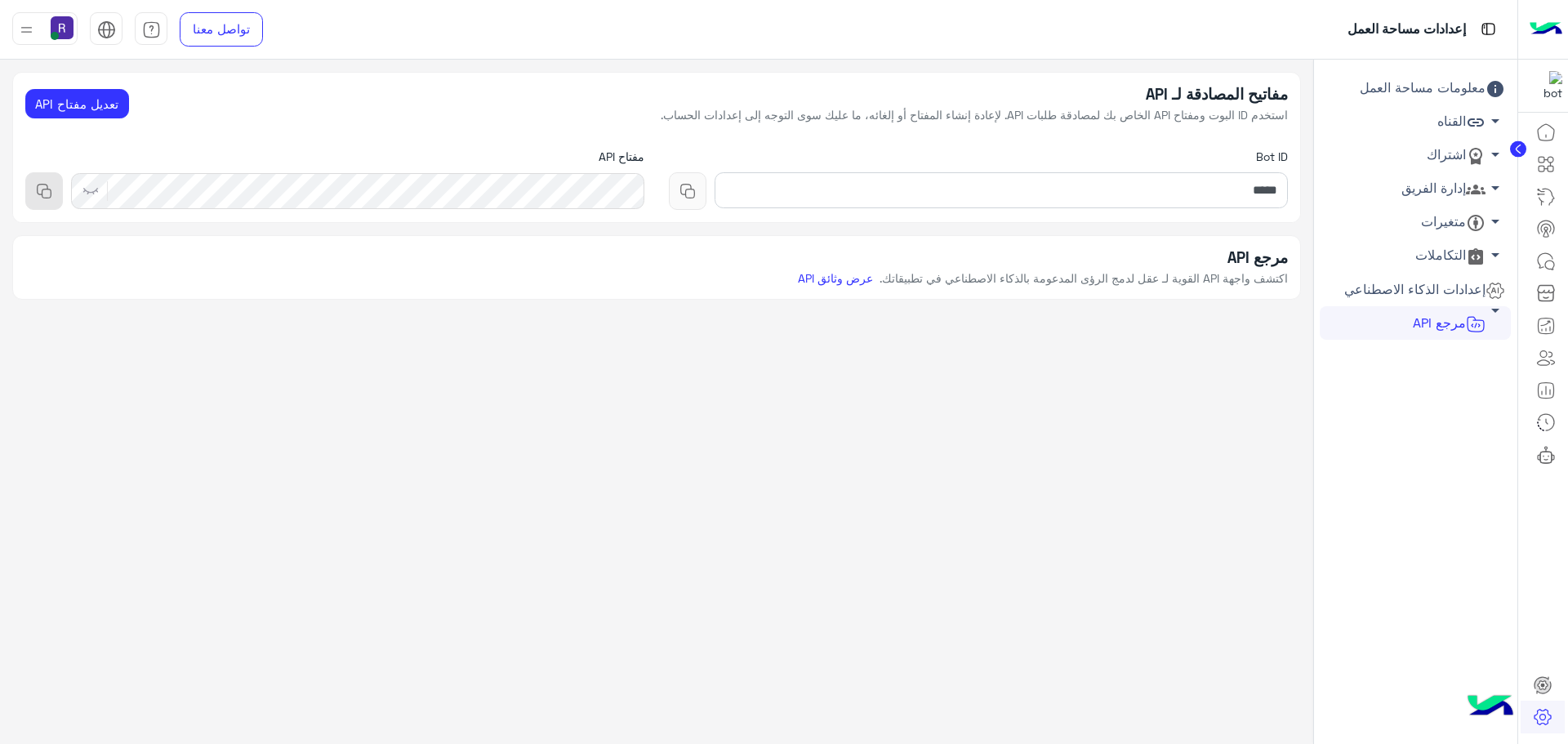
click at [1455, 283] on link "إعدادات الذكاء الاصطناعي arrow_drop_down" at bounding box center [1415, 289] width 191 height 33
click at [1462, 386] on link "إعدادات اللغة" at bounding box center [1415, 395] width 191 height 29
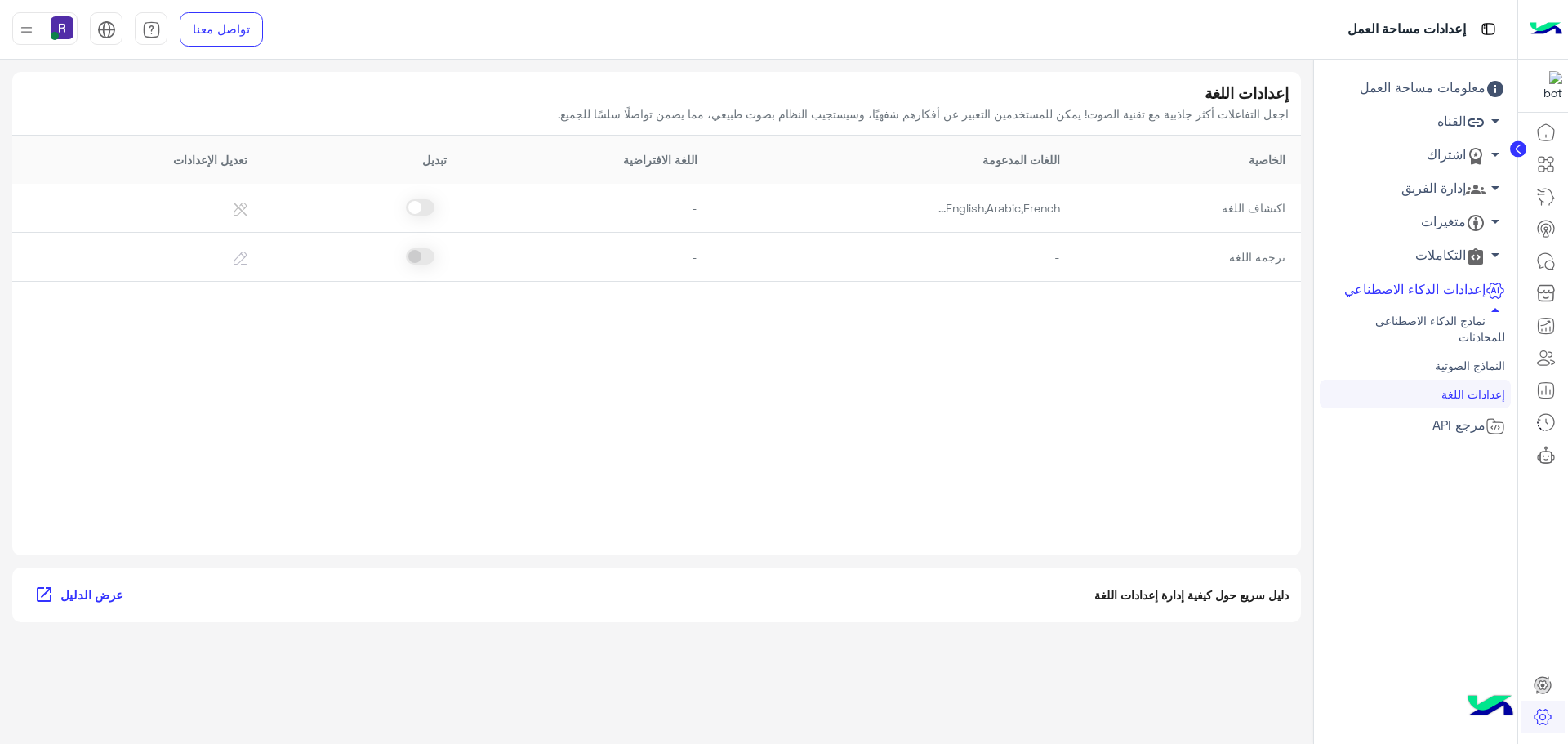
click at [1443, 358] on link "النماذج الصوتية" at bounding box center [1415, 366] width 191 height 29
click at [1452, 367] on link "النماذج الصوتية" at bounding box center [1415, 366] width 191 height 29
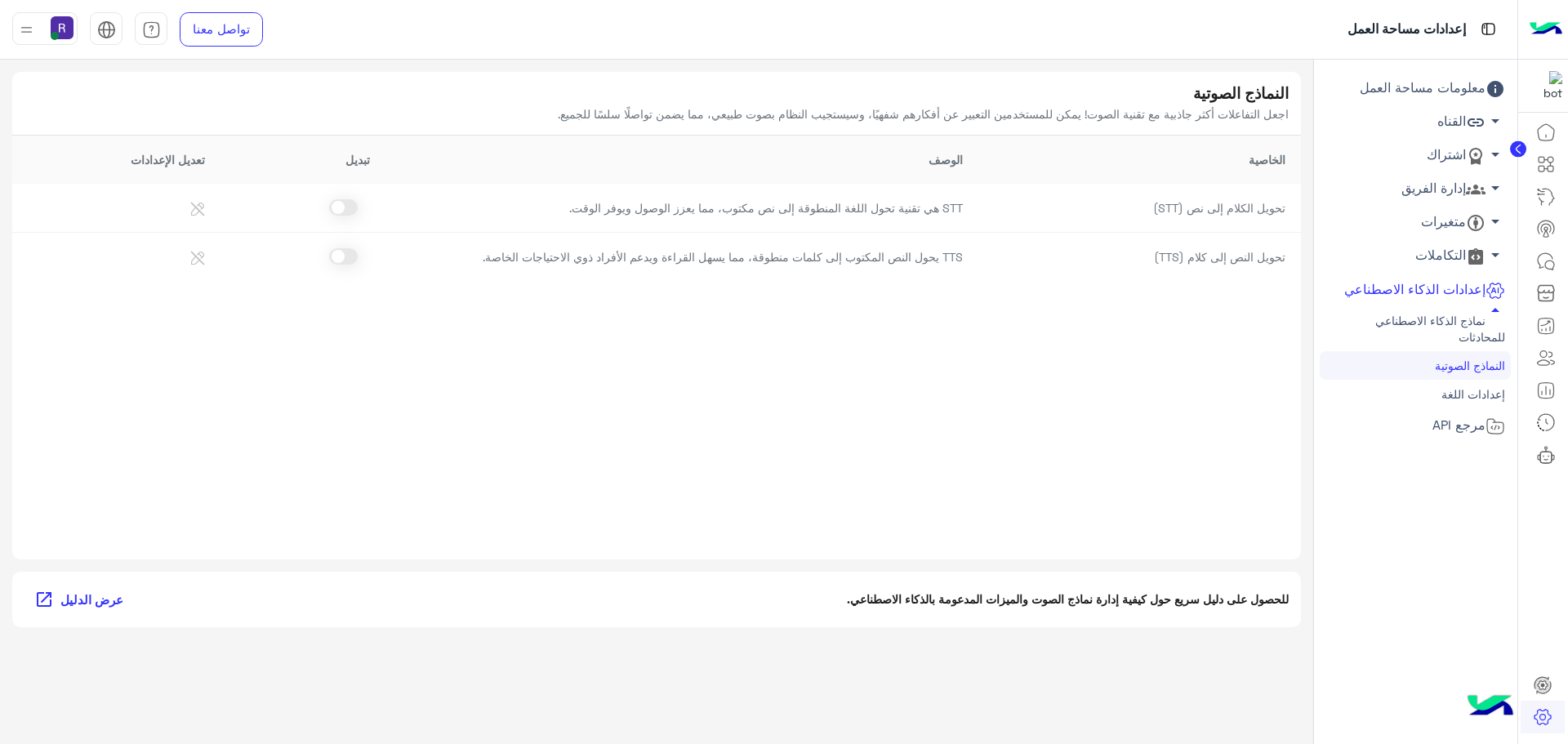
click at [1468, 329] on link "نماذج الذكاء الاصطناعي للمحادثات" at bounding box center [1415, 329] width 191 height 45
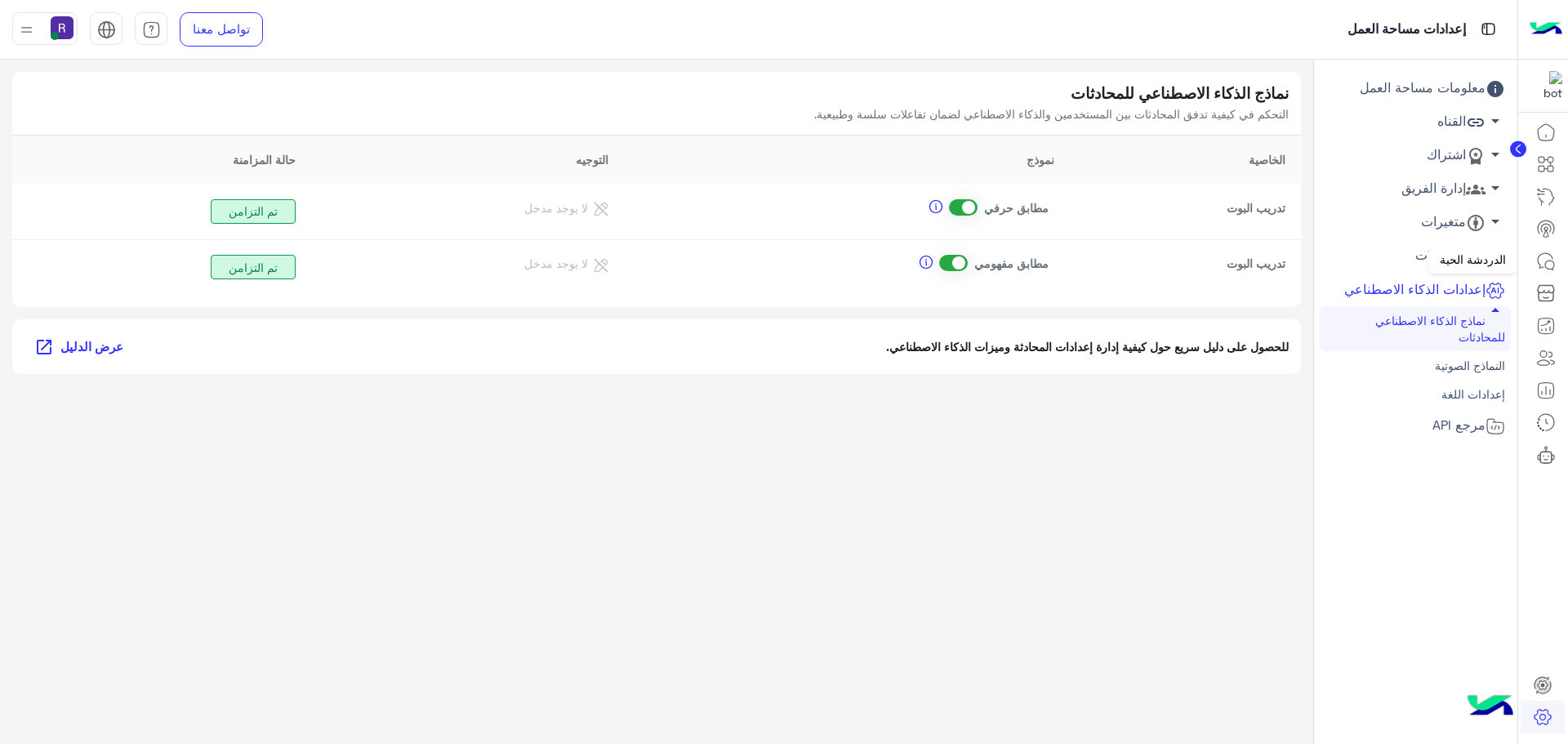
click at [1548, 258] on icon at bounding box center [1545, 262] width 20 height 20
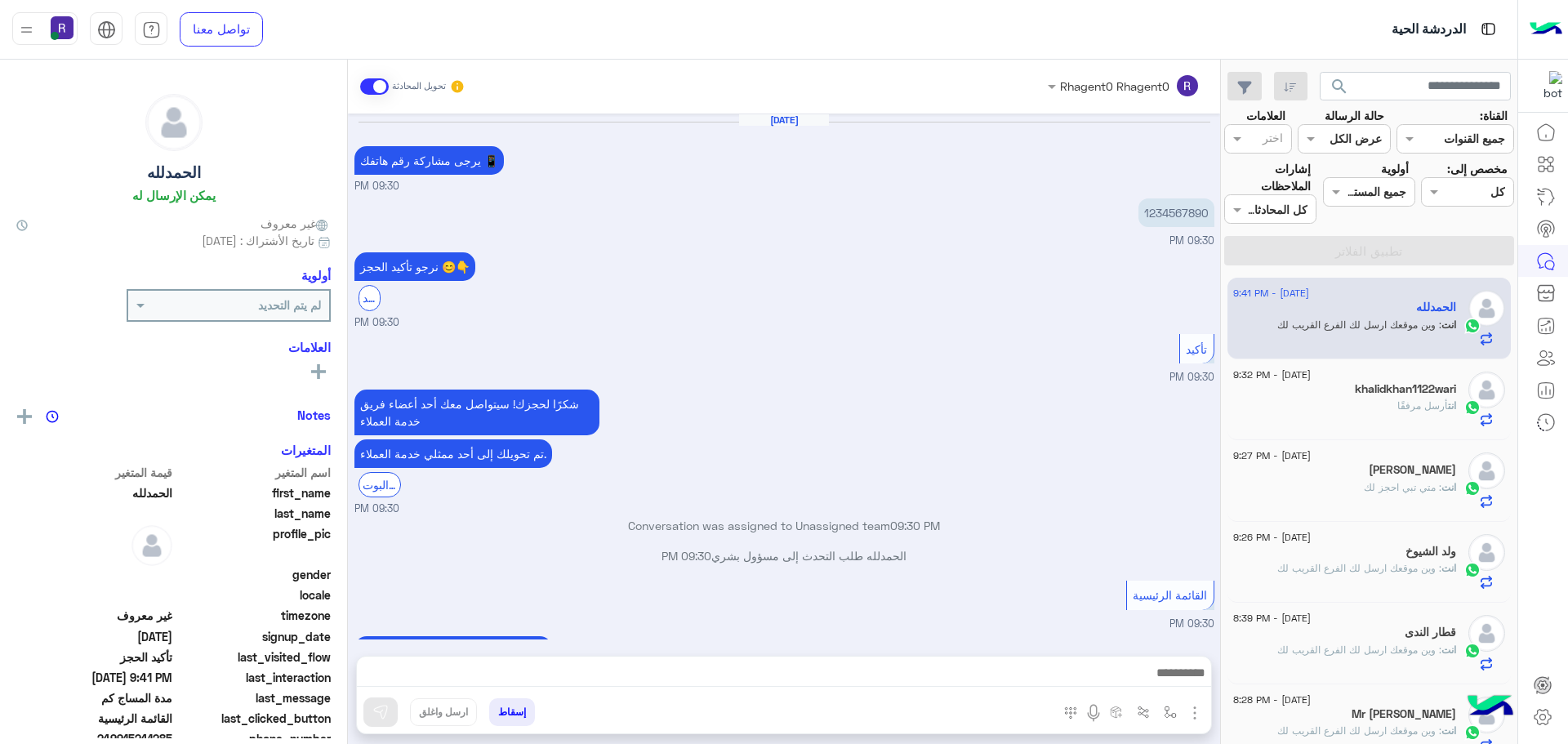
scroll to position [1069, 0]
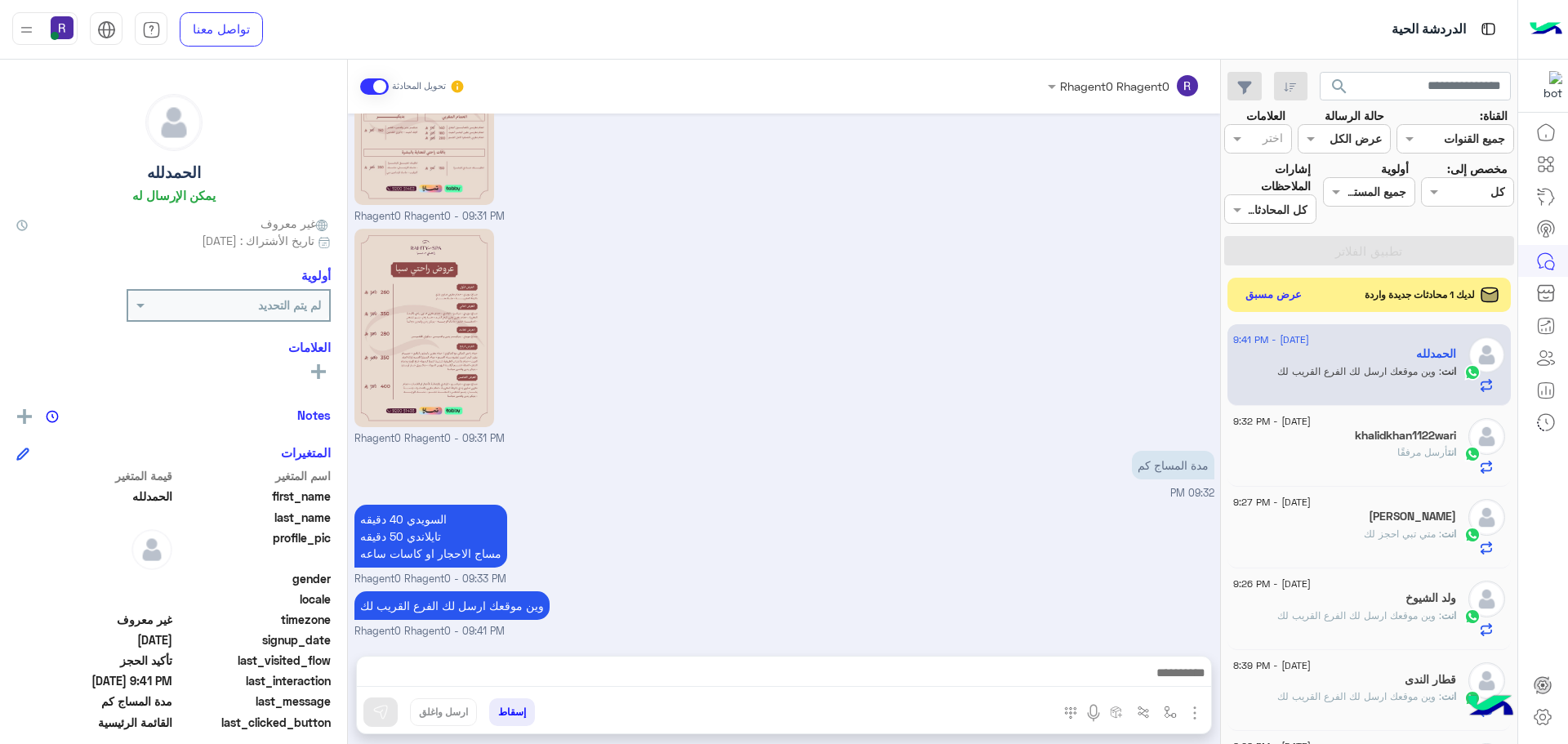
click at [1286, 302] on button "عرض مسبق" at bounding box center [1274, 295] width 69 height 22
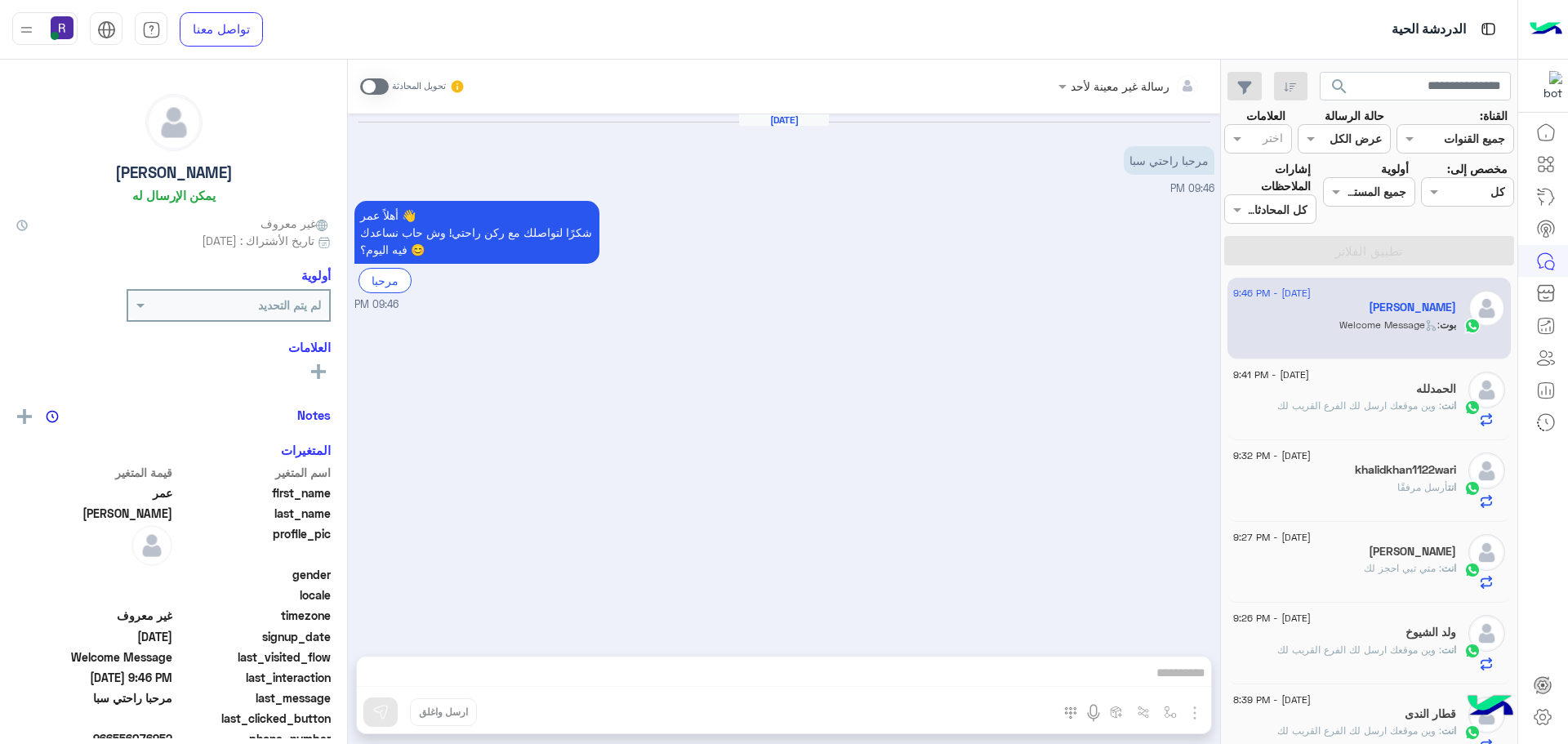
click at [376, 83] on span at bounding box center [375, 87] width 29 height 16
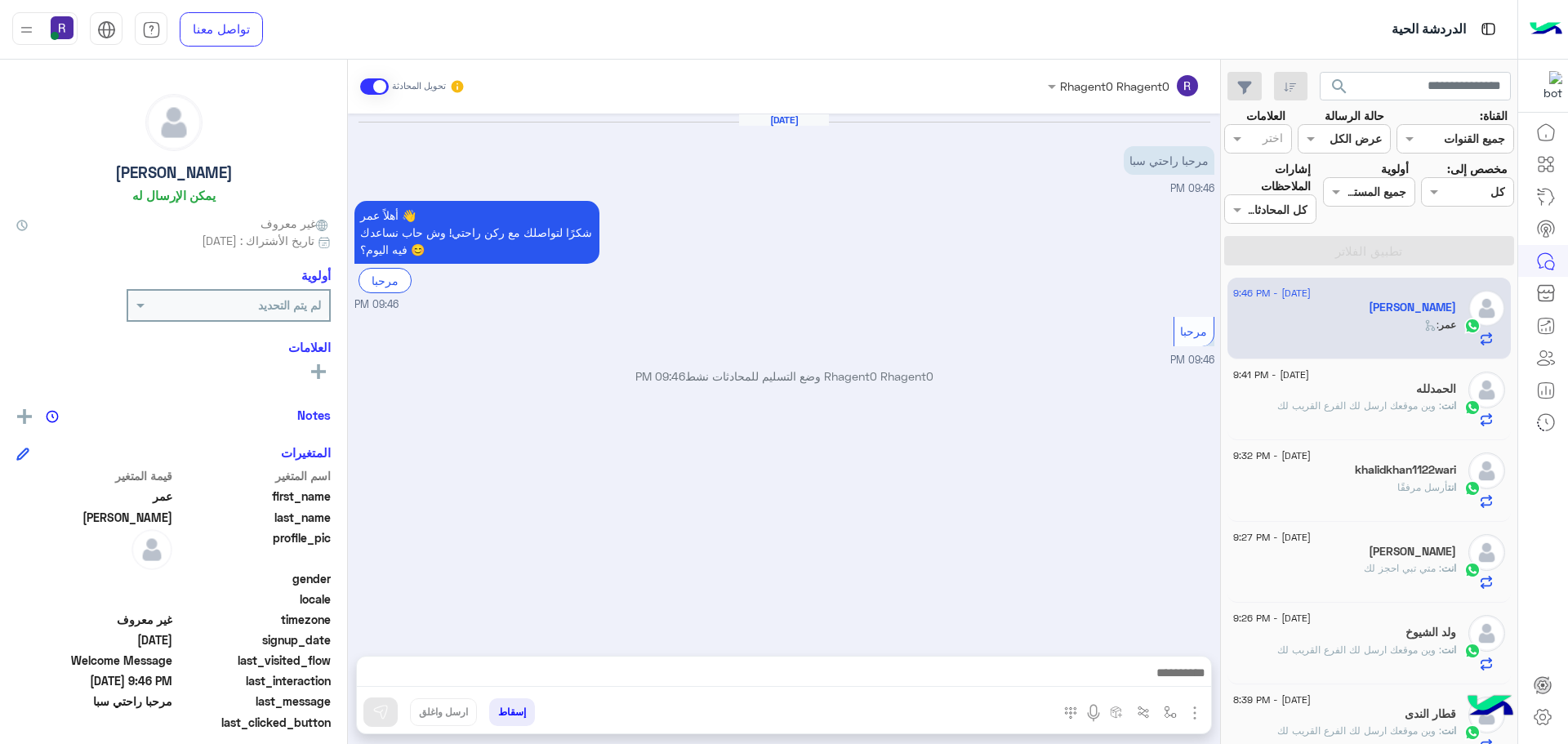
click at [1190, 711] on img "button" at bounding box center [1194, 713] width 20 height 20
click at [1166, 683] on span "الصور" at bounding box center [1163, 677] width 30 height 19
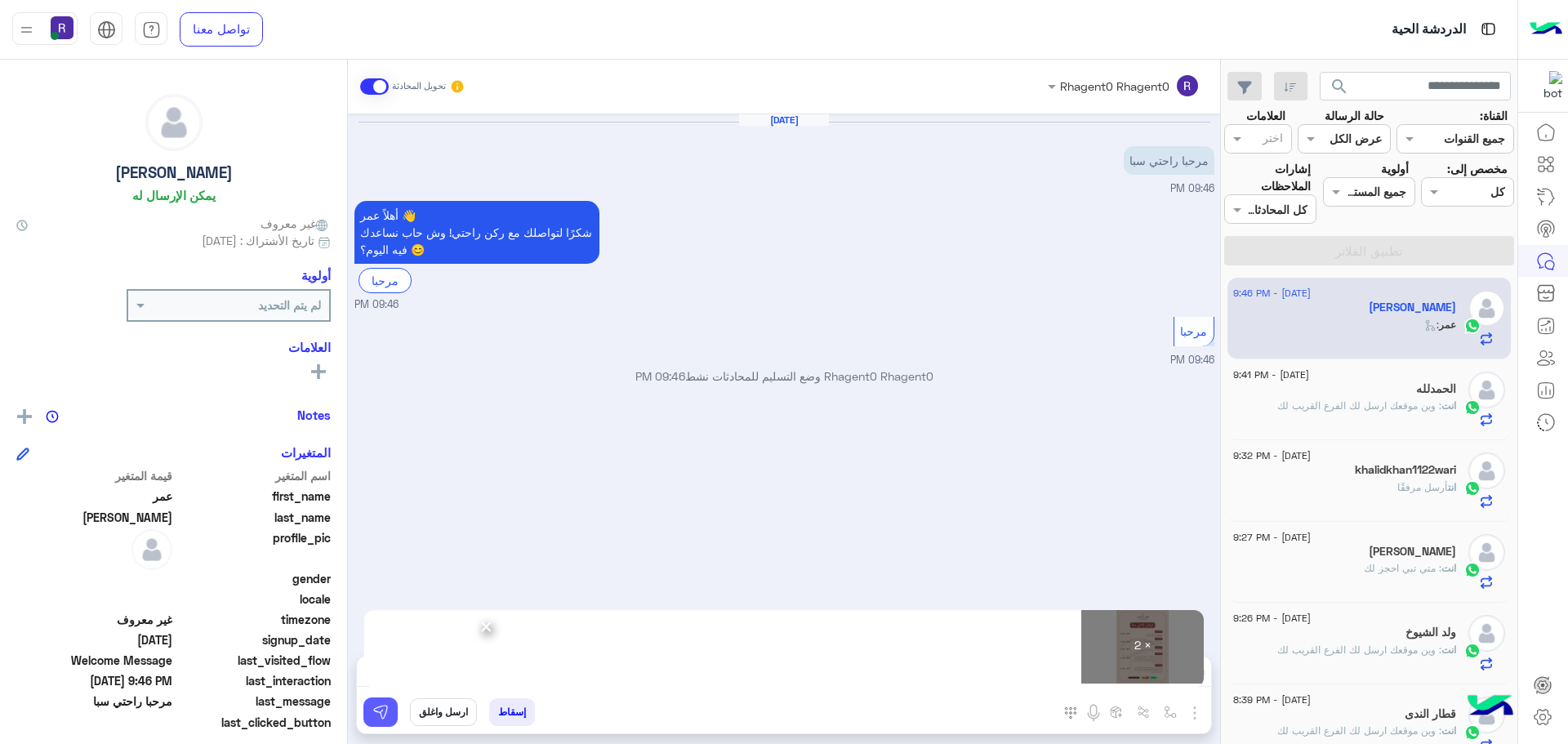
click at [389, 722] on button at bounding box center [380, 711] width 34 height 30
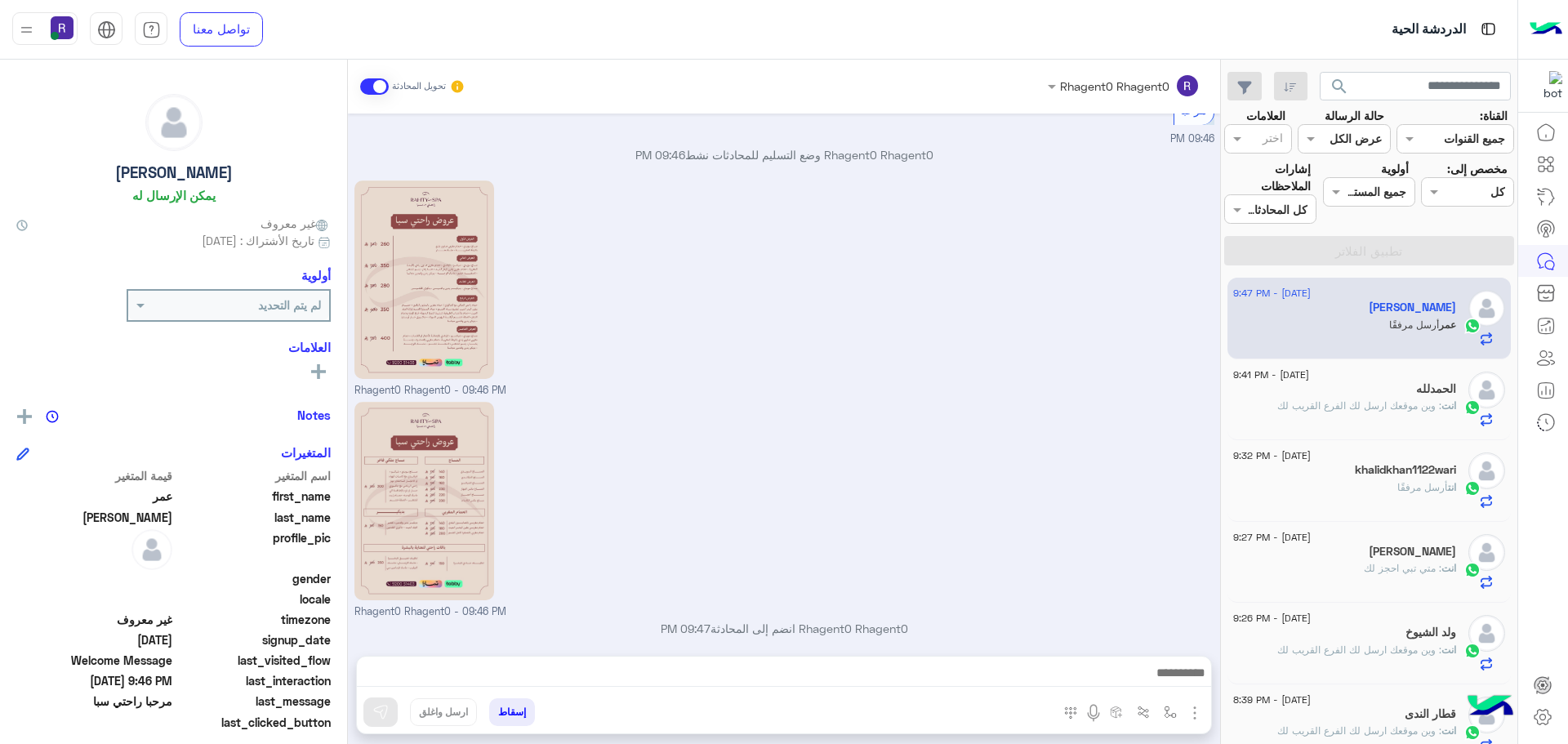
scroll to position [220, 0]
click at [551, 375] on img at bounding box center [541, 370] width 20 height 20
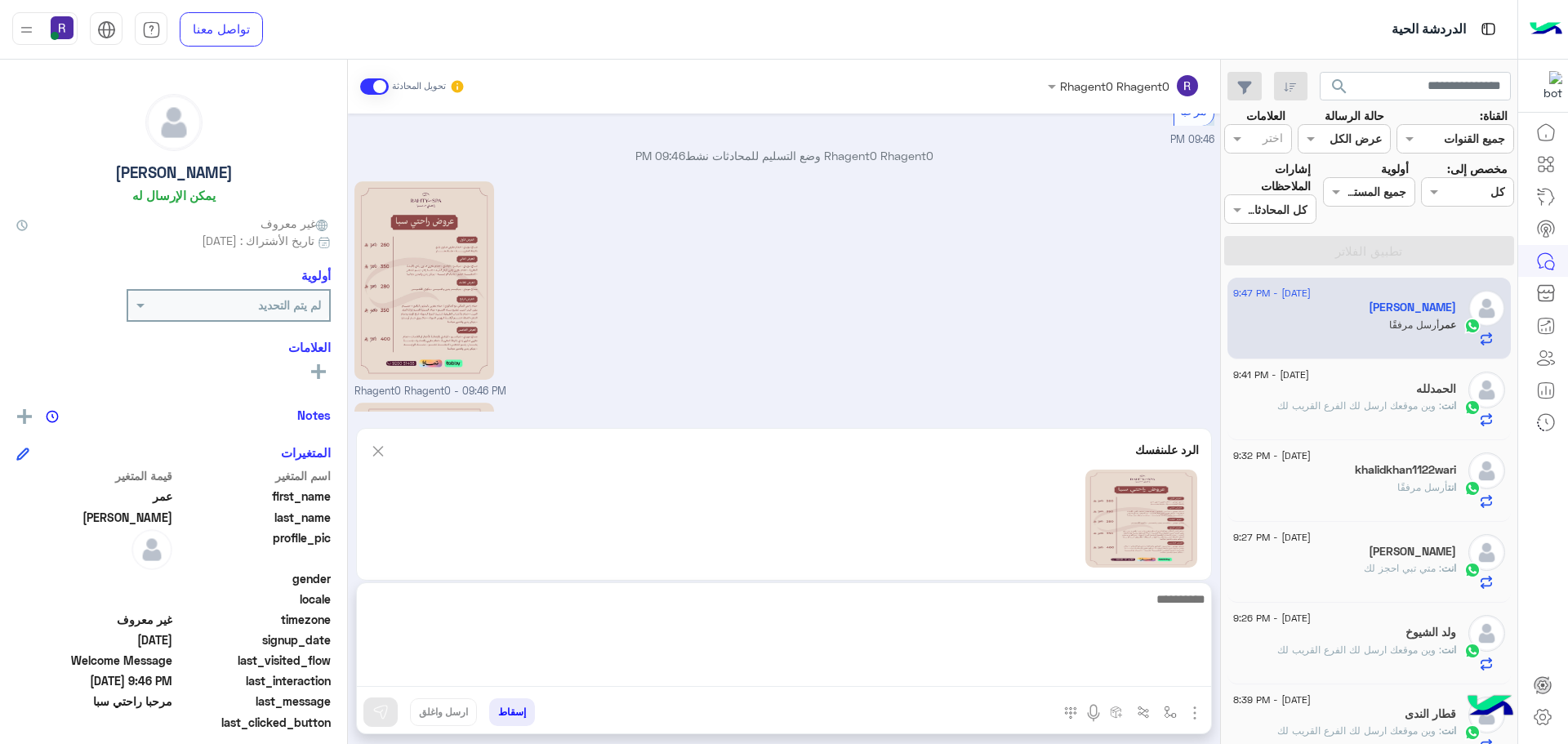
click at [1164, 674] on textarea at bounding box center [784, 637] width 854 height 98
type textarea "**********"
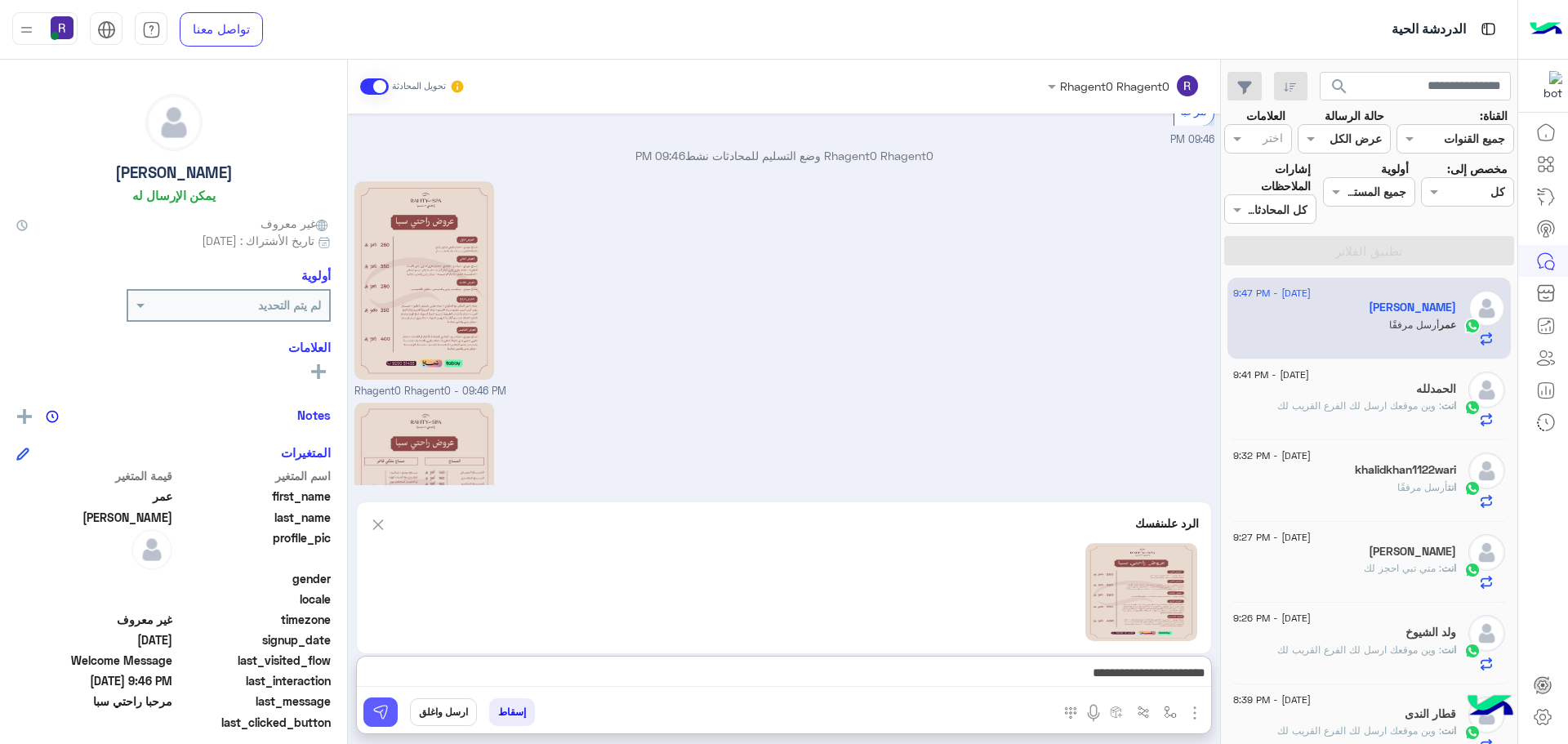
click at [376, 708] on img at bounding box center [380, 712] width 16 height 16
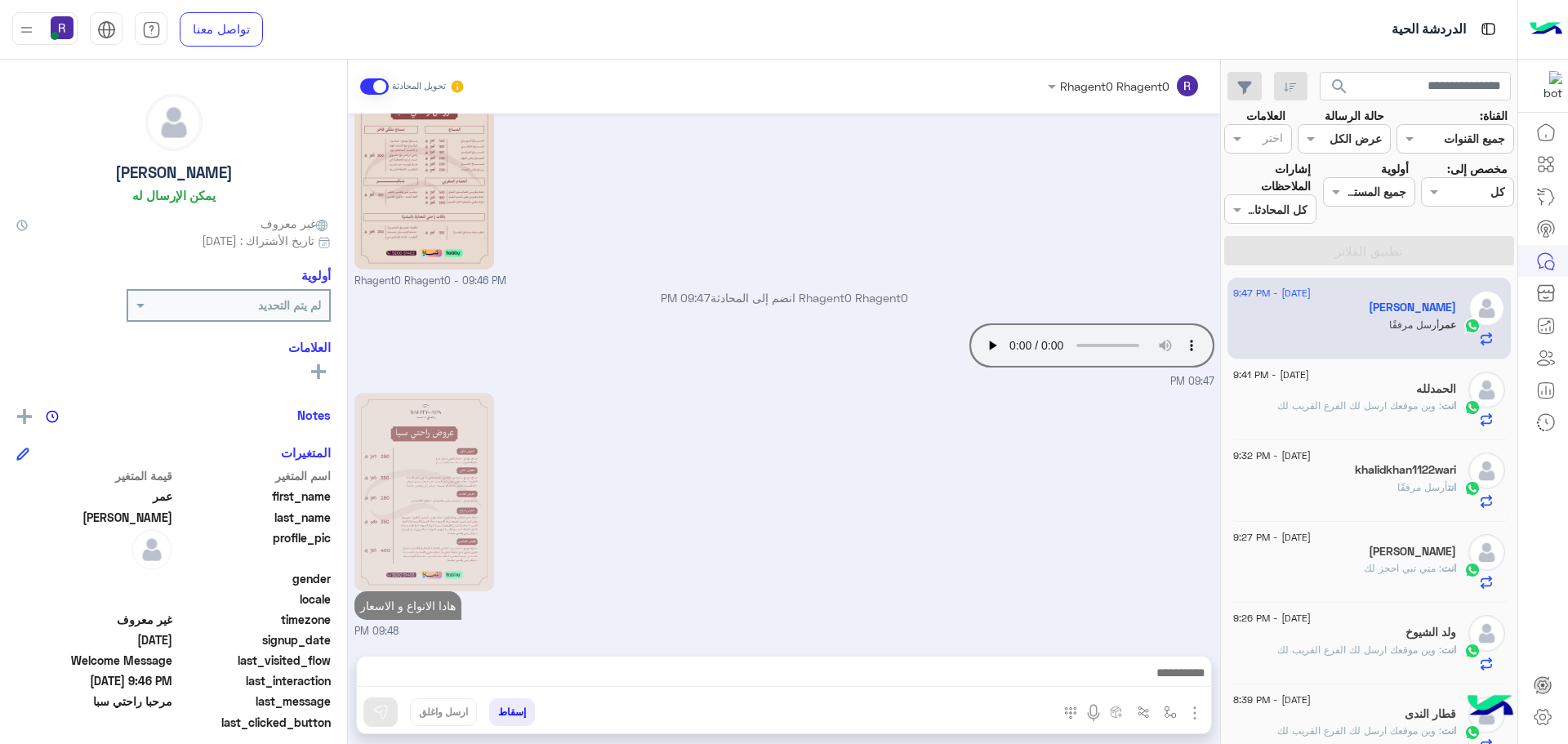
scroll to position [389, 0]
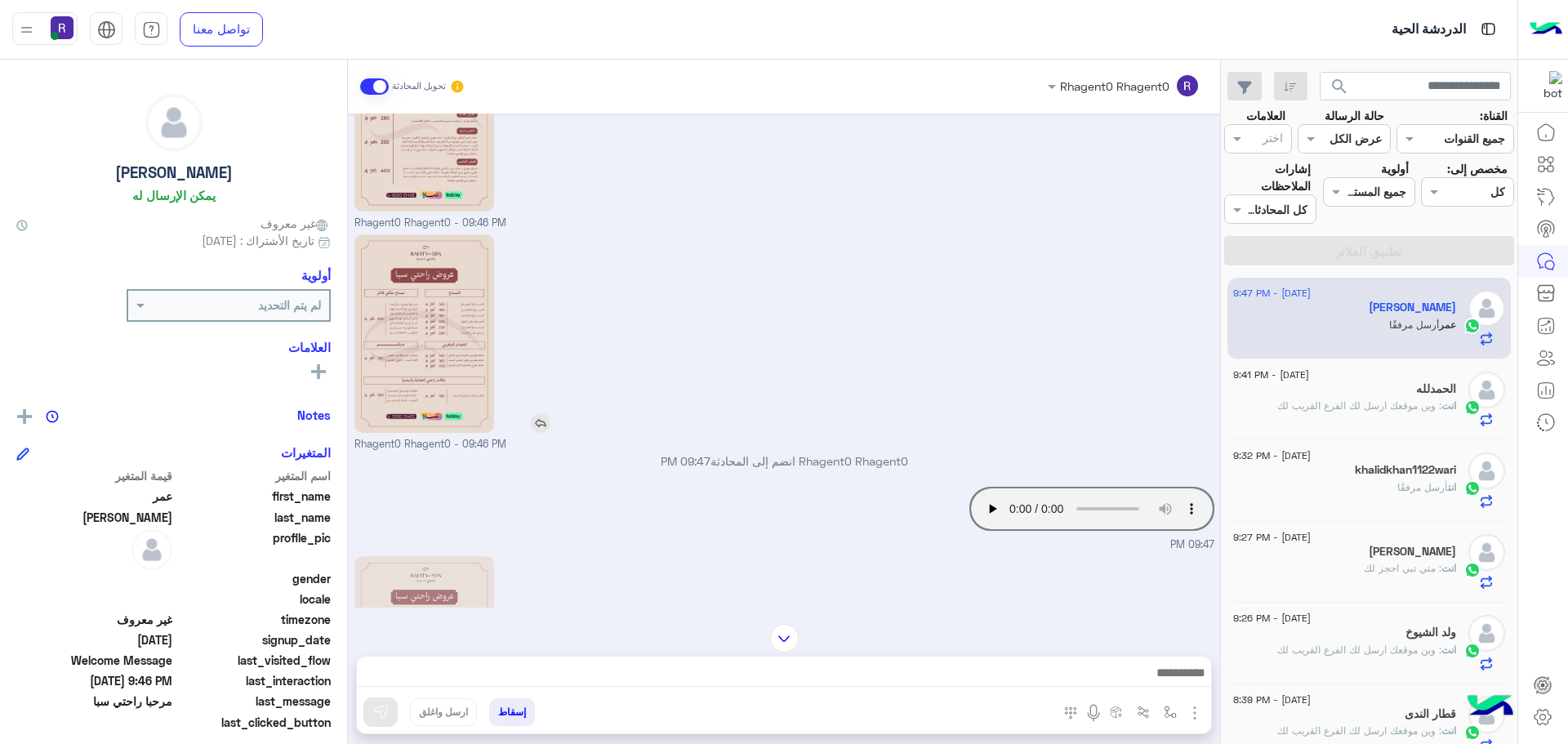
click at [539, 414] on img at bounding box center [541, 423] width 20 height 20
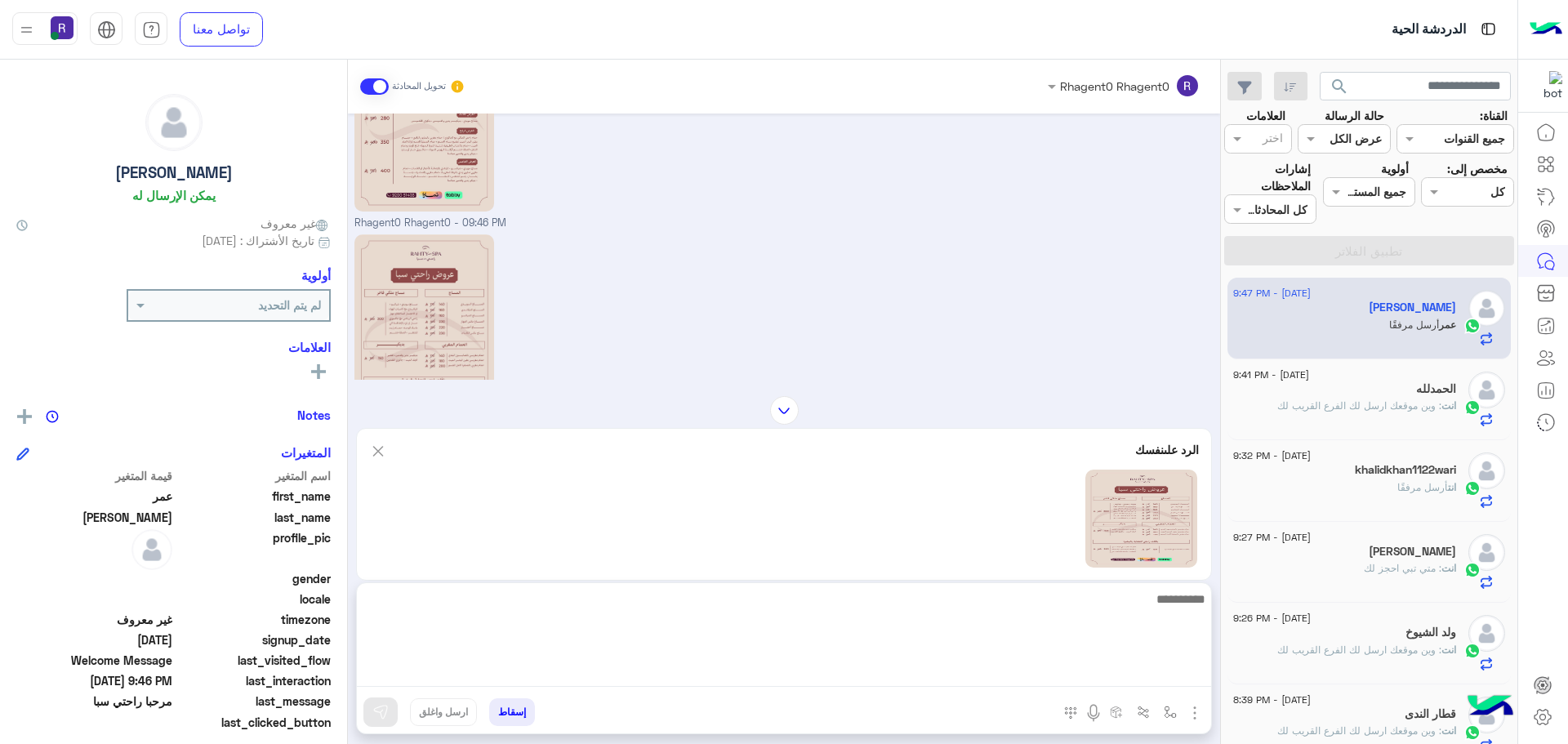
click at [784, 674] on textarea at bounding box center [784, 637] width 854 height 98
type textarea "****"
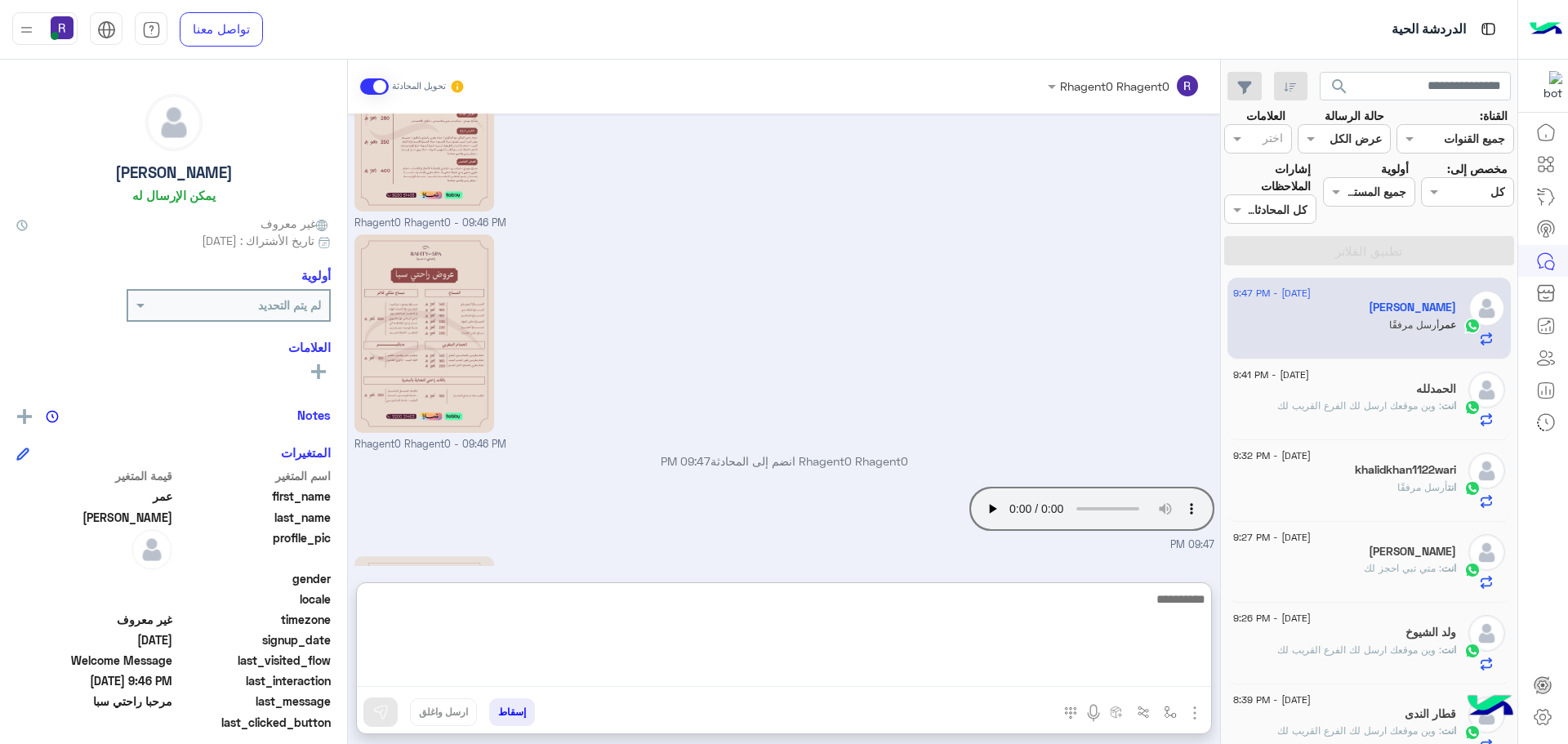
scroll to position [877, 0]
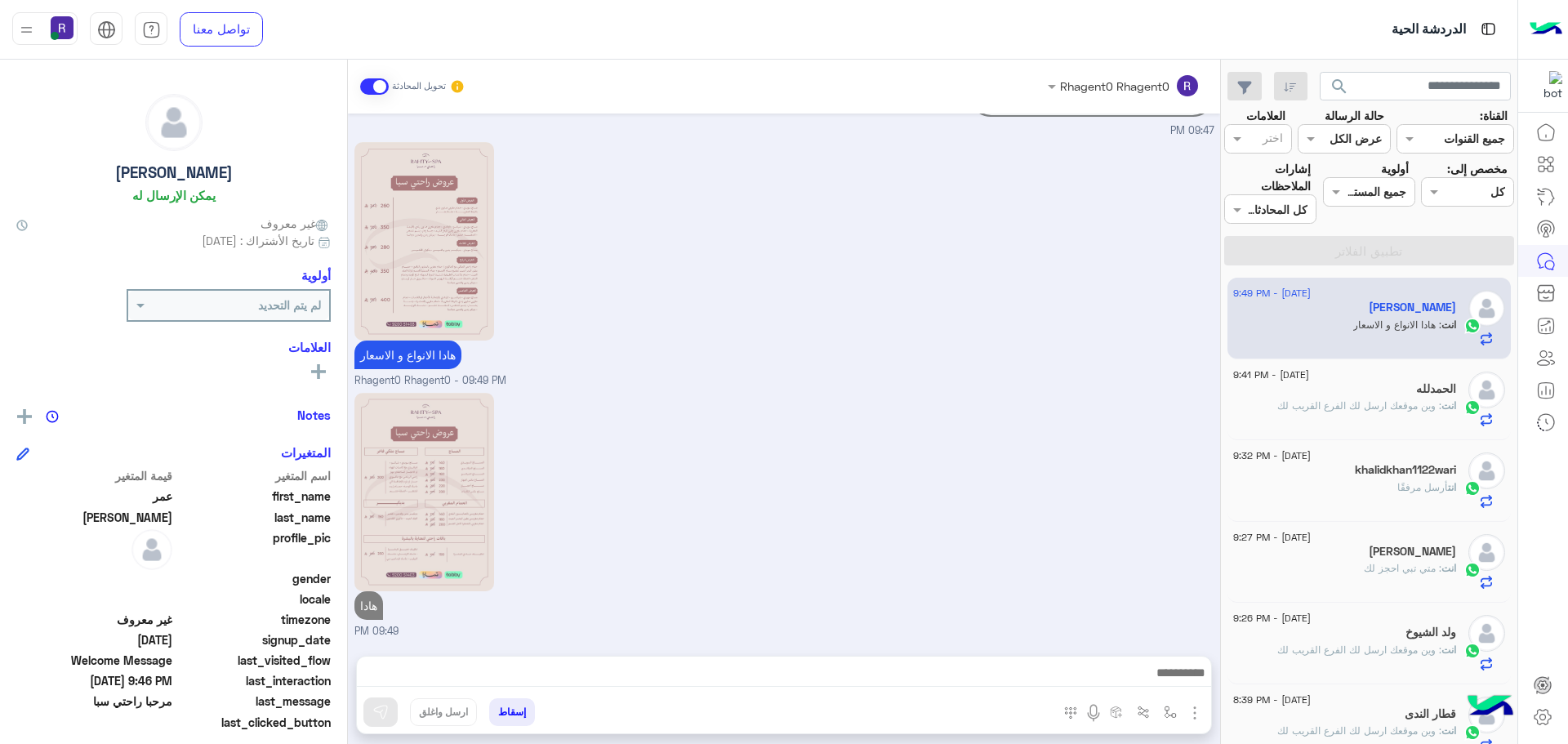
click at [825, 450] on div "هادا 09:49 PM" at bounding box center [784, 515] width 859 height 251
click at [1047, 89] on span at bounding box center [1049, 86] width 21 height 17
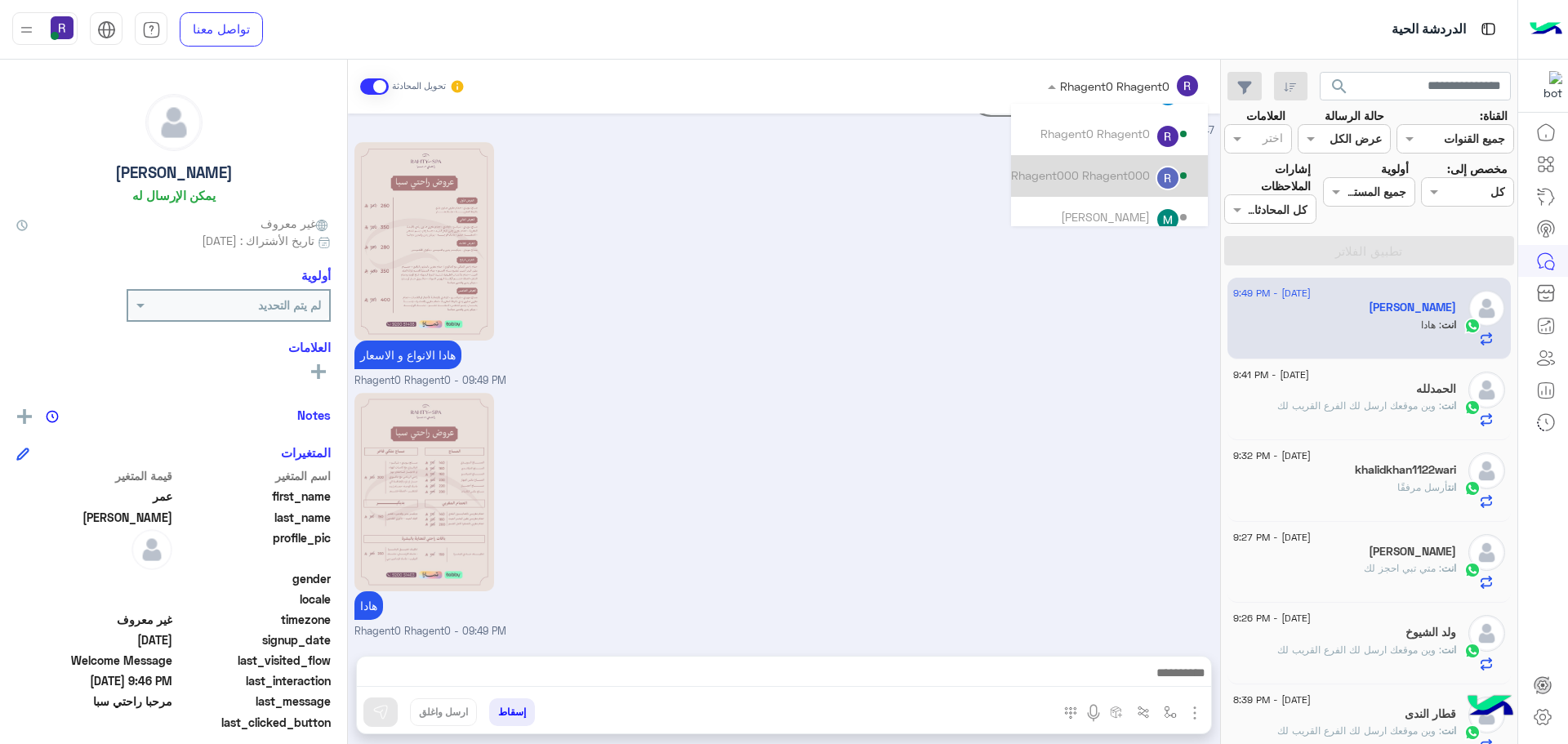
scroll to position [200, 0]
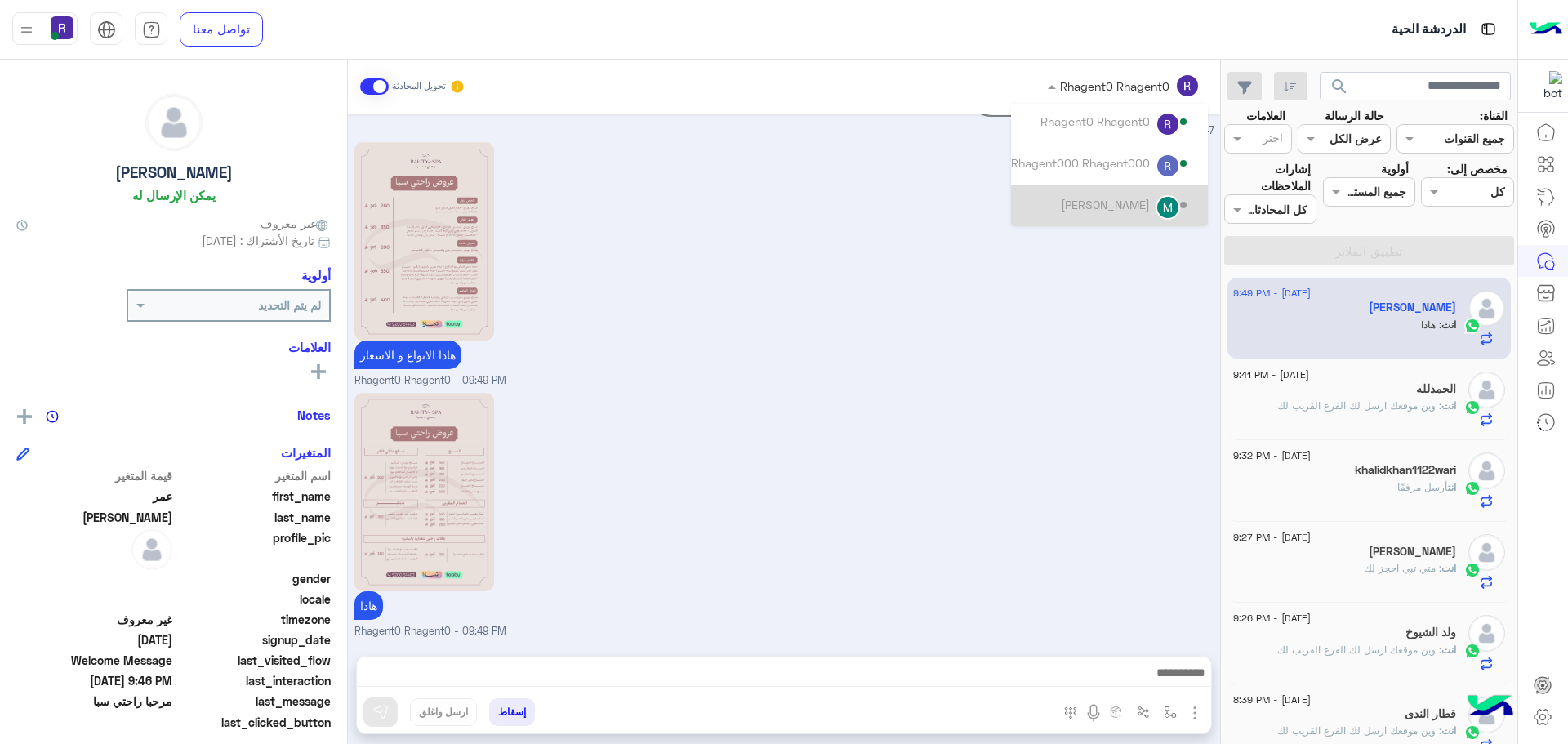
click at [1097, 307] on div "هادا الانواع و الاسعار Rhagent0 Rhagent0 - 09:49 PM" at bounding box center [784, 264] width 859 height 251
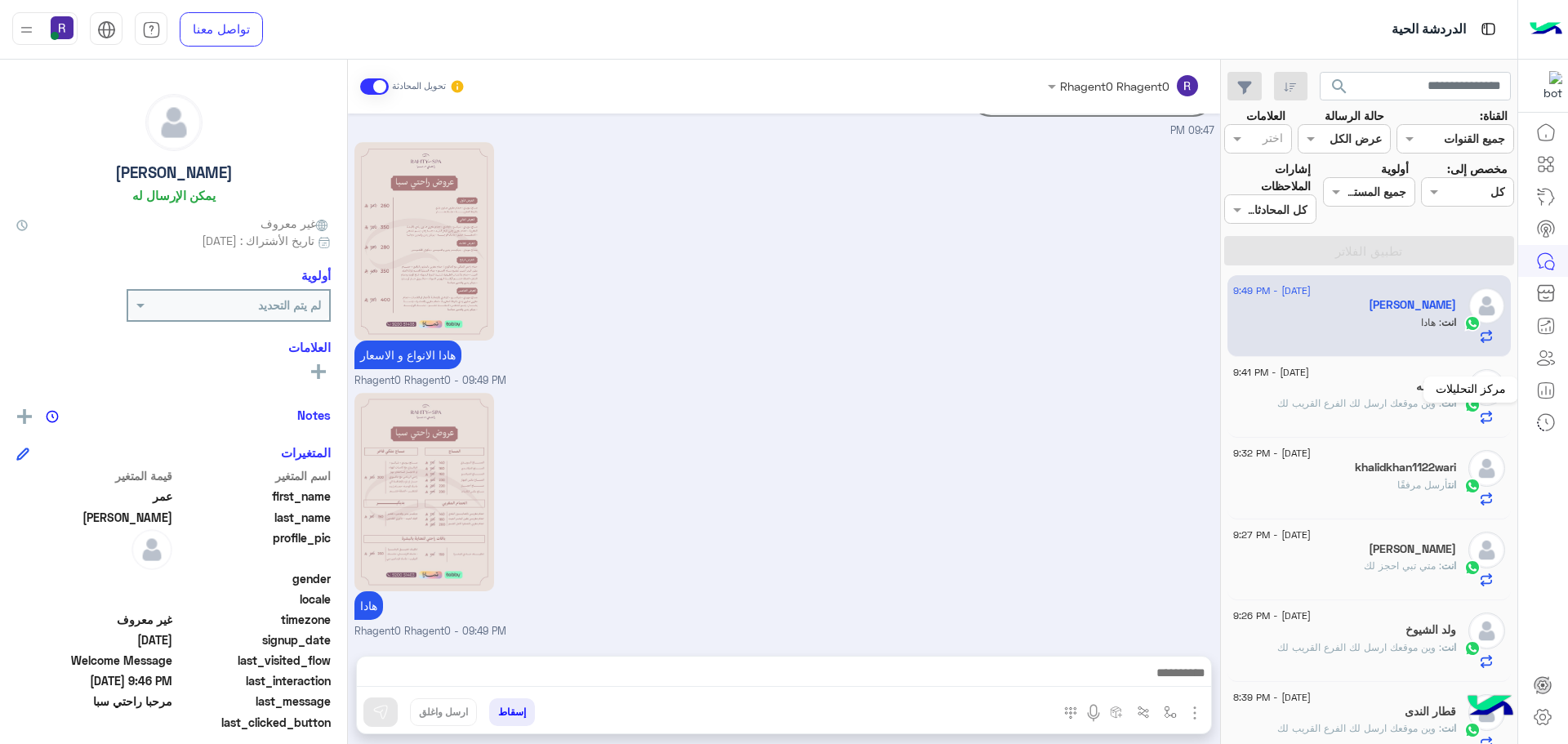
scroll to position [0, 0]
click at [1041, 420] on div "هادا Rhagent0 Rhagent0 - 09:49 PM" at bounding box center [784, 515] width 859 height 251
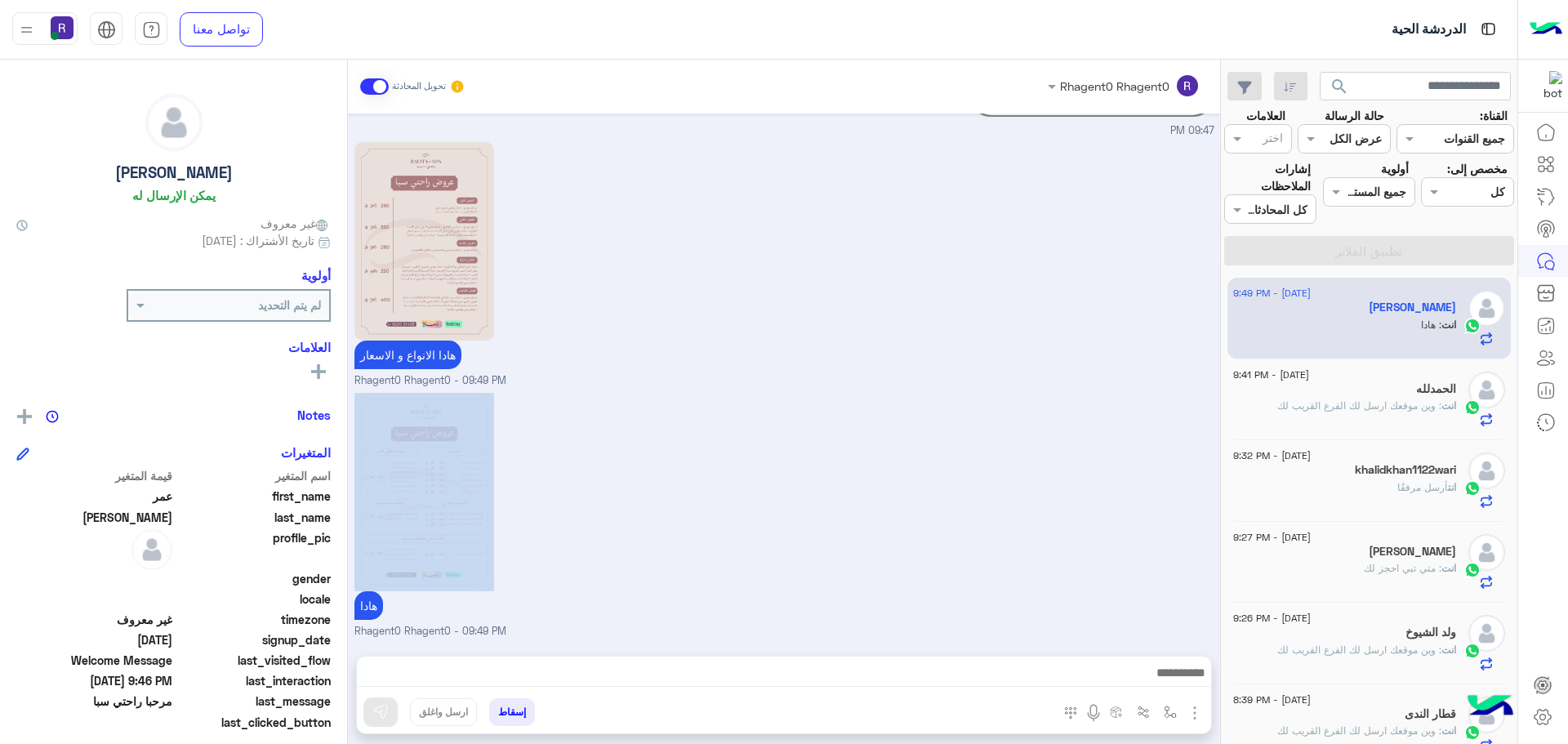
click at [1041, 420] on div "هادا Rhagent0 Rhagent0 - 09:49 PM" at bounding box center [784, 515] width 859 height 251
